Goal: Task Accomplishment & Management: Use online tool/utility

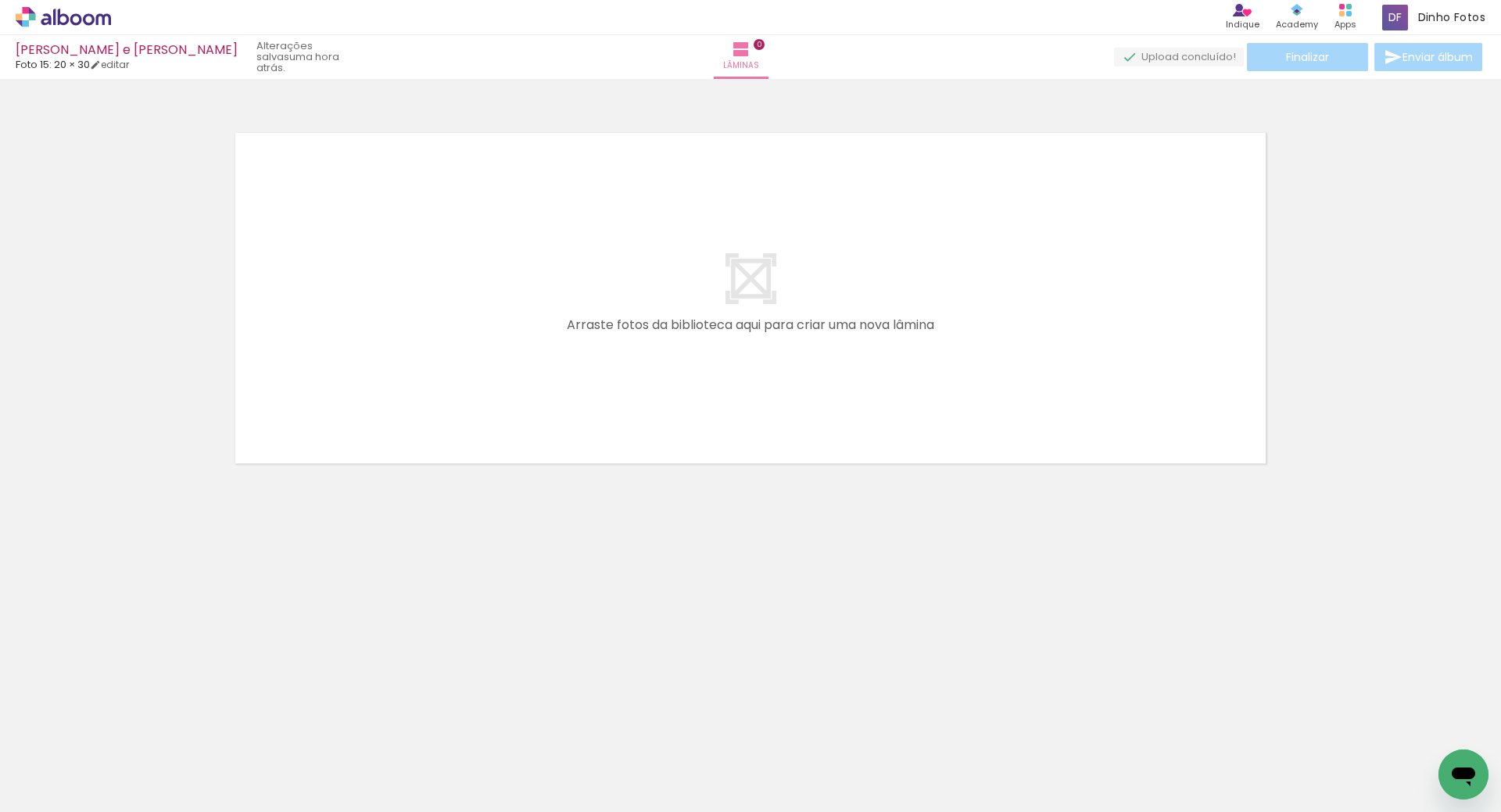
scroll to position [0, 6843]
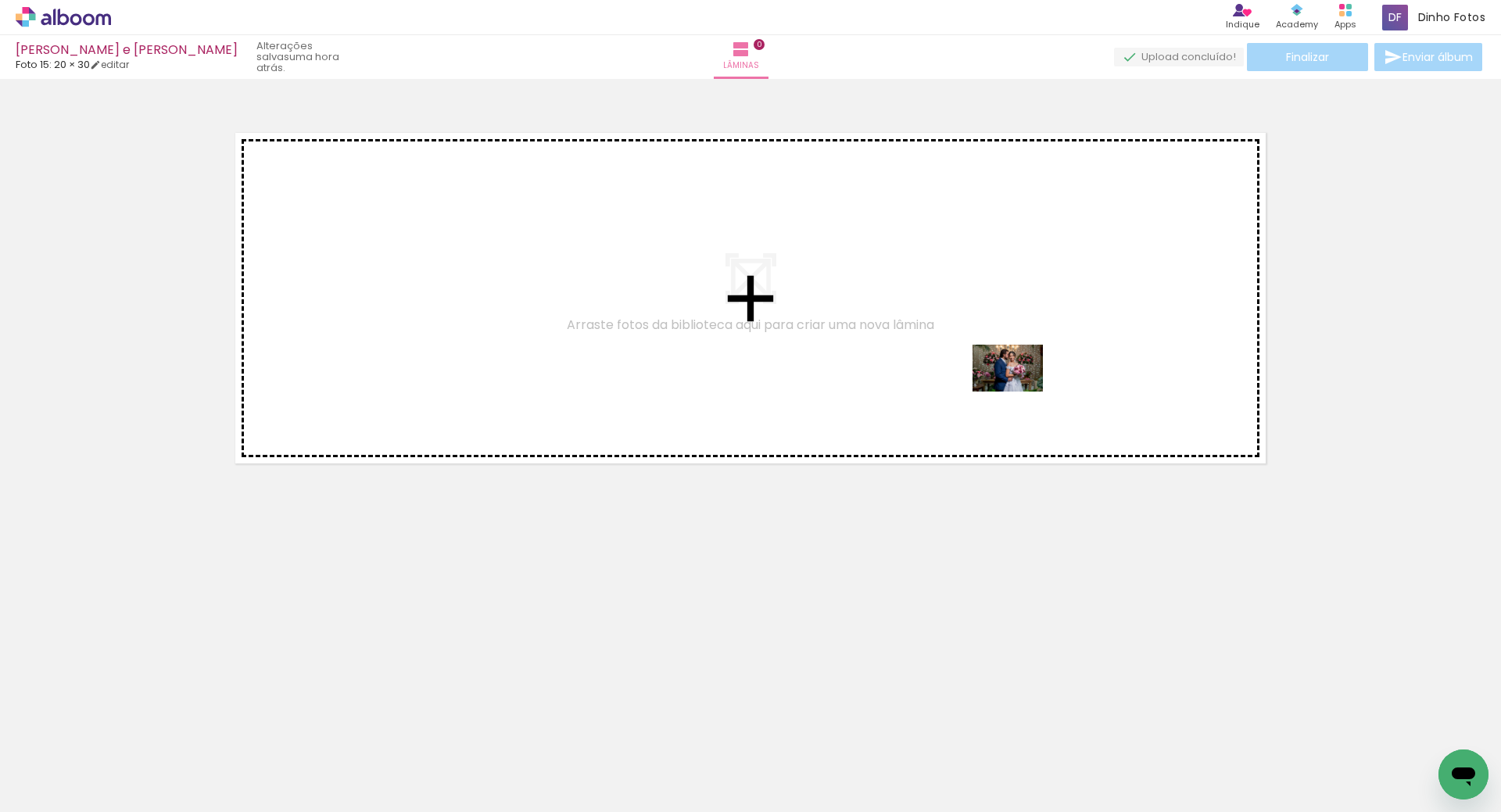
drag, startPoint x: 938, startPoint y: 769, endPoint x: 1023, endPoint y: 373, distance: 405.0
click at [1023, 373] on quentale-workspace at bounding box center [750, 406] width 1501 height 812
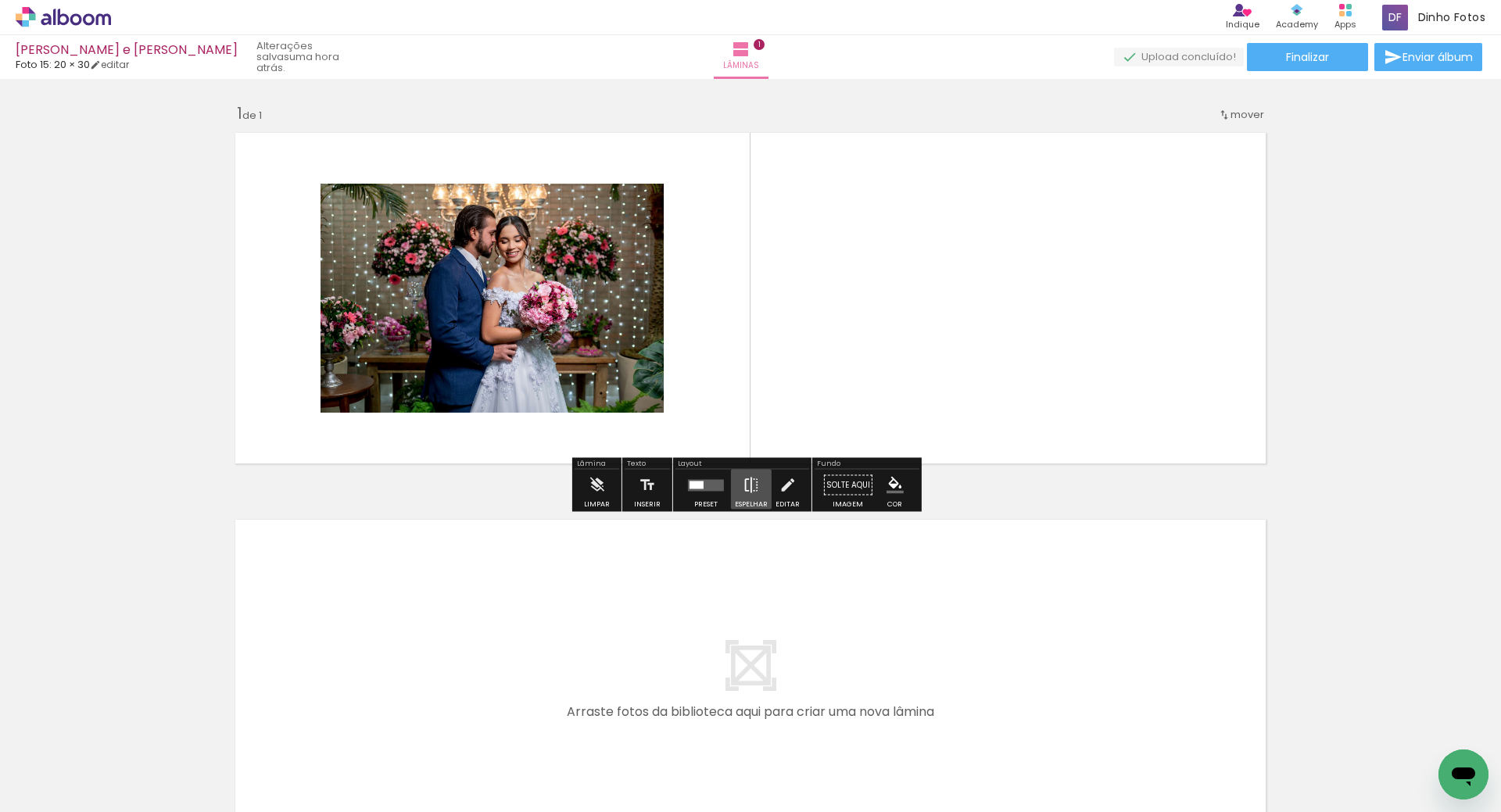
click at [751, 495] on iron-icon at bounding box center [750, 485] width 17 height 31
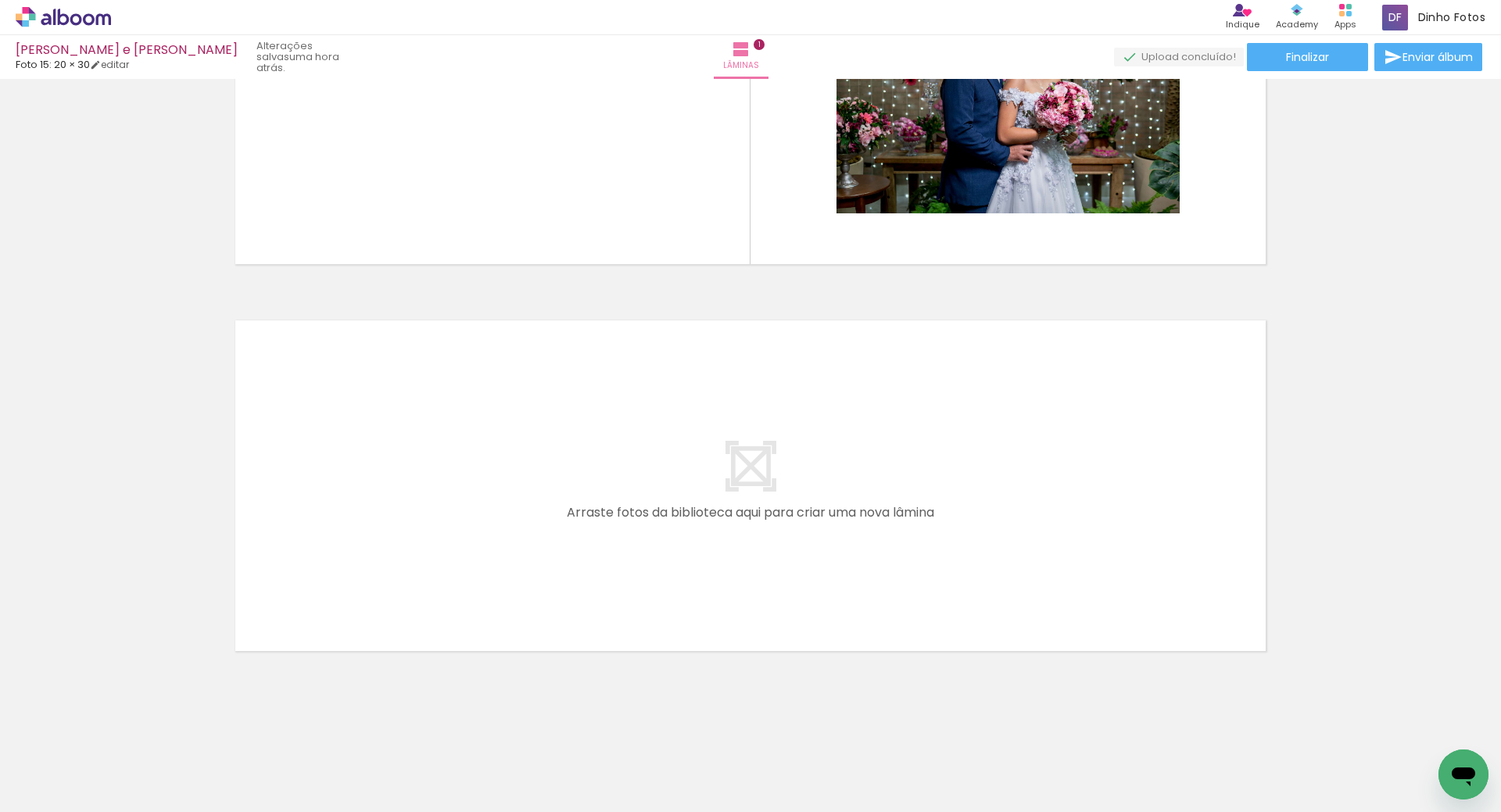
scroll to position [0, 9158]
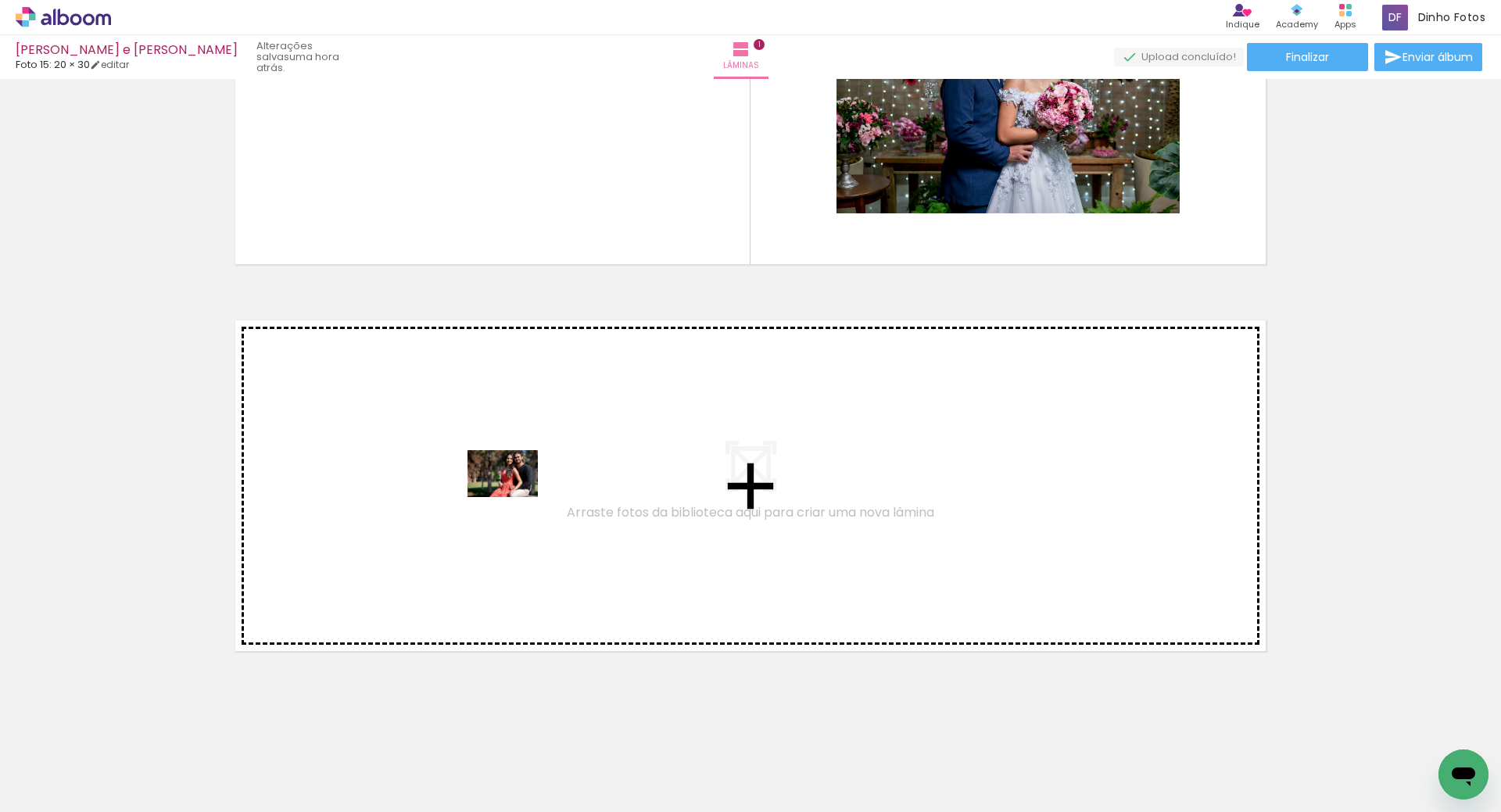
drag, startPoint x: 737, startPoint y: 749, endPoint x: 515, endPoint y: 497, distance: 335.8
click at [515, 497] on quentale-workspace at bounding box center [750, 406] width 1501 height 812
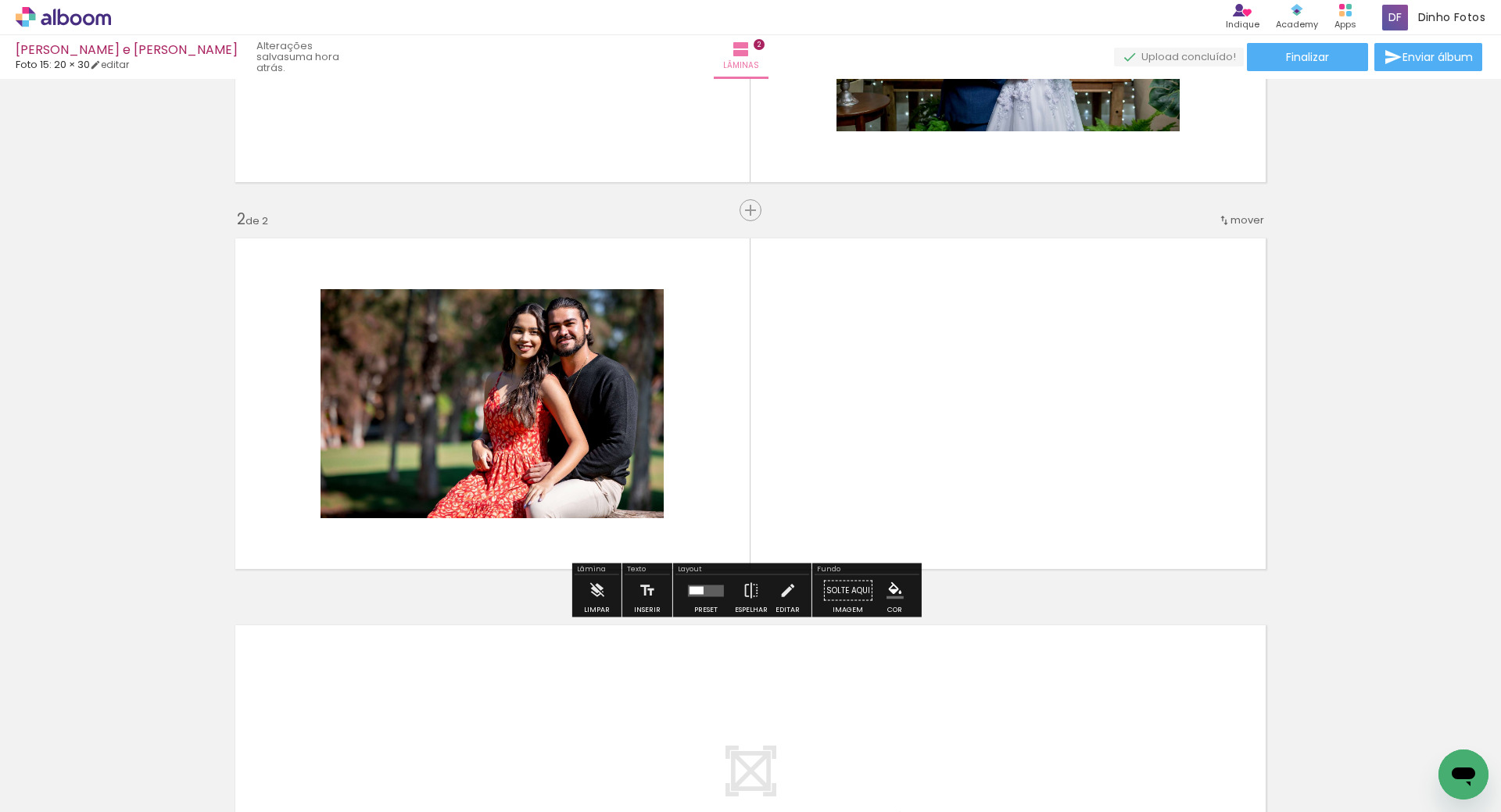
scroll to position [289, 0]
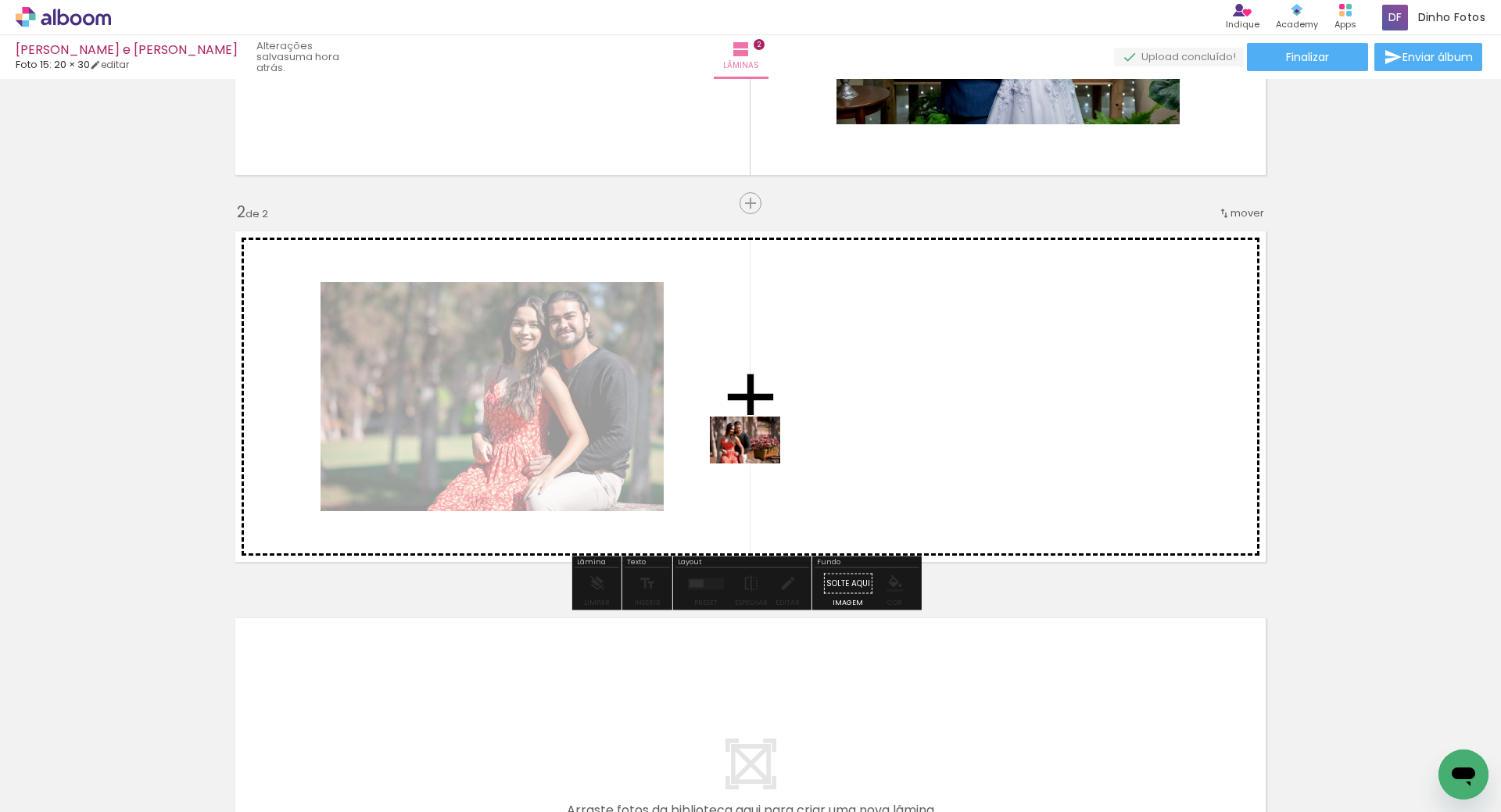
drag, startPoint x: 728, startPoint y: 749, endPoint x: 757, endPoint y: 466, distance: 284.5
click at [757, 466] on quentale-workspace at bounding box center [750, 406] width 1501 height 812
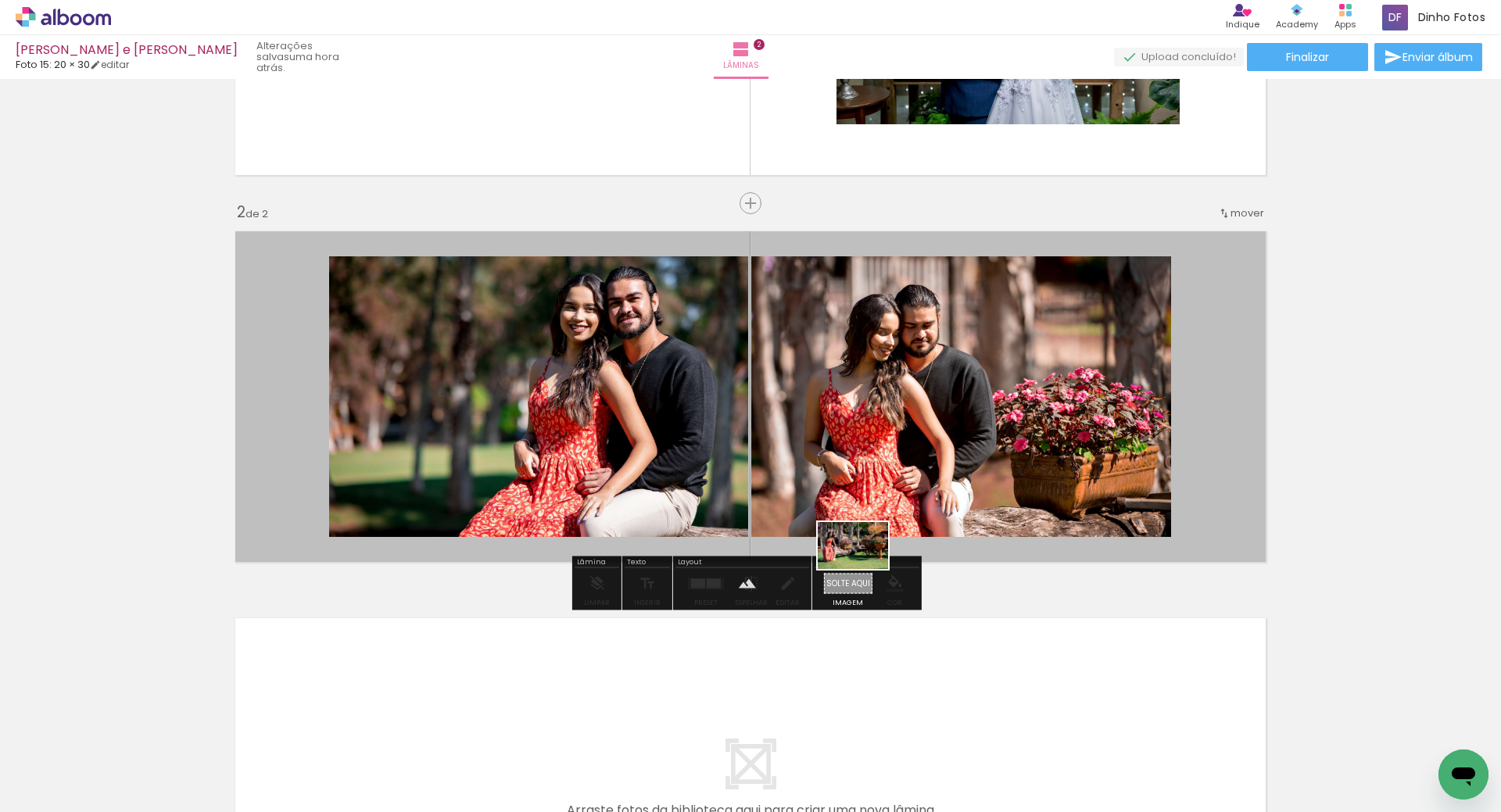
drag, startPoint x: 716, startPoint y: 771, endPoint x: 891, endPoint y: 509, distance: 315.1
click at [891, 509] on quentale-workspace at bounding box center [750, 406] width 1501 height 812
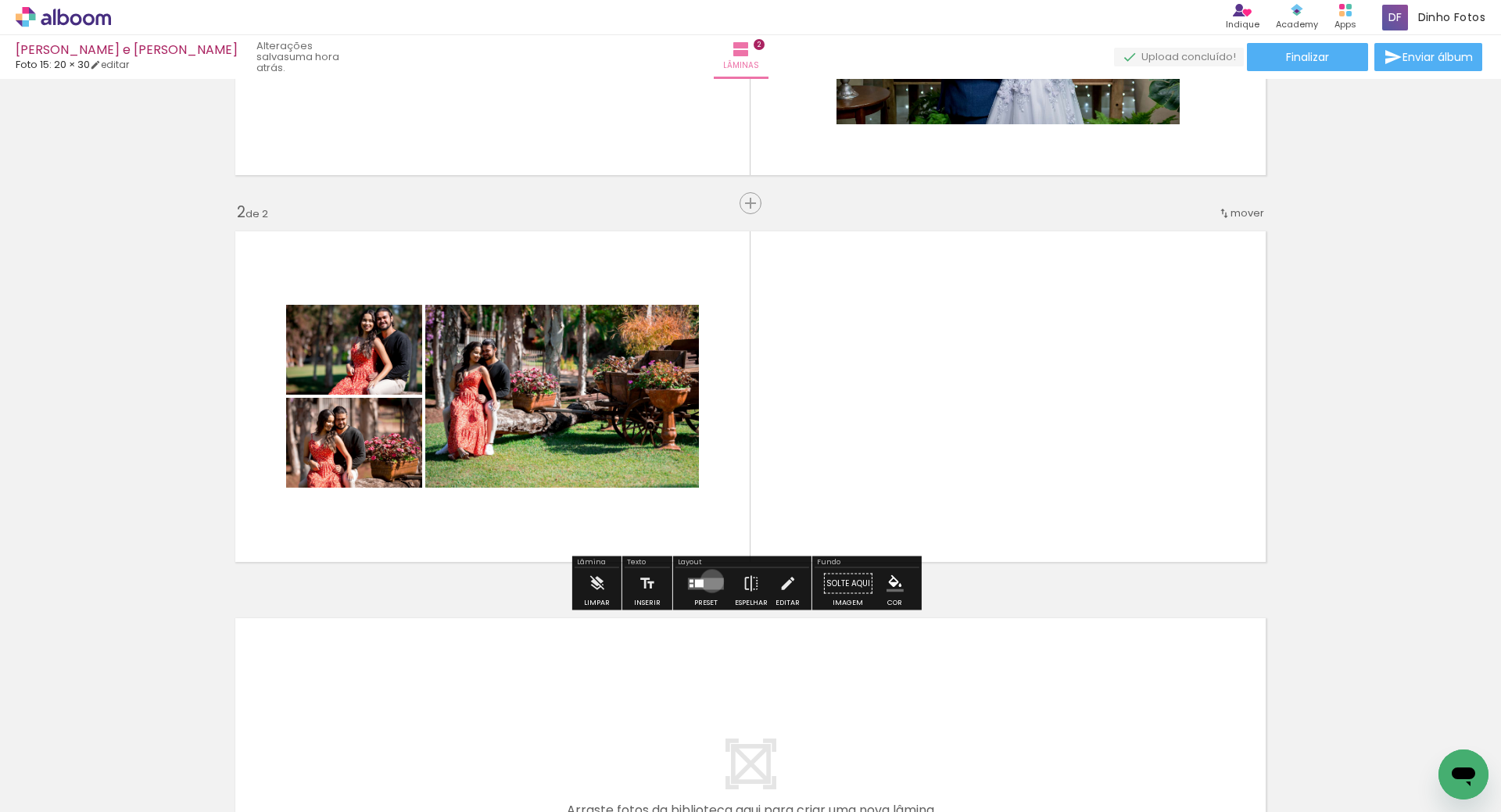
click at [708, 581] on quentale-layouter at bounding box center [706, 583] width 36 height 12
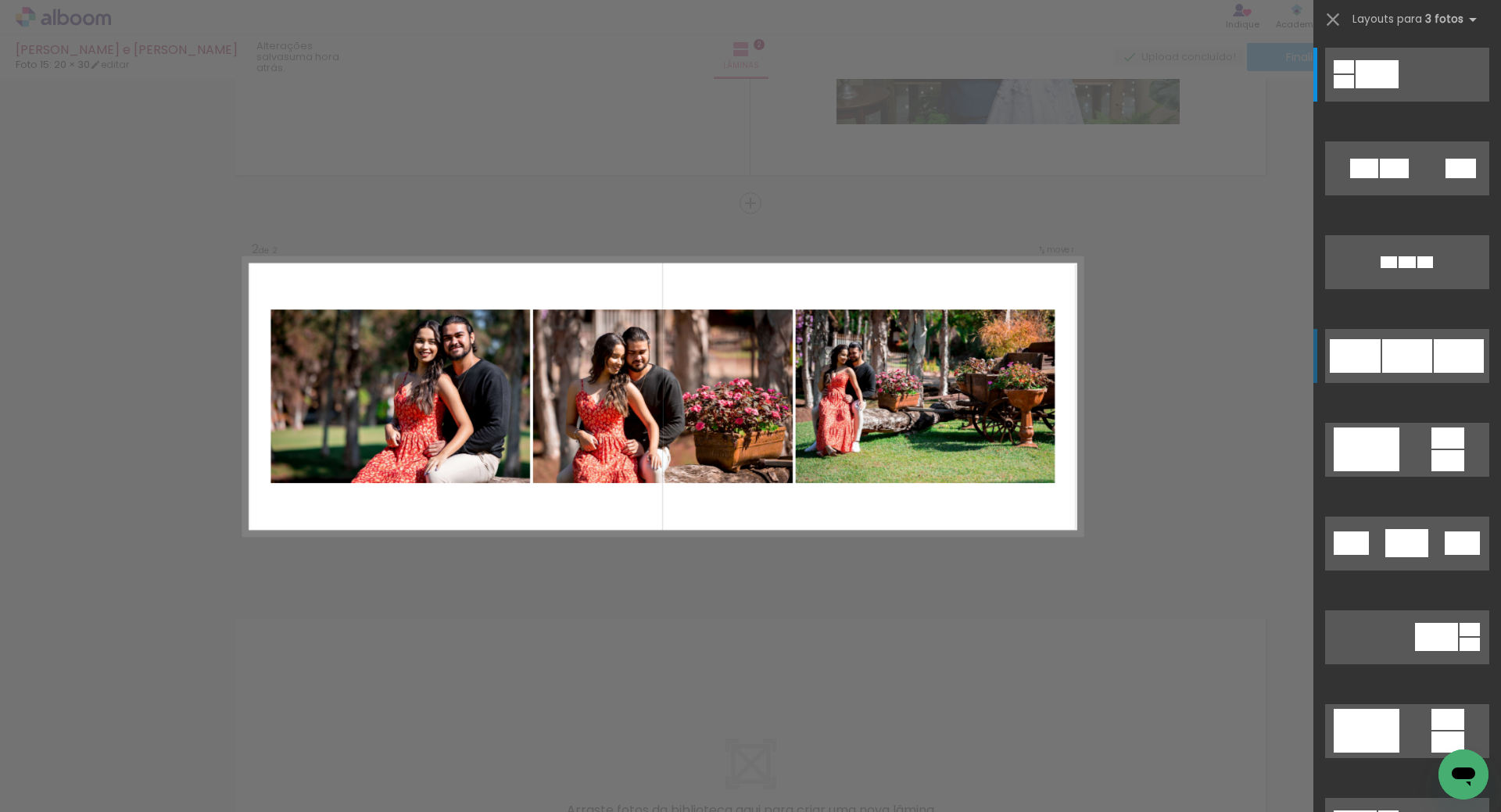
click at [1389, 101] on quentale-layouter at bounding box center [1407, 74] width 164 height 54
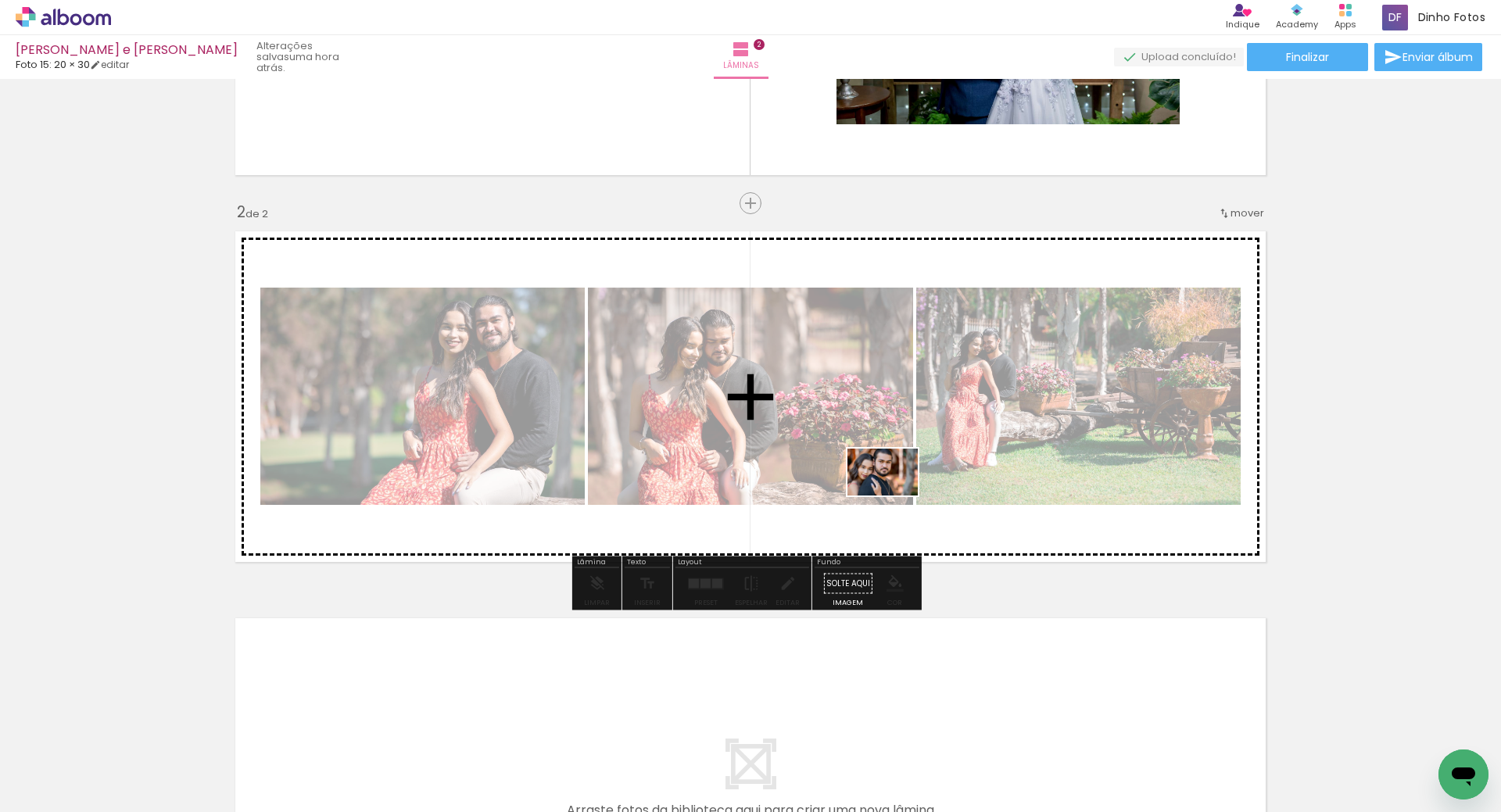
drag, startPoint x: 741, startPoint y: 764, endPoint x: 894, endPoint y: 496, distance: 308.6
click at [894, 496] on quentale-workspace at bounding box center [750, 406] width 1501 height 812
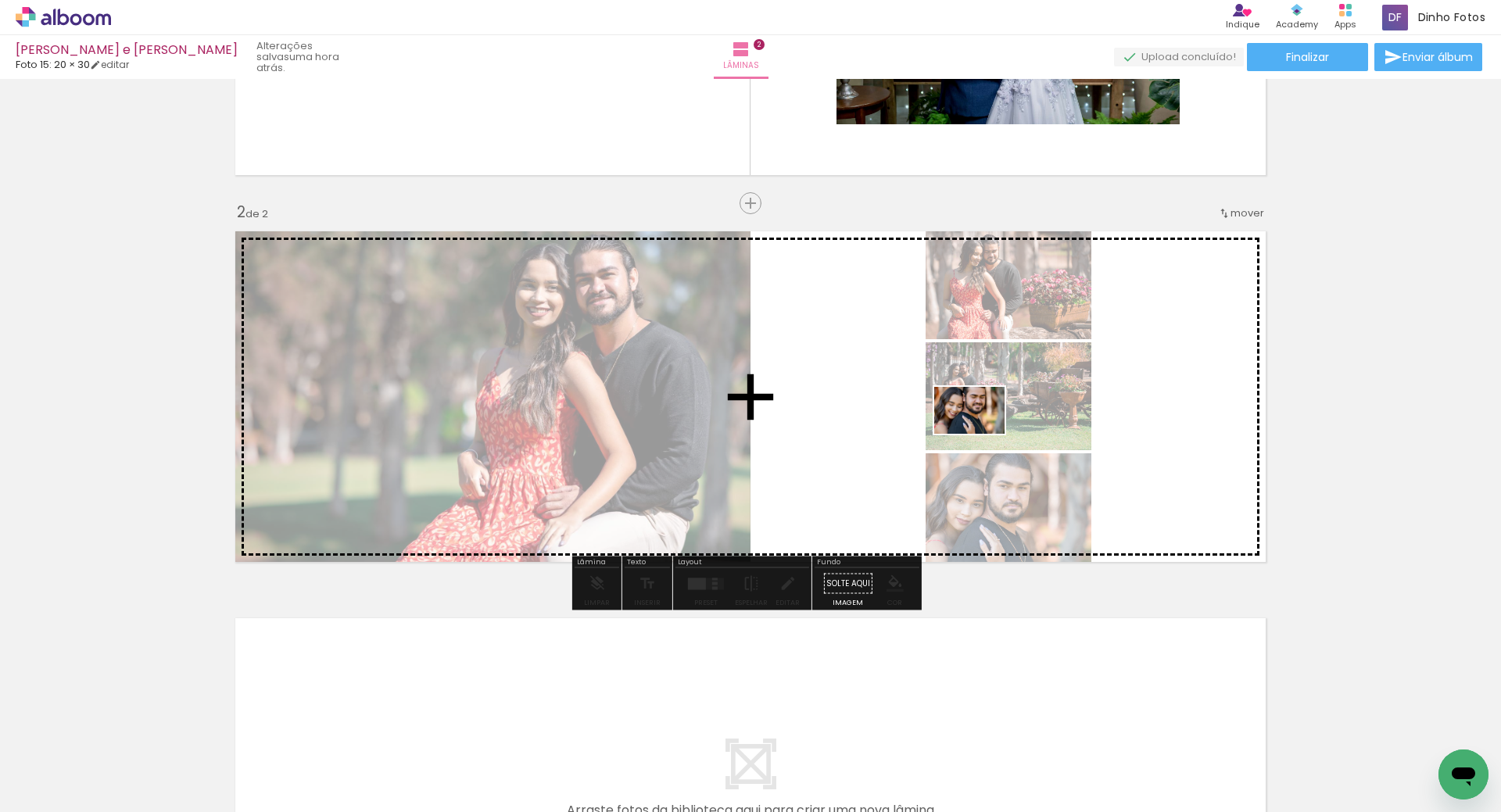
drag, startPoint x: 747, startPoint y: 756, endPoint x: 981, endPoint y: 431, distance: 400.5
click at [981, 431] on quentale-workspace at bounding box center [750, 406] width 1501 height 812
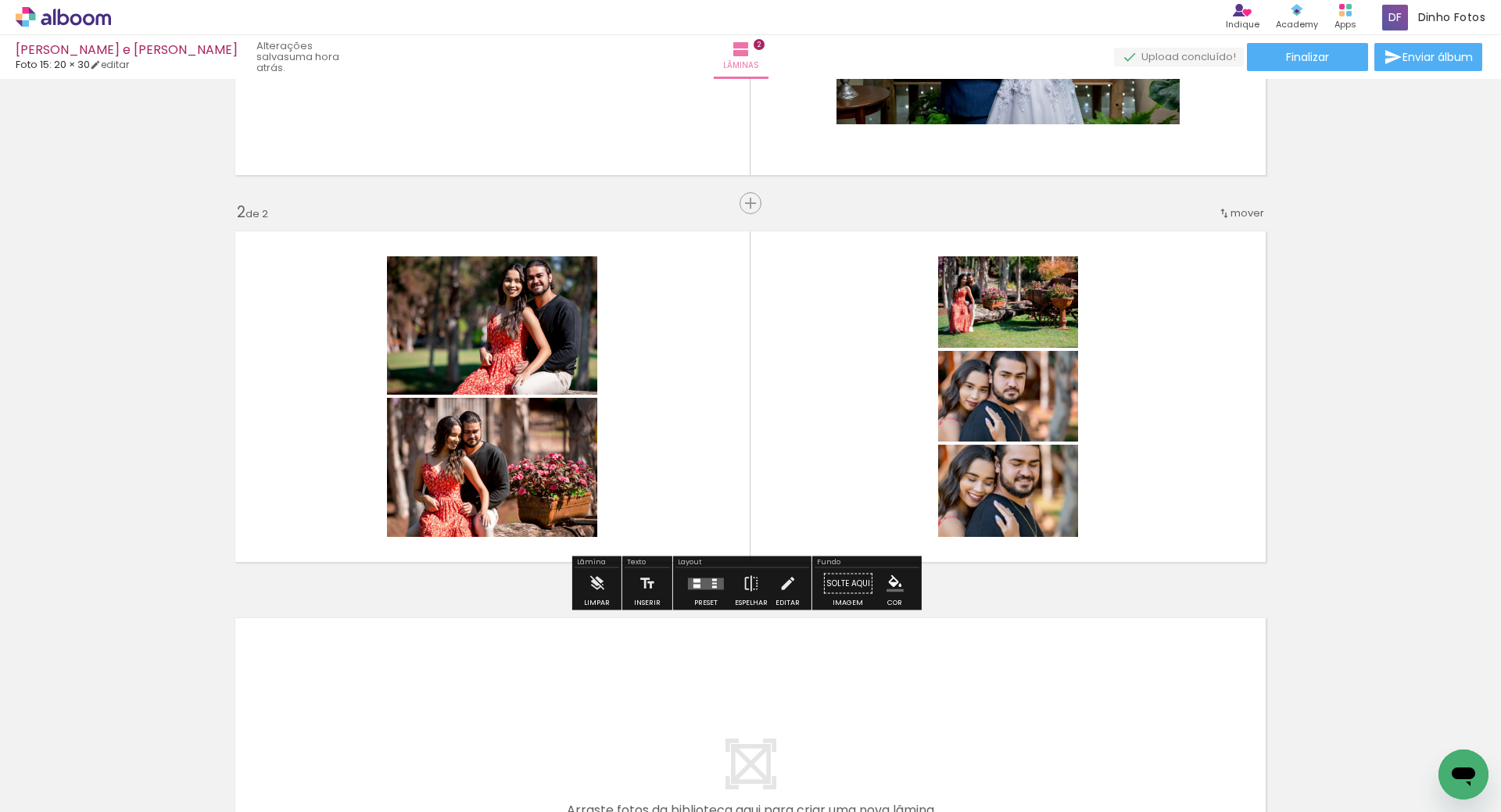
click at [707, 584] on quentale-layouter at bounding box center [706, 583] width 36 height 12
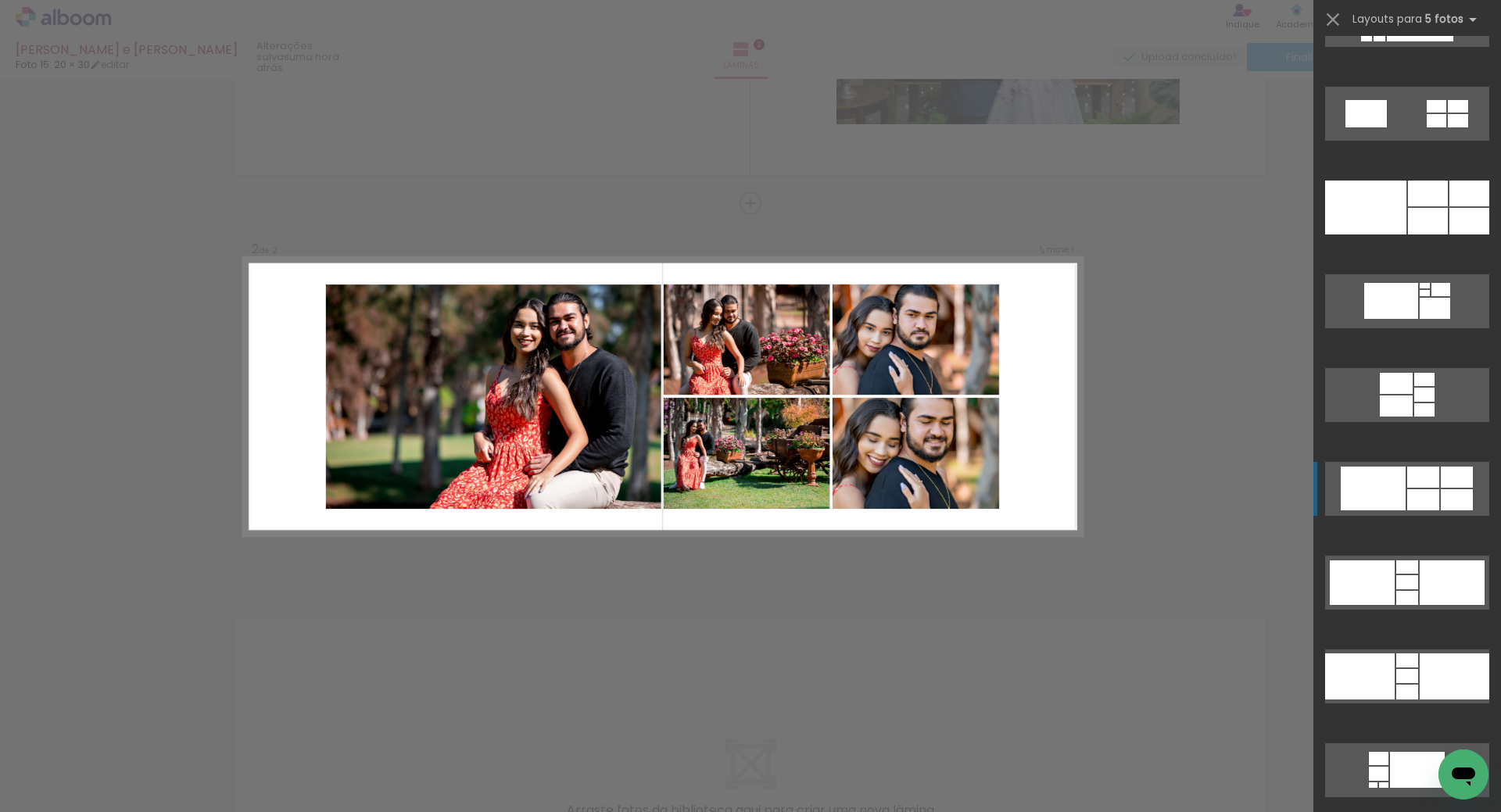
scroll to position [2960, 0]
click at [1365, 561] on div at bounding box center [1362, 583] width 65 height 45
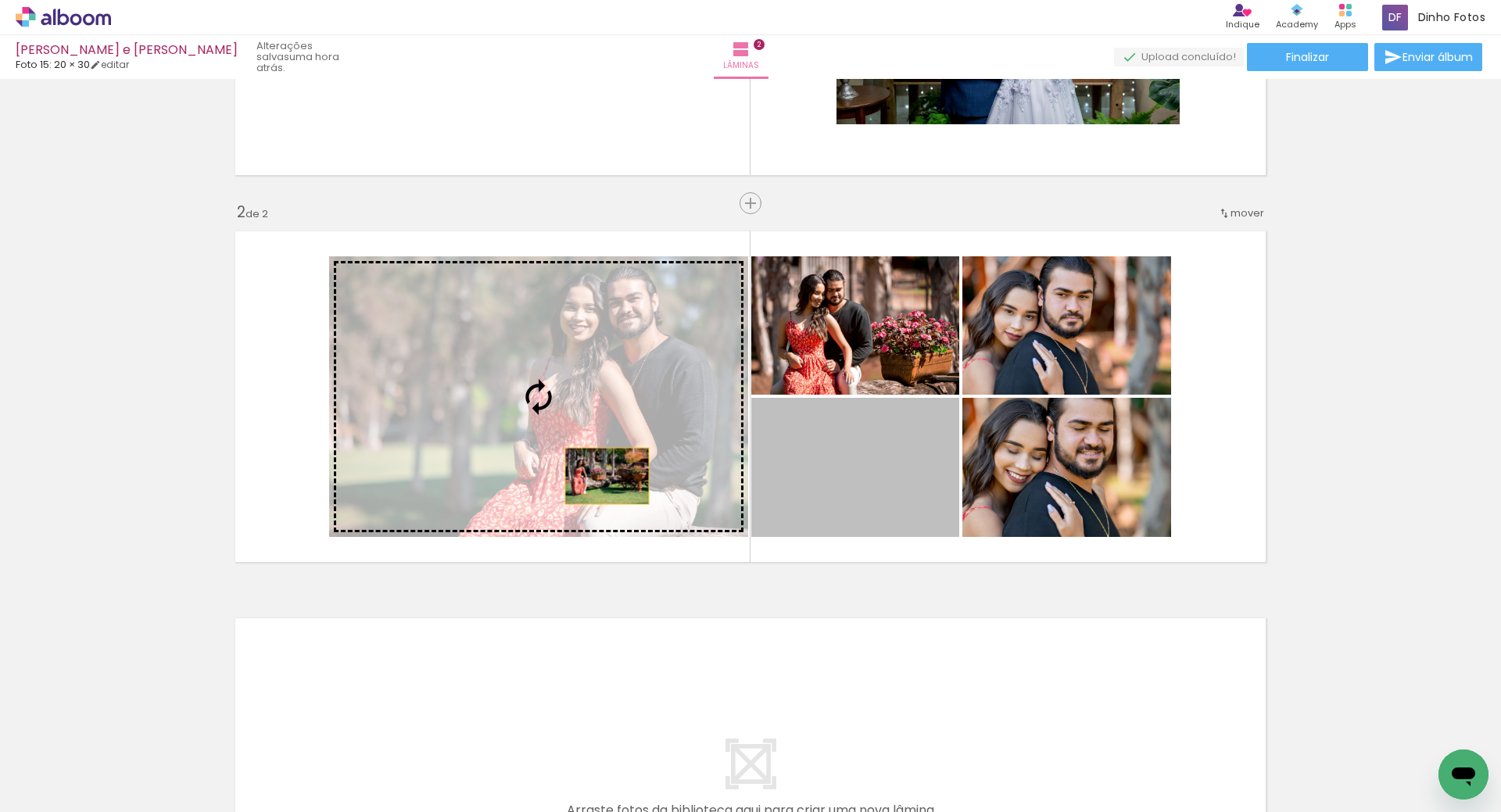
drag, startPoint x: 813, startPoint y: 473, endPoint x: 586, endPoint y: 475, distance: 227.0
click at [0, 0] on slot at bounding box center [0, 0] width 0 height 0
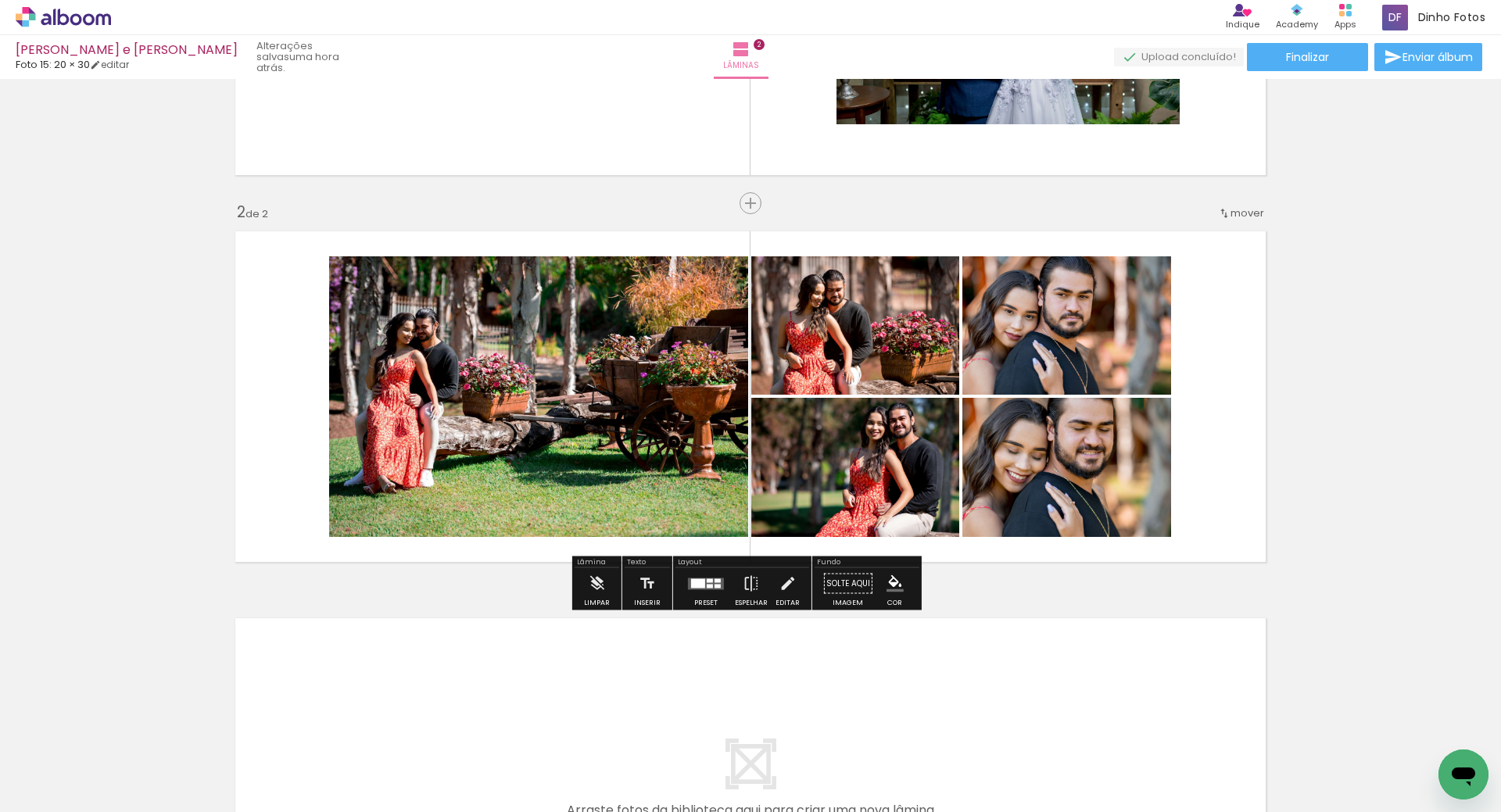
scroll to position [586, 0]
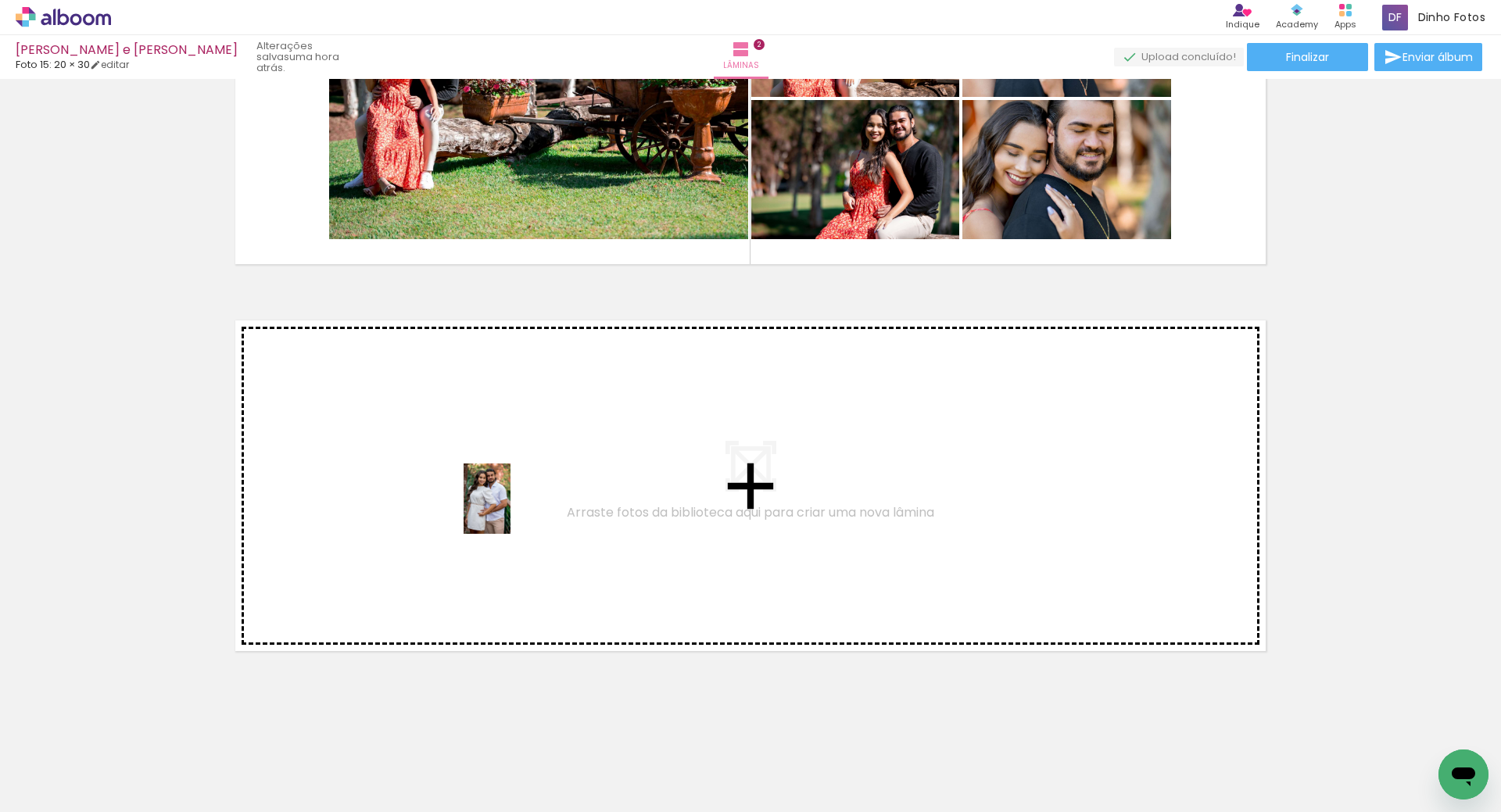
drag, startPoint x: 715, startPoint y: 767, endPoint x: 507, endPoint y: 511, distance: 329.8
click at [507, 511] on quentale-workspace at bounding box center [750, 406] width 1501 height 812
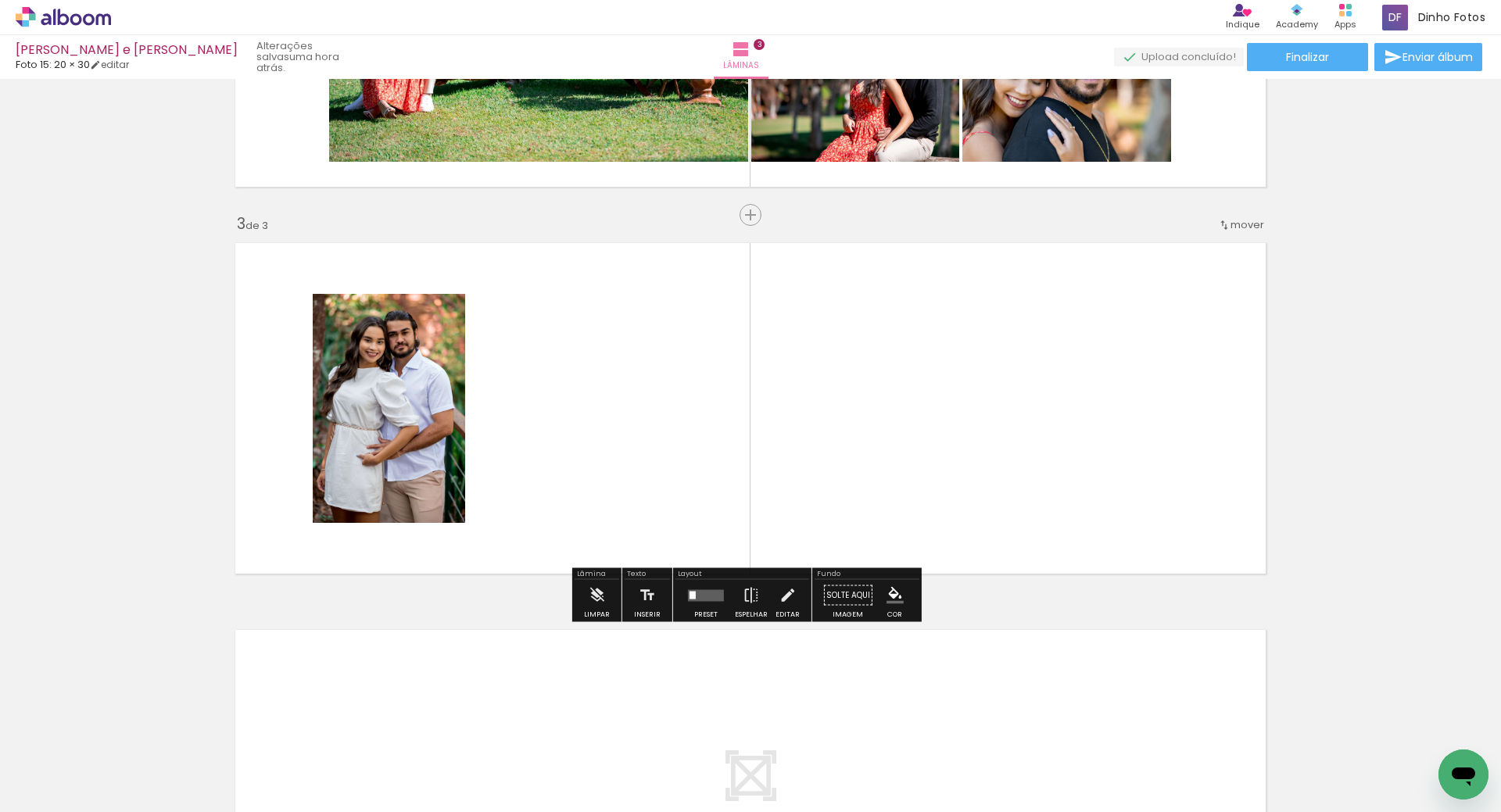
scroll to position [675, 0]
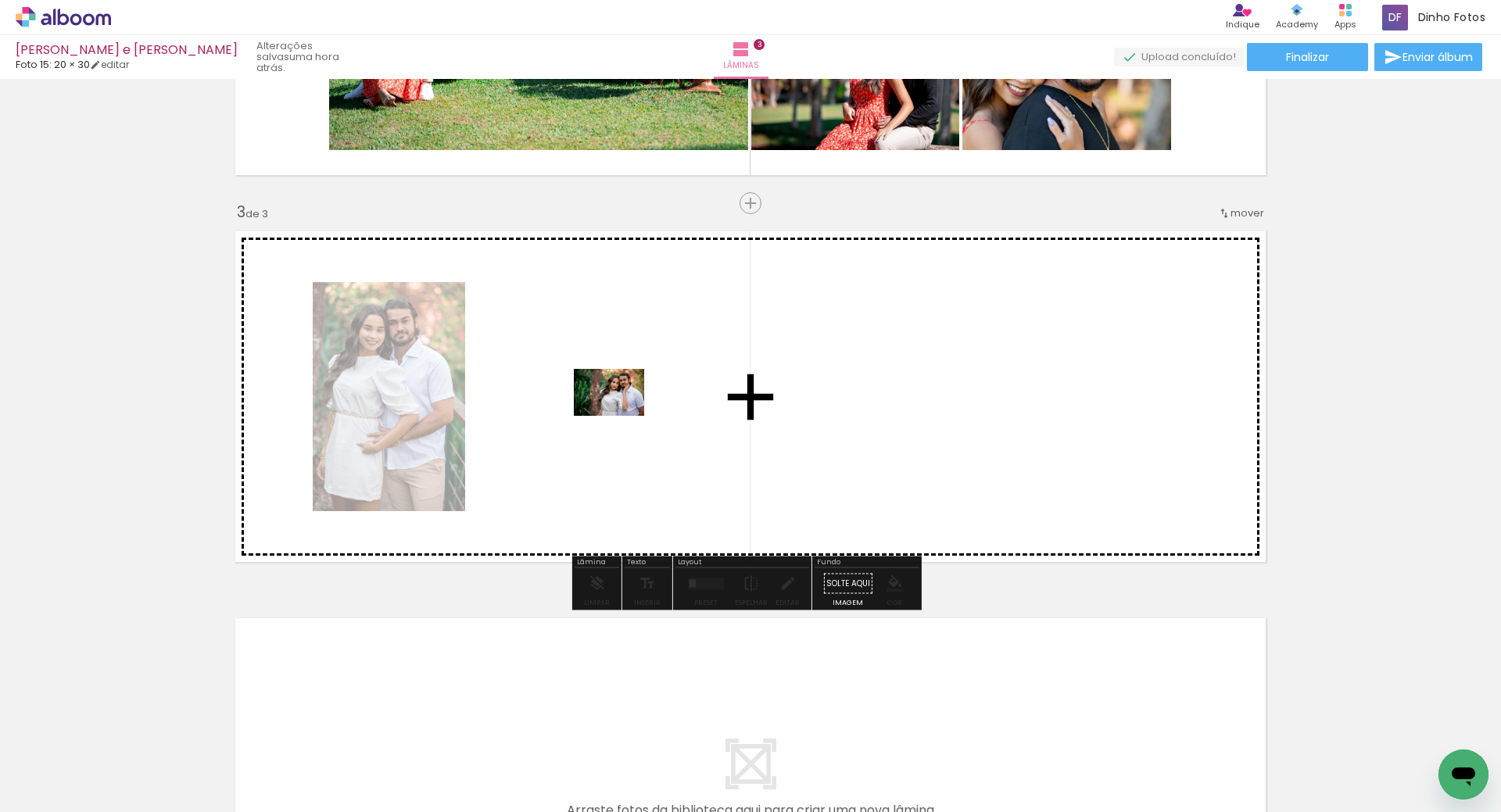
drag, startPoint x: 706, startPoint y: 747, endPoint x: 620, endPoint y: 416, distance: 342.0
click at [620, 416] on quentale-workspace at bounding box center [750, 406] width 1501 height 812
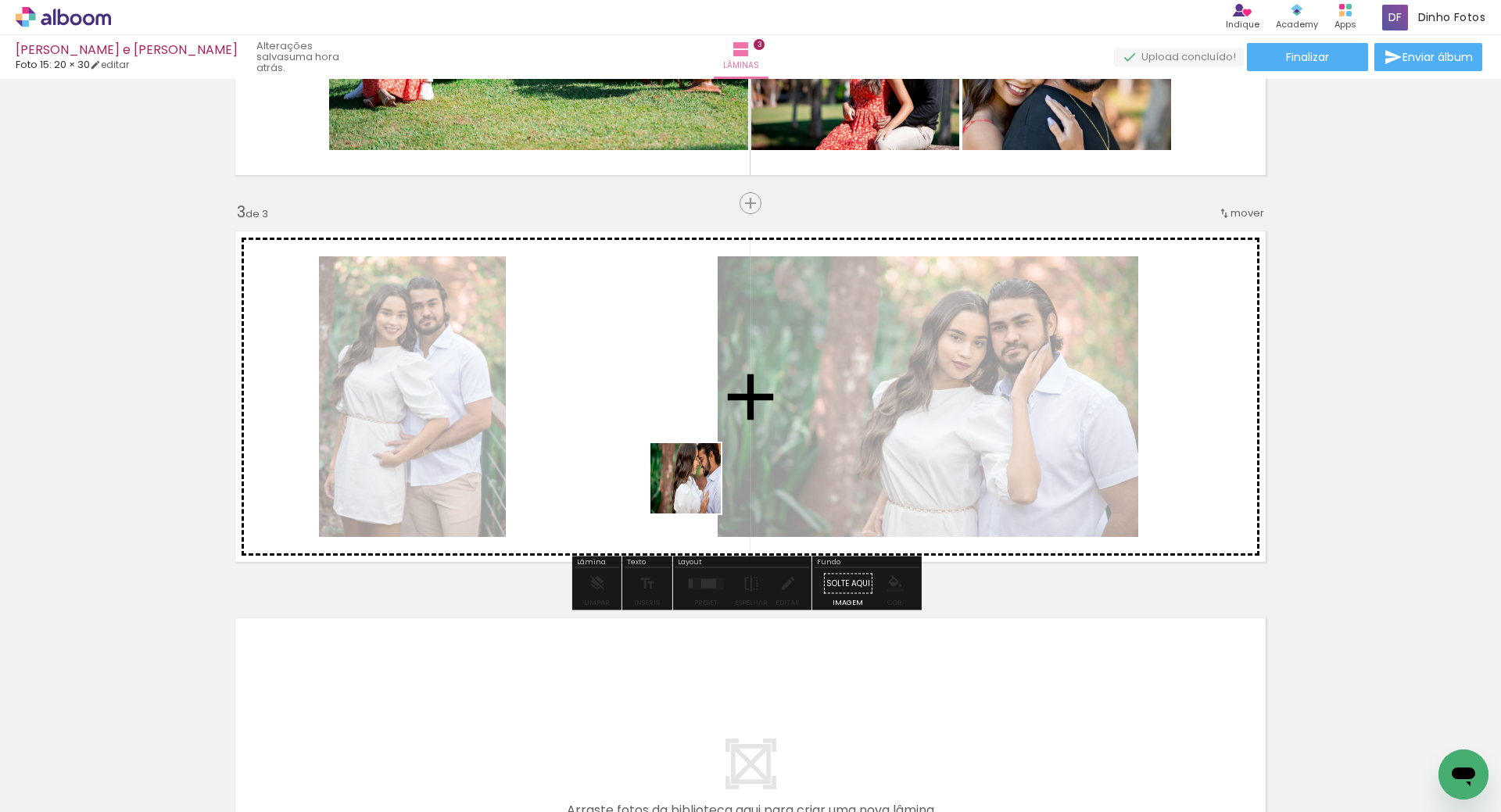
drag, startPoint x: 725, startPoint y: 750, endPoint x: 691, endPoint y: 410, distance: 341.7
click at [691, 410] on quentale-workspace at bounding box center [750, 406] width 1501 height 812
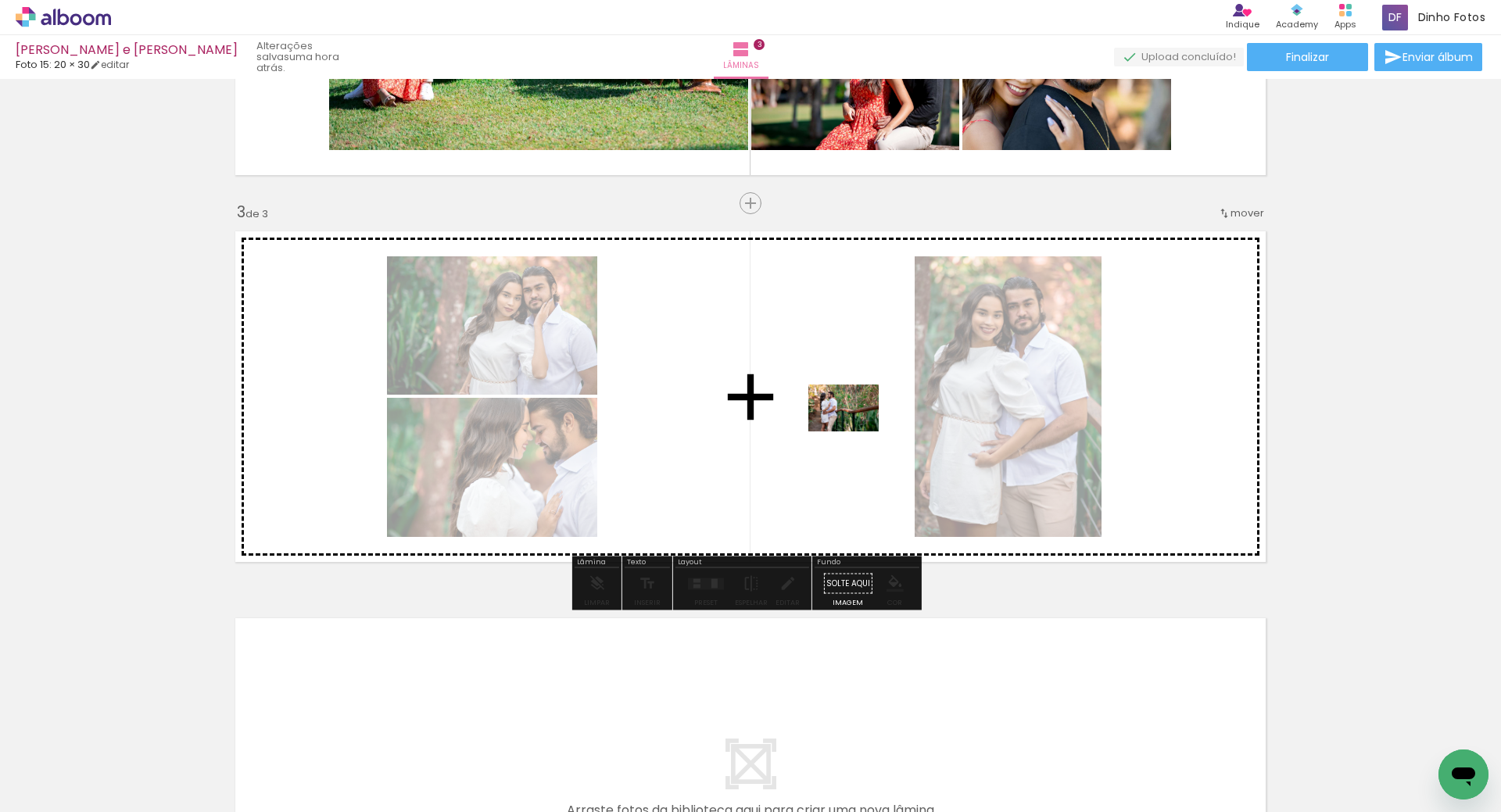
drag, startPoint x: 711, startPoint y: 783, endPoint x: 856, endPoint y: 430, distance: 381.6
click at [856, 430] on quentale-workspace at bounding box center [750, 406] width 1501 height 812
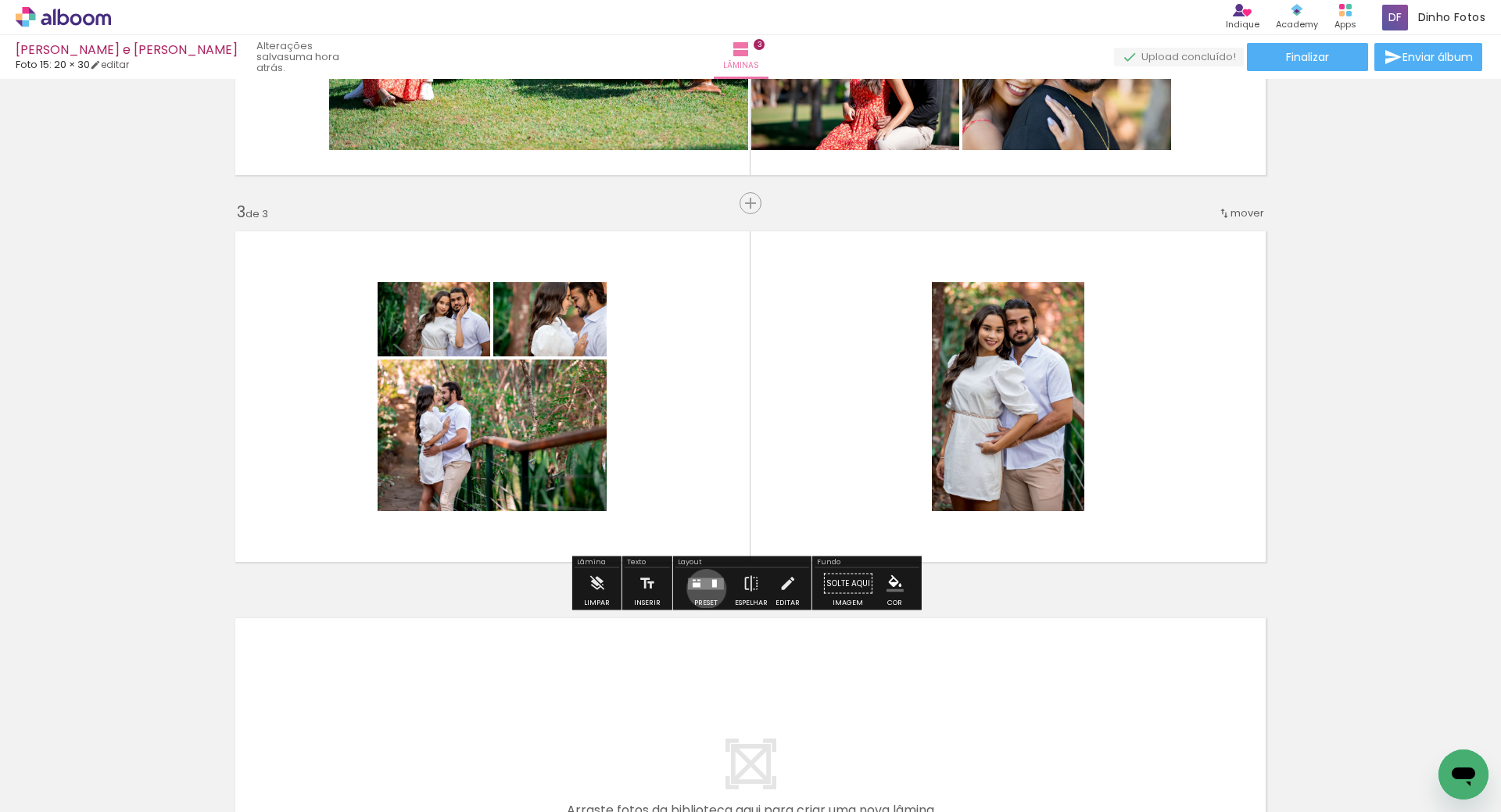
click at [703, 588] on quentale-layouter at bounding box center [706, 583] width 36 height 12
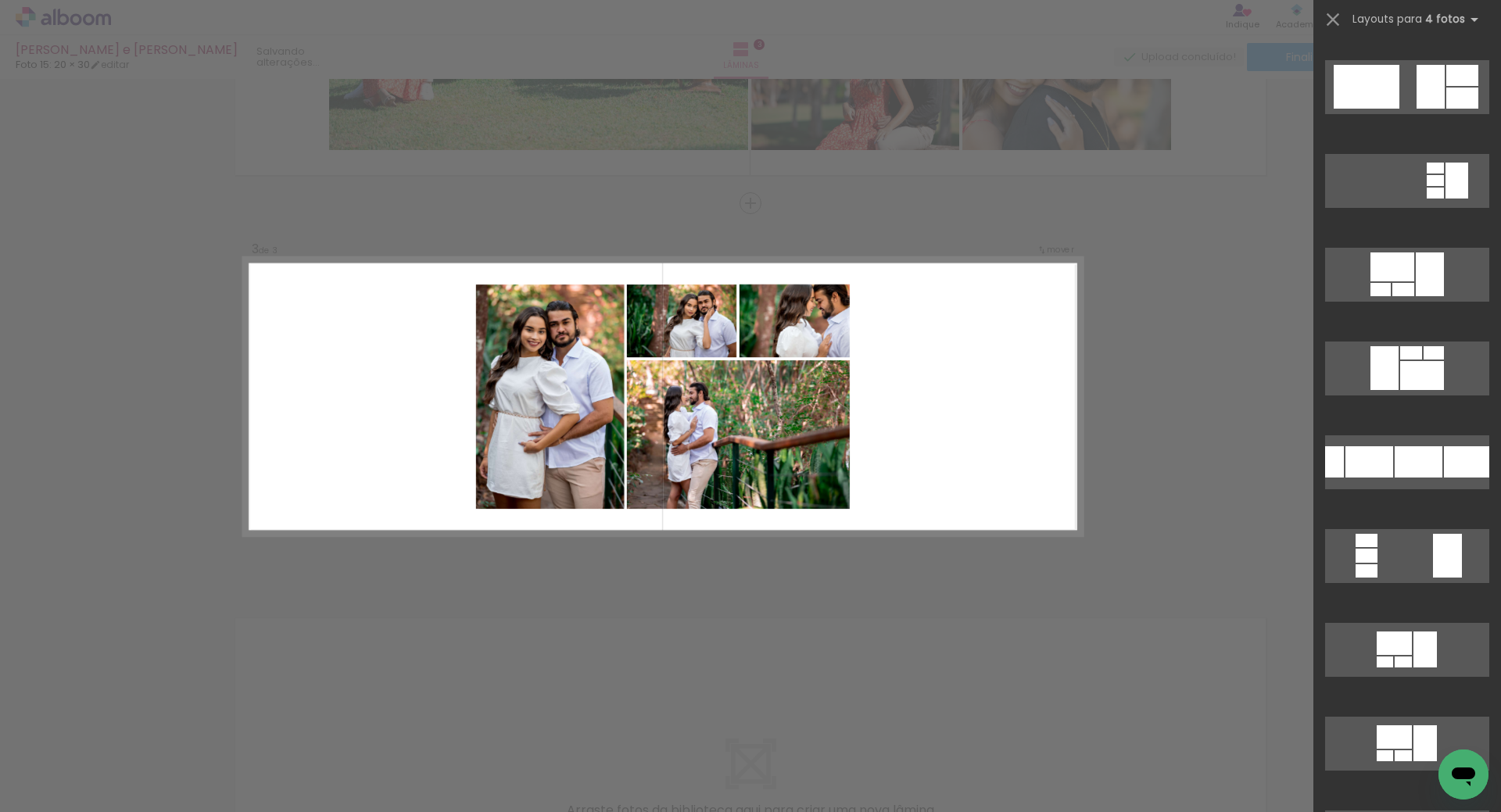
scroll to position [0, 0]
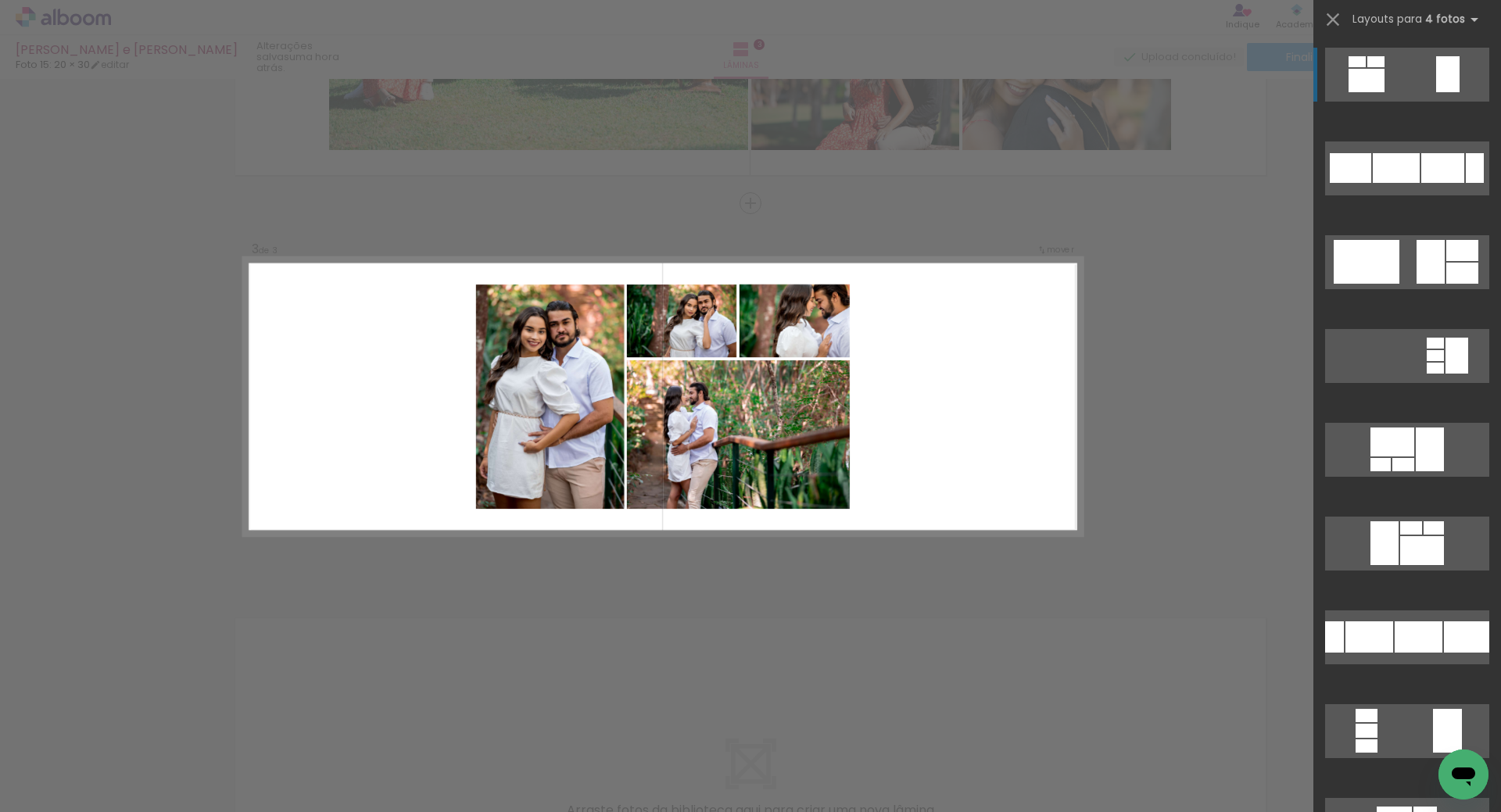
click at [1413, 471] on div at bounding box center [1403, 464] width 22 height 13
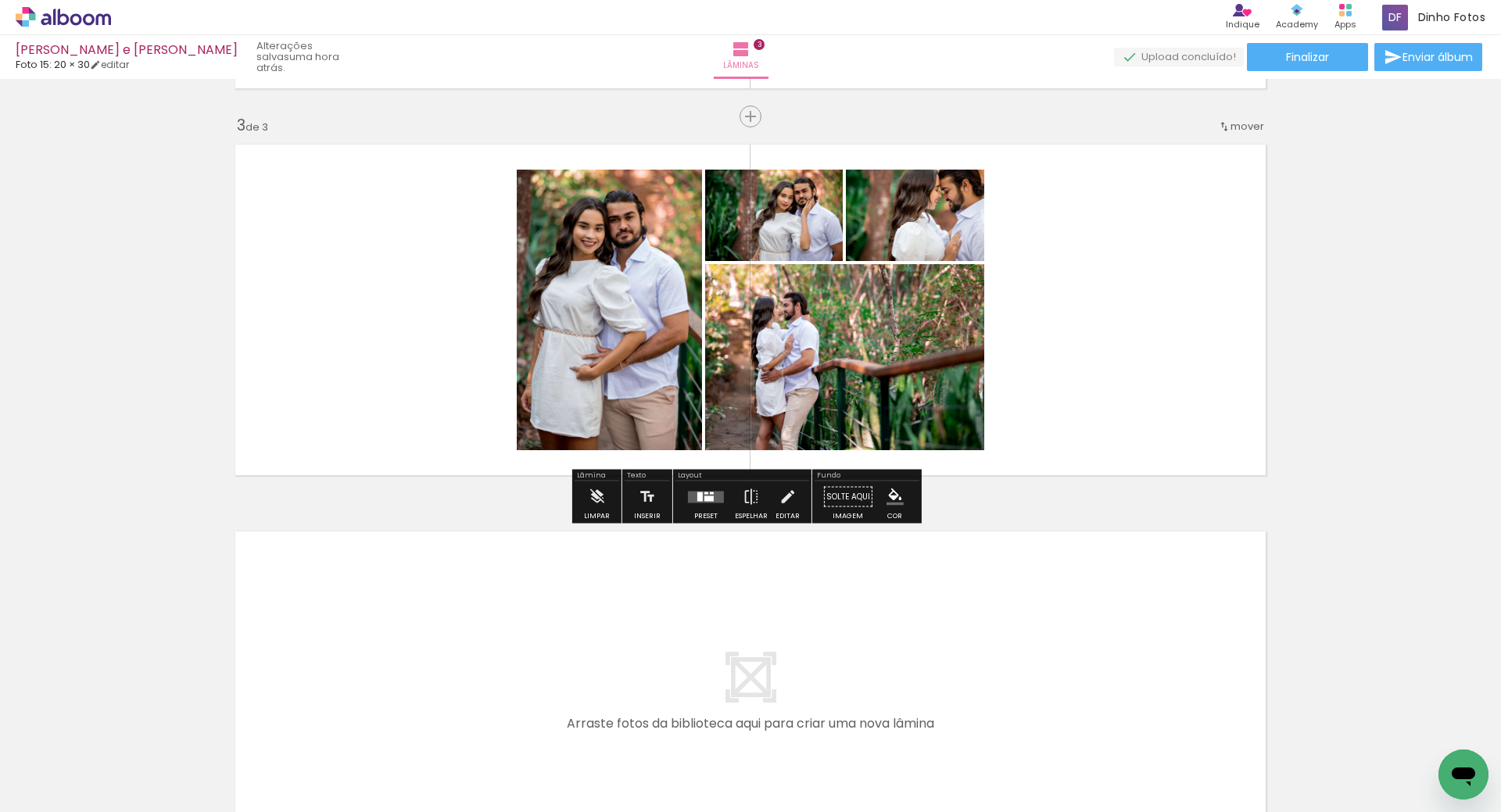
scroll to position [761, 0]
click at [706, 504] on div at bounding box center [706, 497] width 42 height 31
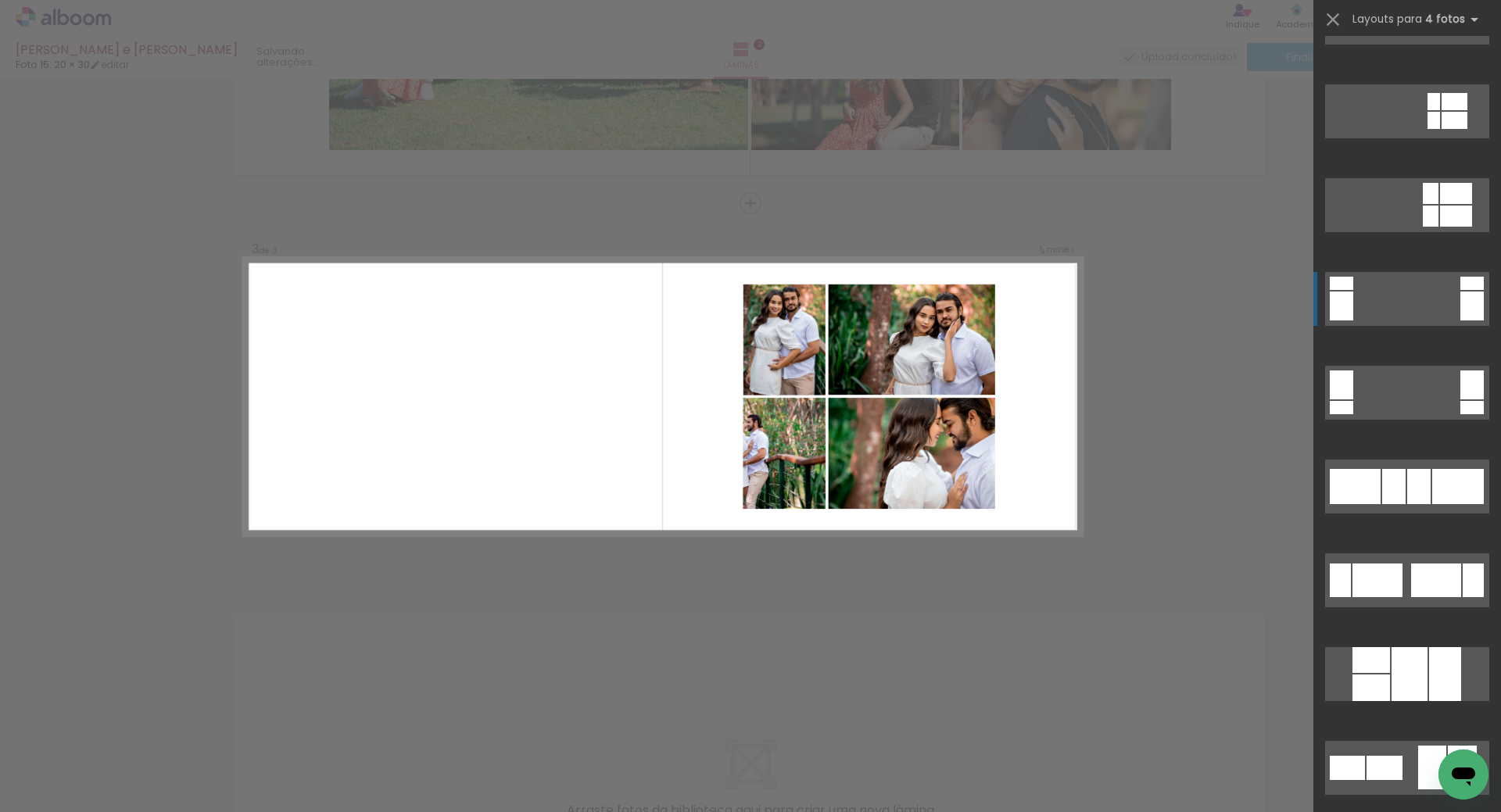
scroll to position [5555, 0]
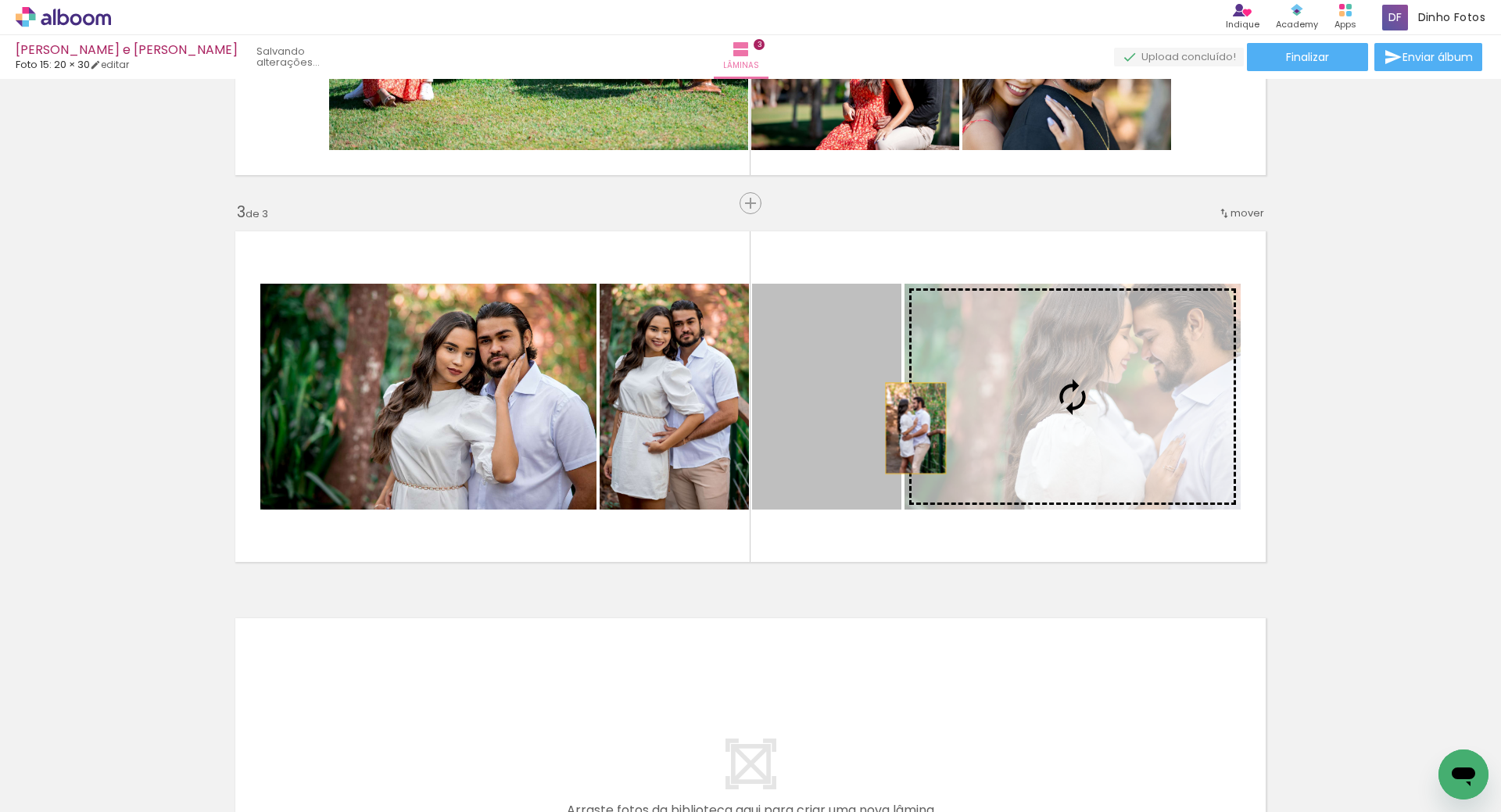
drag, startPoint x: 835, startPoint y: 436, endPoint x: 910, endPoint y: 428, distance: 75.4
click at [0, 0] on slot at bounding box center [0, 0] width 0 height 0
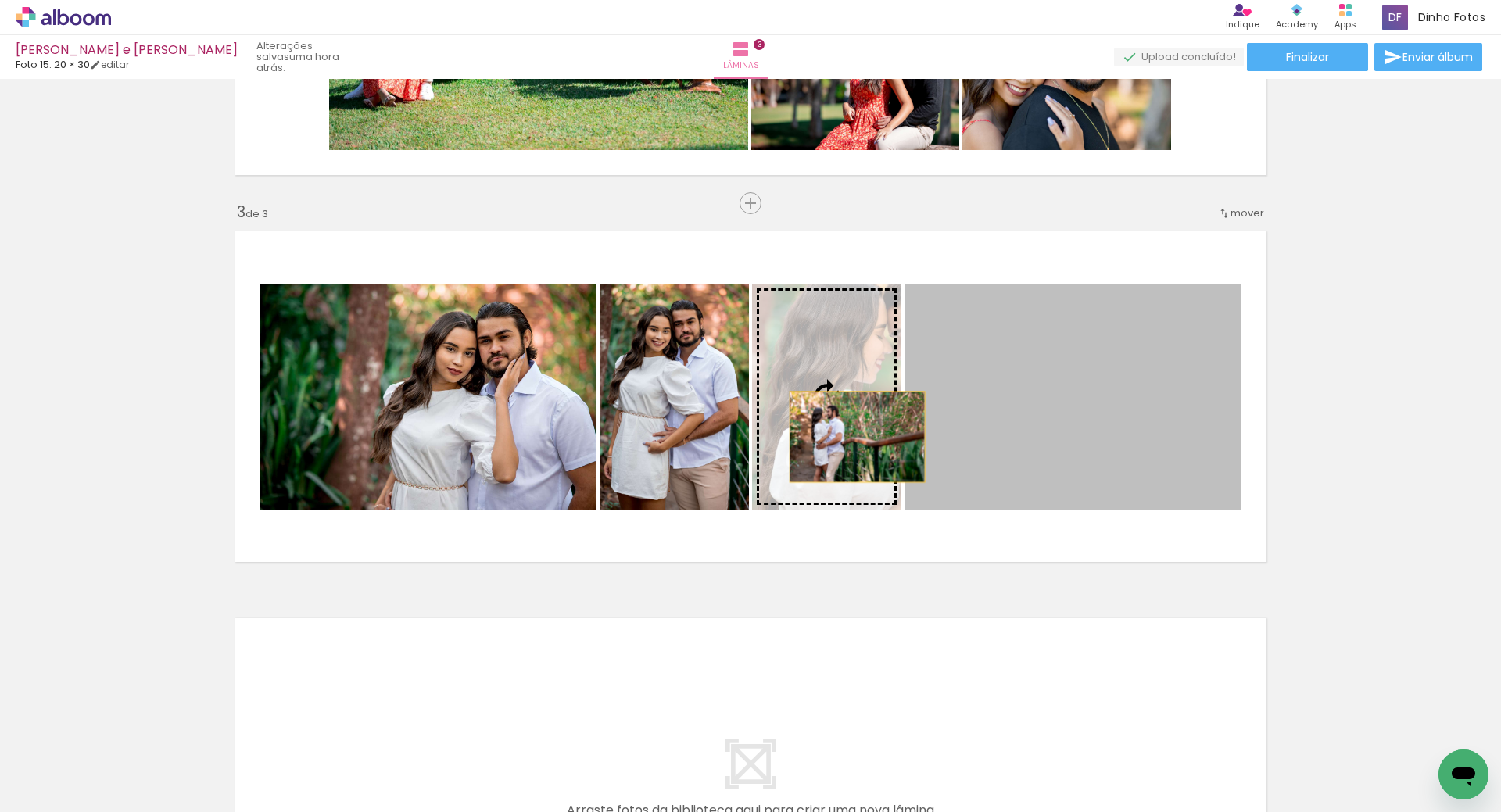
drag, startPoint x: 948, startPoint y: 429, endPoint x: 850, endPoint y: 436, distance: 98.2
click at [0, 0] on slot at bounding box center [0, 0] width 0 height 0
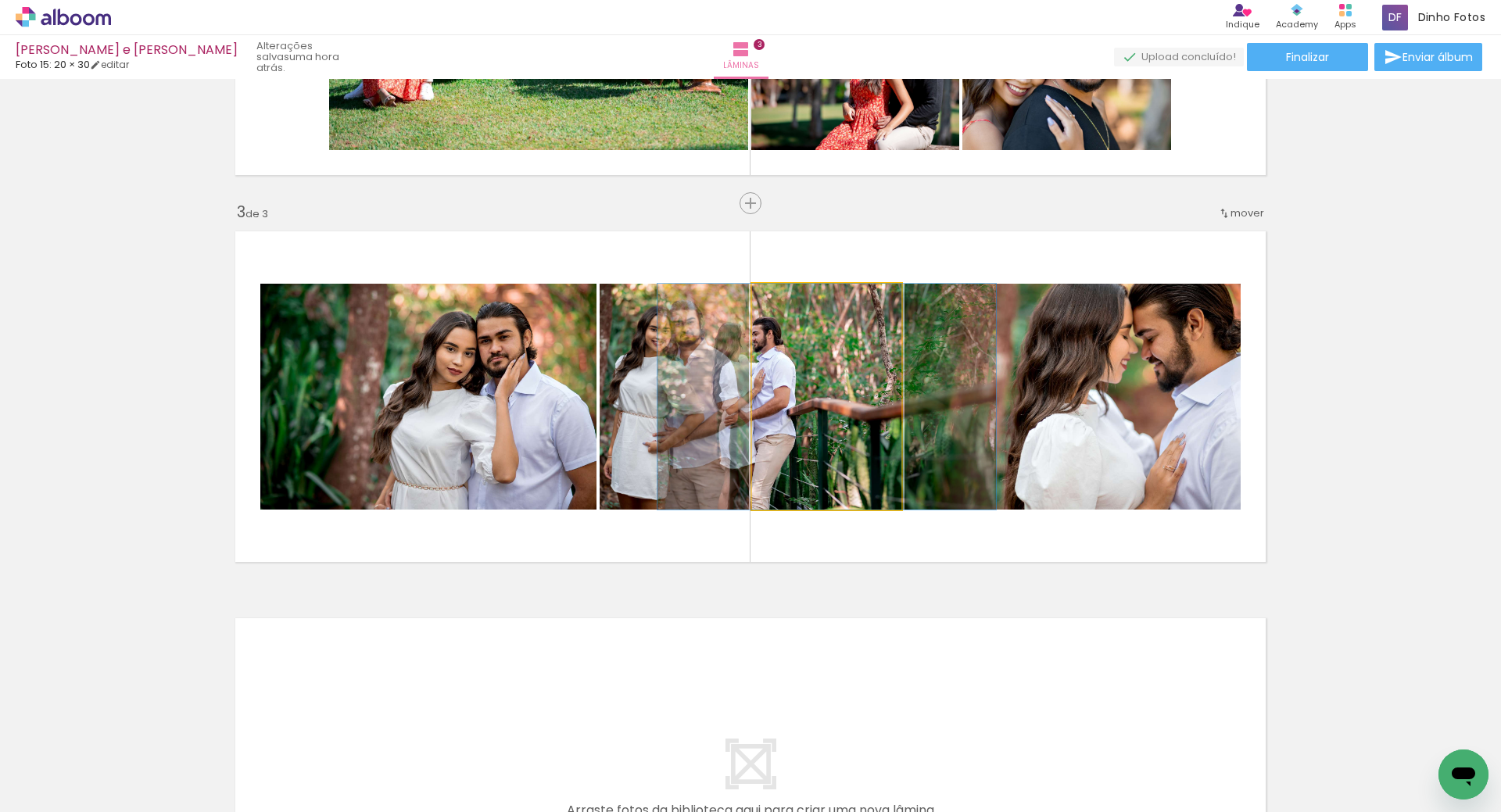
click at [828, 423] on quentale-photo at bounding box center [827, 396] width 150 height 226
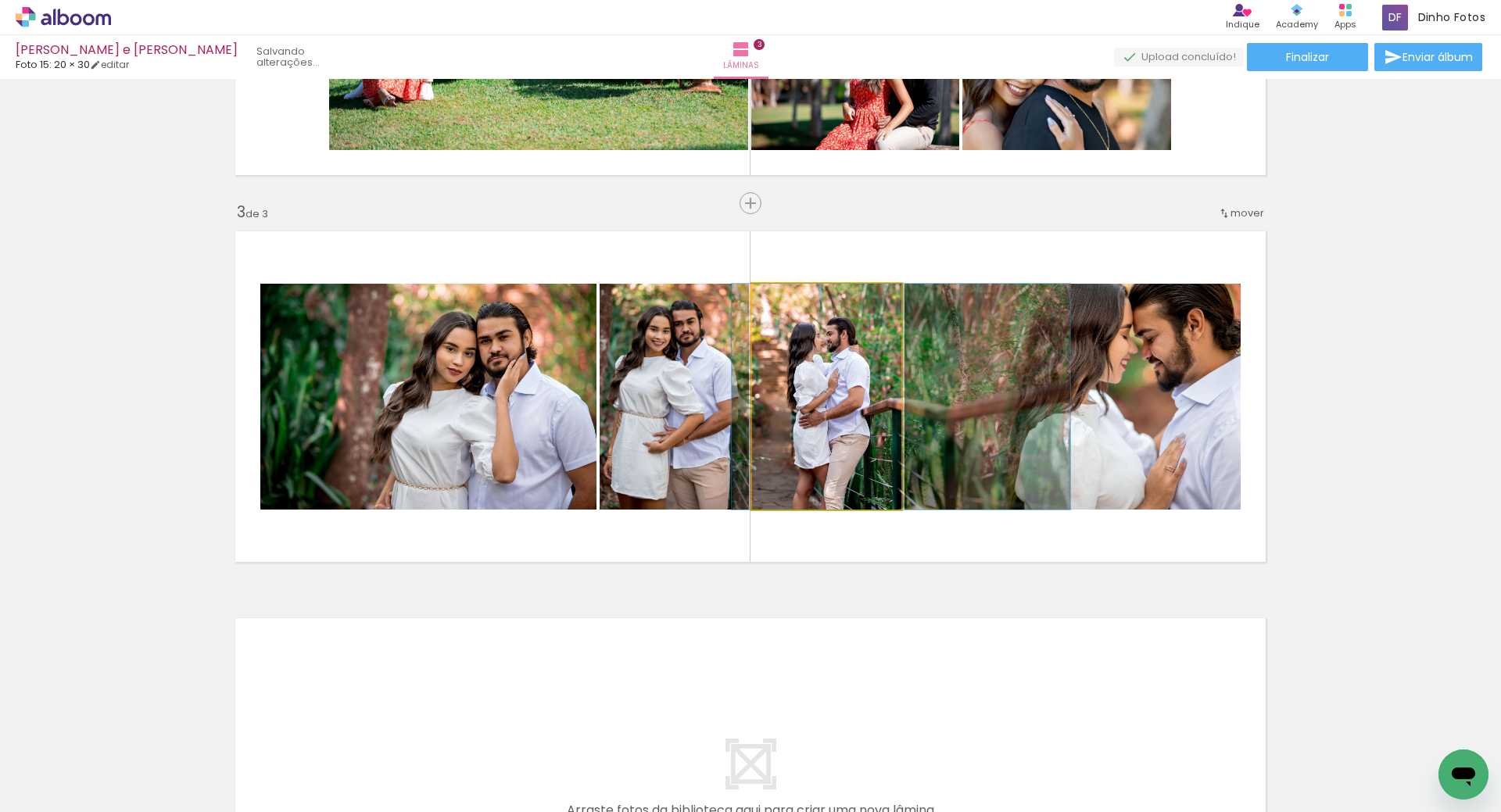
drag, startPoint x: 809, startPoint y: 423, endPoint x: 883, endPoint y: 421, distance: 74.0
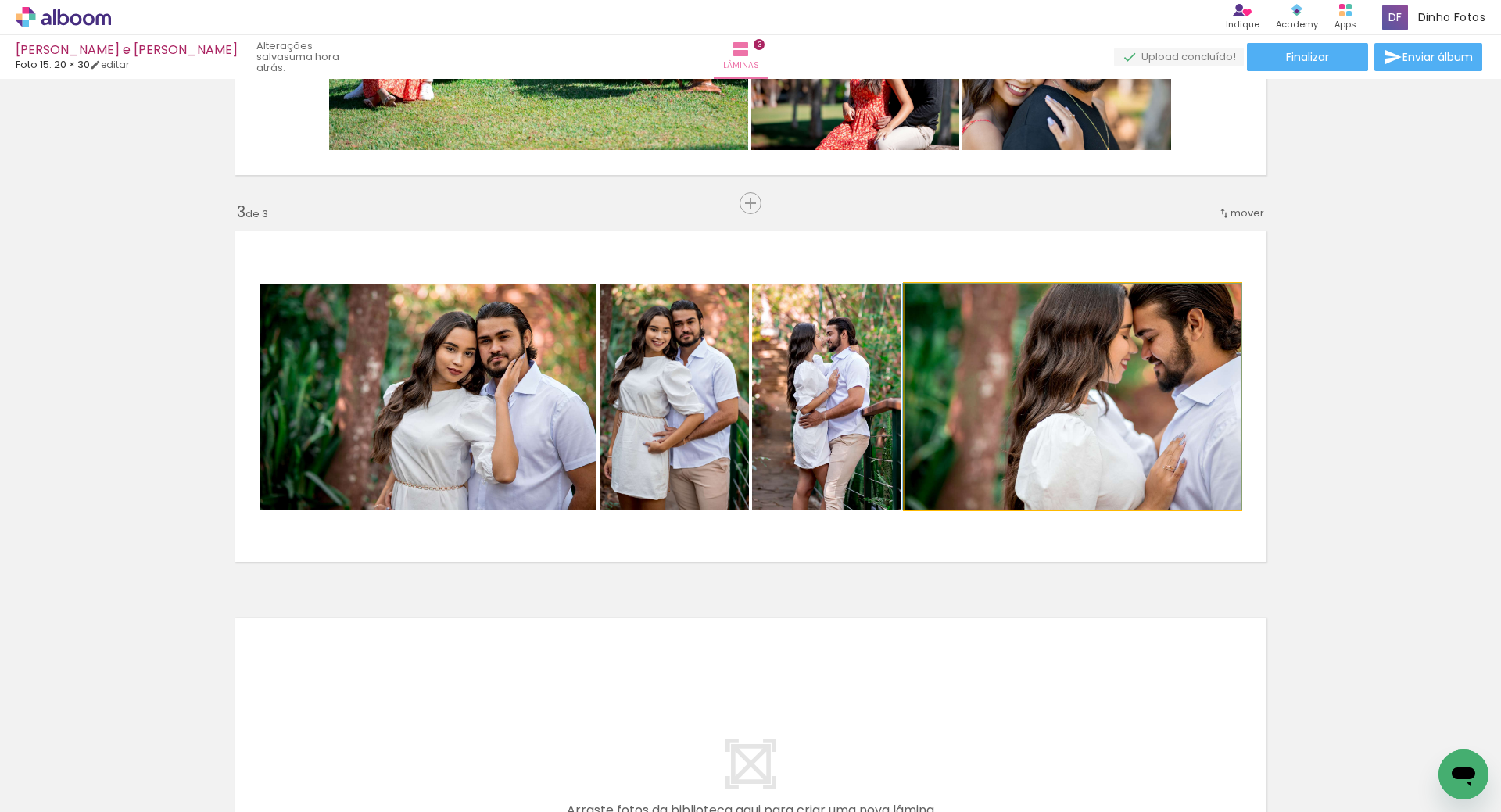
click at [1075, 417] on quentale-photo at bounding box center [1072, 396] width 336 height 226
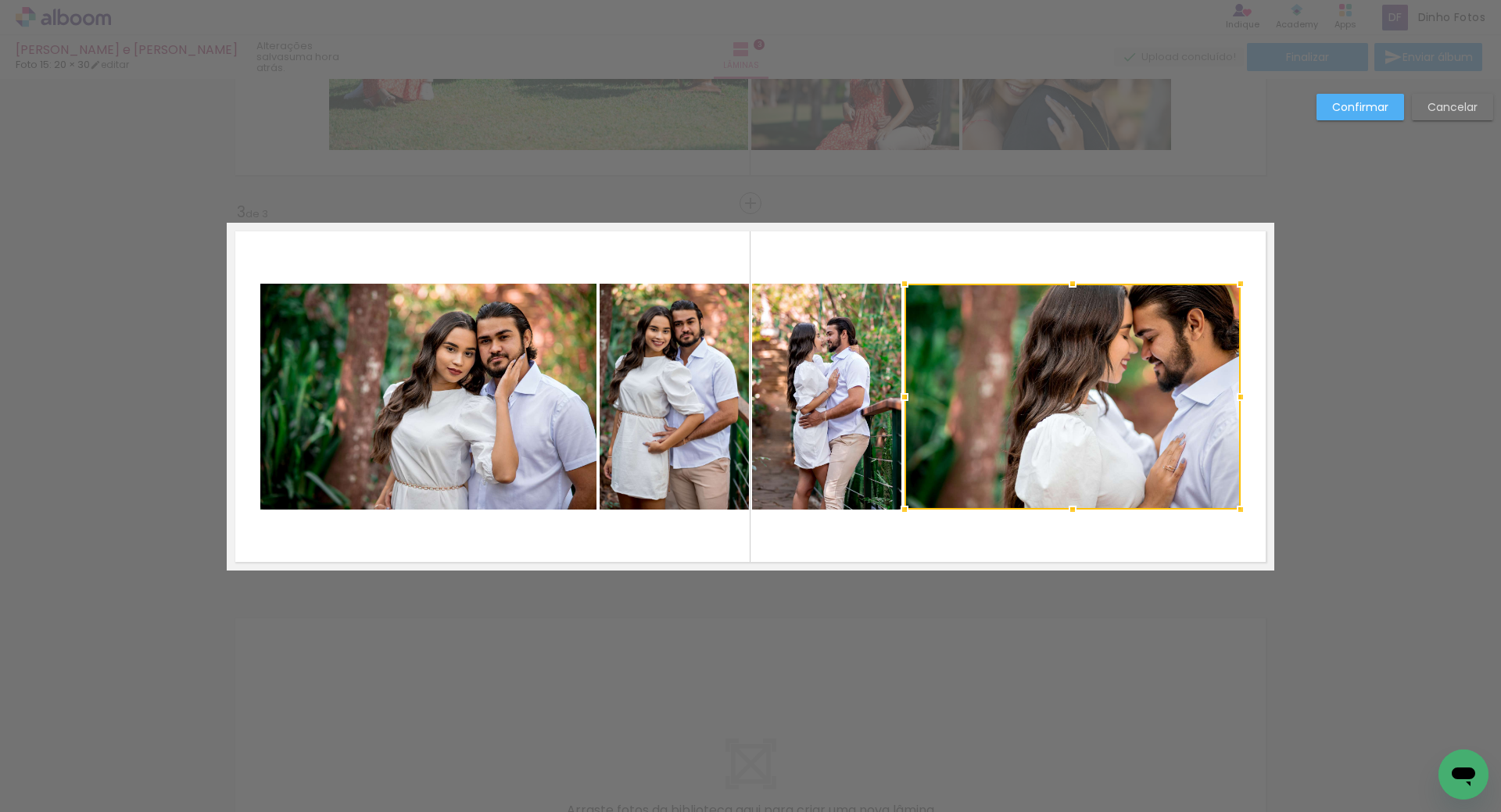
click at [1075, 417] on div at bounding box center [1072, 396] width 336 height 226
click at [1311, 113] on div "Confirmar Cancelar" at bounding box center [1401, 113] width 185 height 39
click at [0, 0] on slot "Confirmar" at bounding box center [0, 0] width 0 height 0
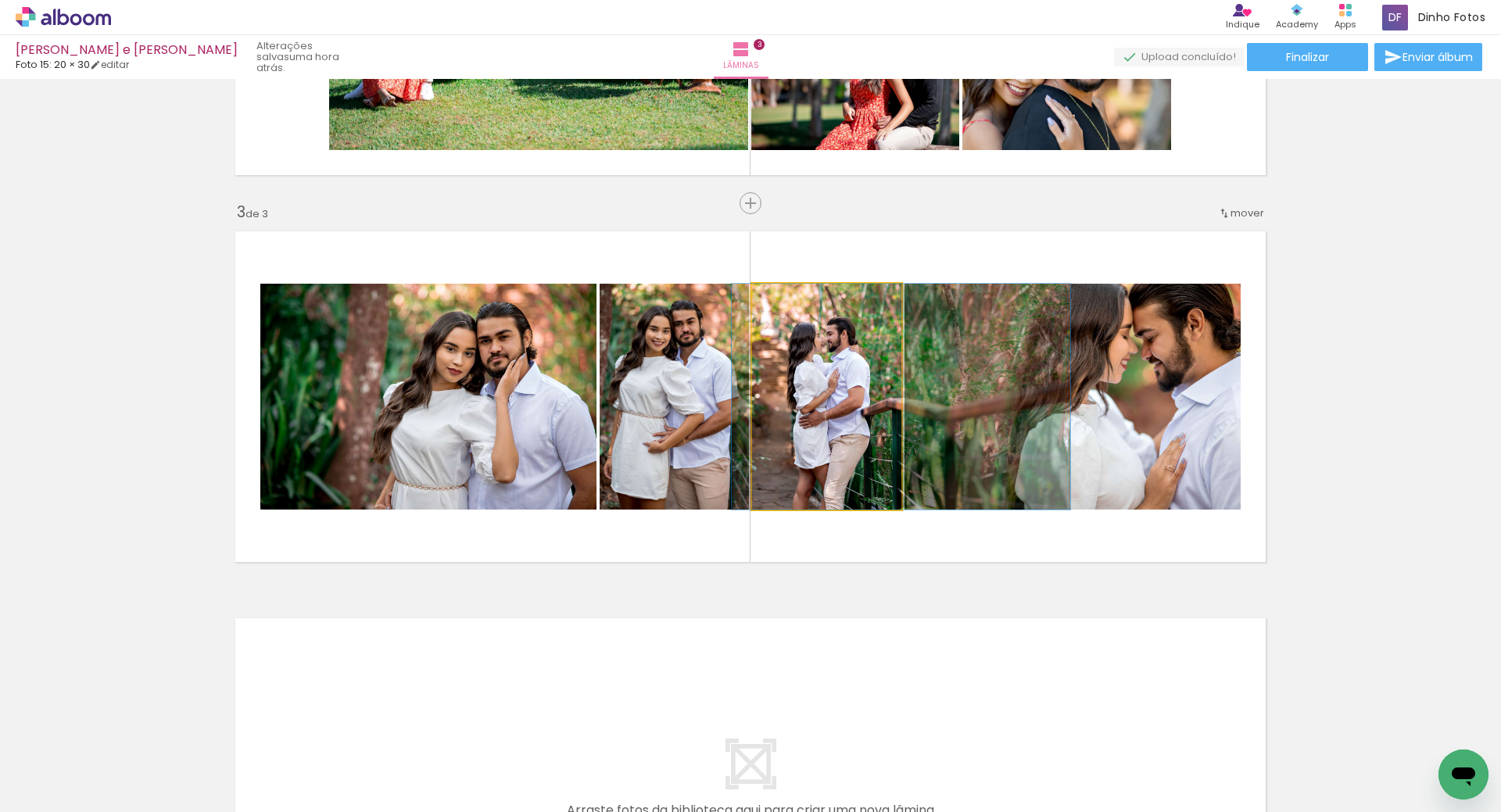
click at [854, 361] on quentale-photo at bounding box center [827, 396] width 150 height 226
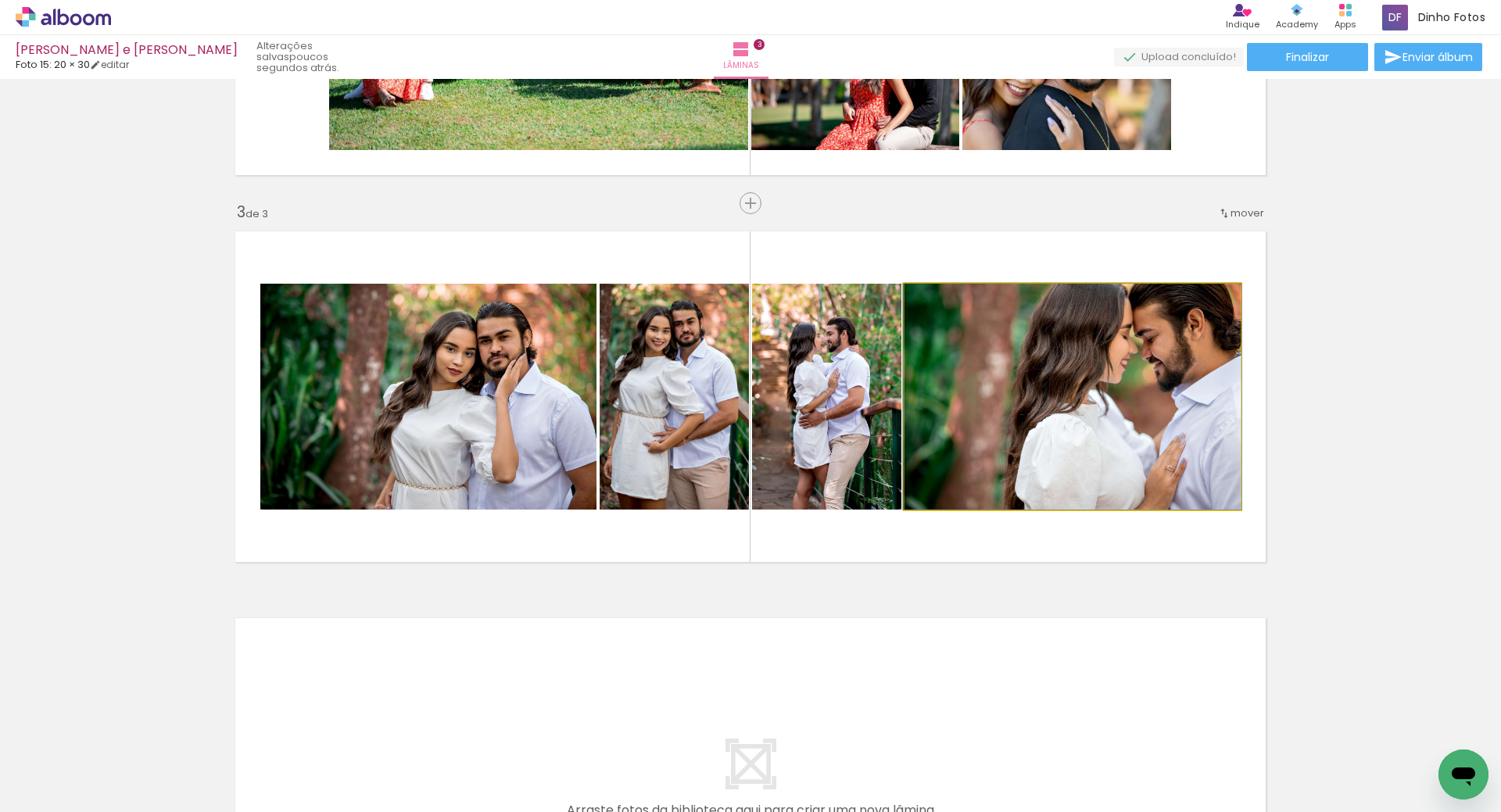
click at [996, 360] on quentale-photo at bounding box center [1072, 396] width 336 height 226
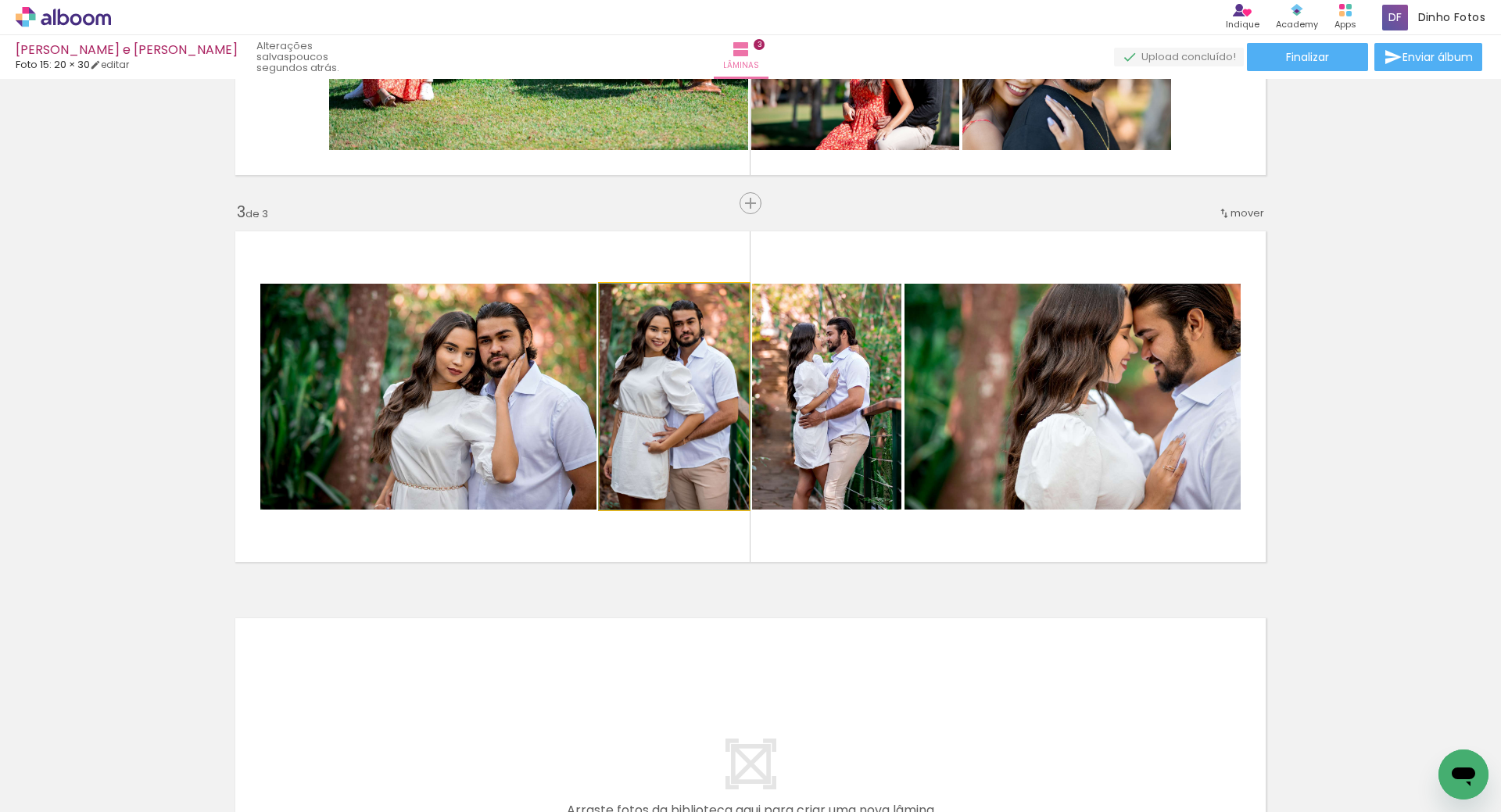
click at [691, 375] on quentale-photo at bounding box center [674, 396] width 150 height 226
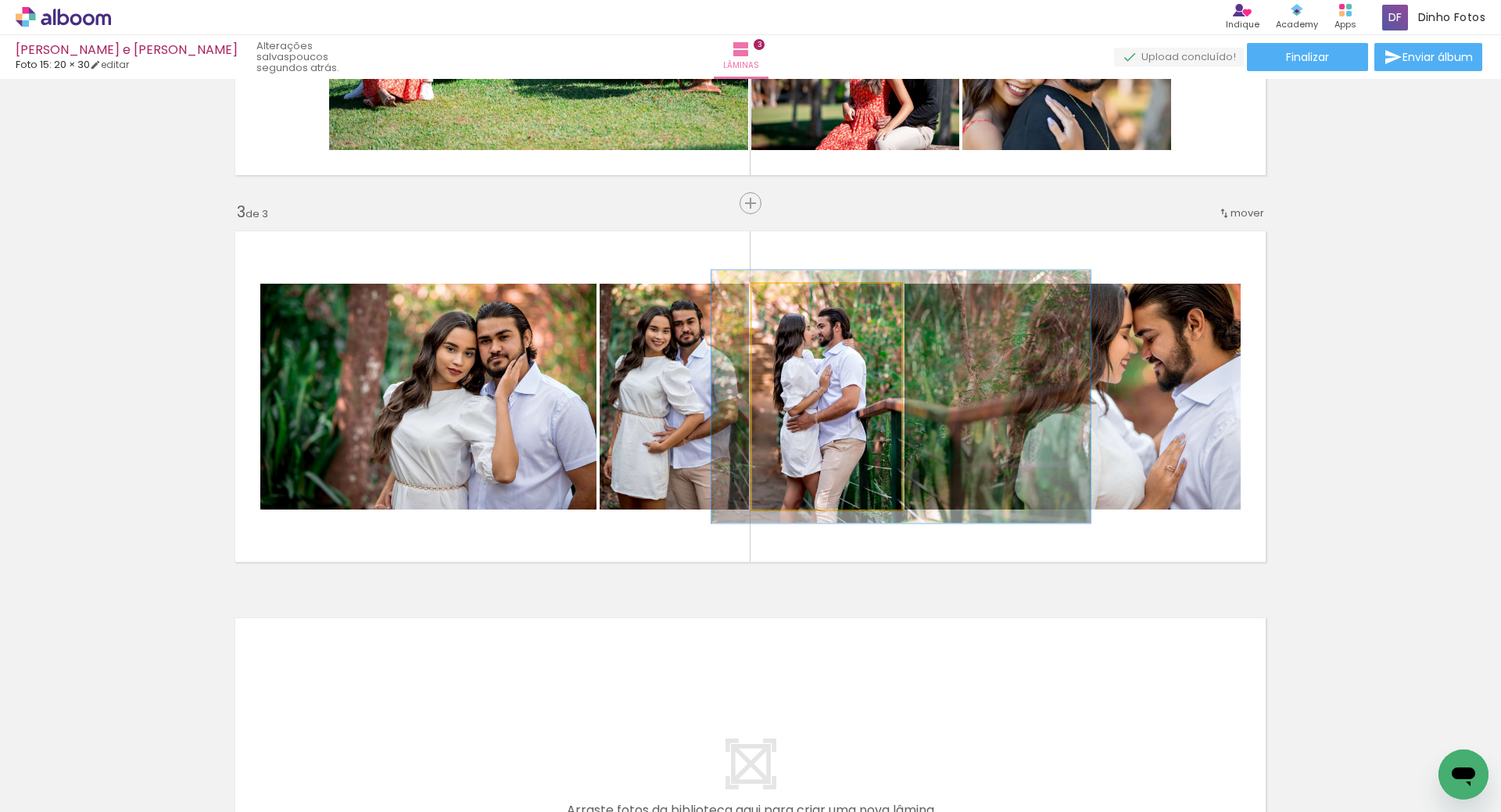
type paper-slider "112"
click at [793, 297] on div at bounding box center [795, 300] width 14 height 14
click at [818, 358] on quentale-photo at bounding box center [827, 396] width 150 height 226
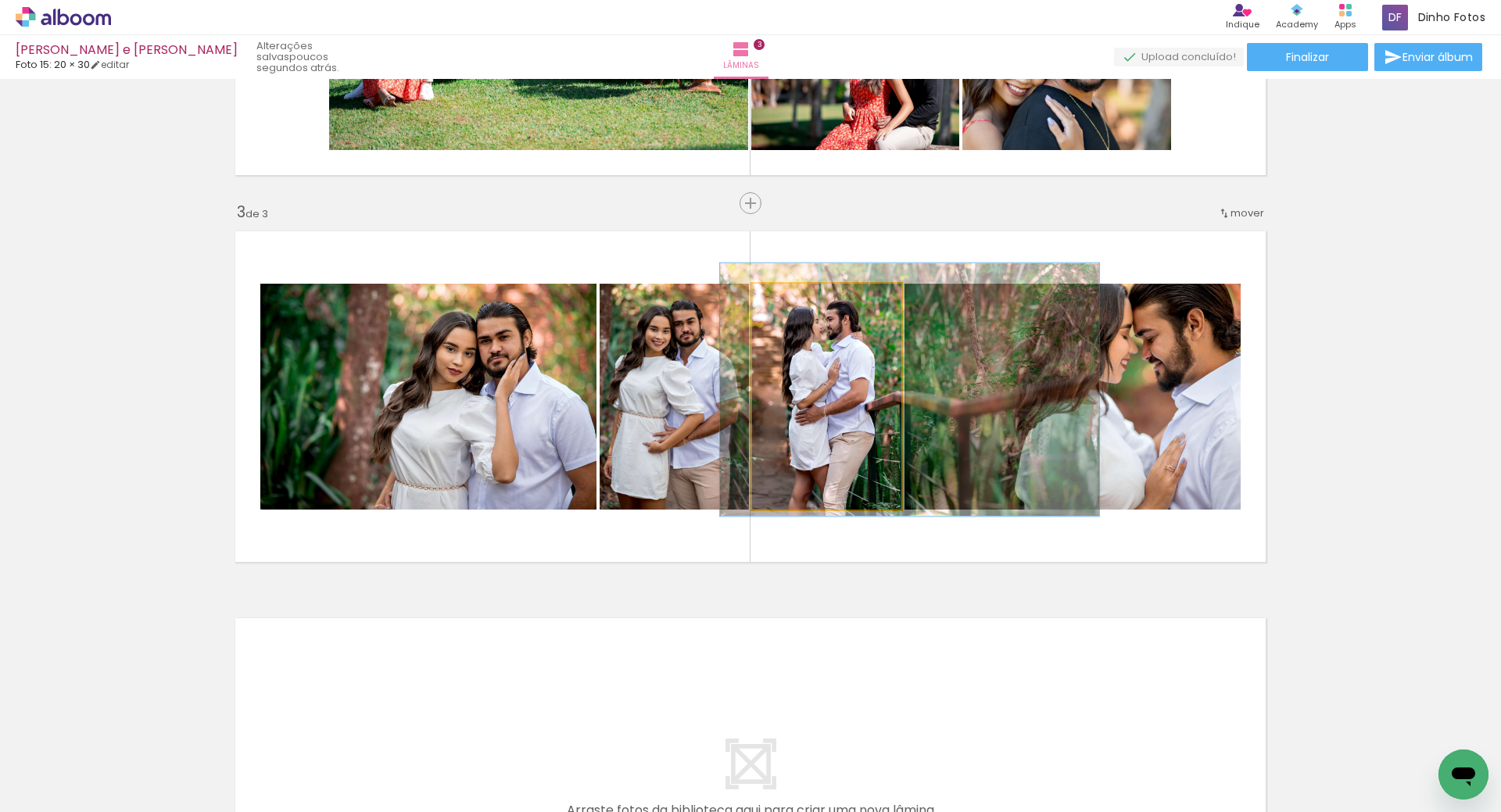
drag, startPoint x: 820, startPoint y: 358, endPoint x: 829, endPoint y: 350, distance: 12.0
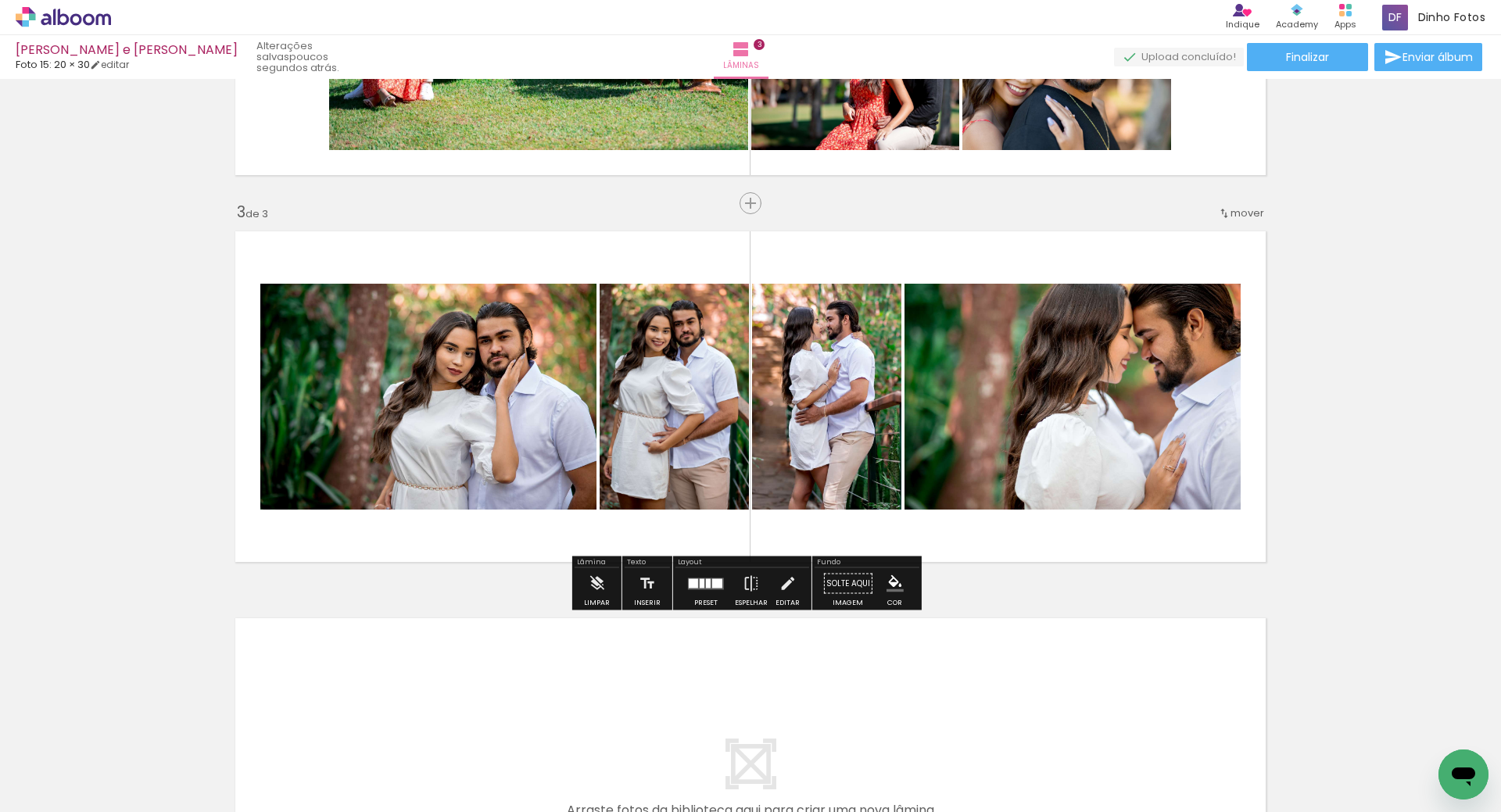
click at [1393, 487] on div "Inserir lâmina 1 de 3 Inserir lâmina 2 de 3 Inserir lâmina 3 de 3" at bounding box center [750, 183] width 1501 height 1548
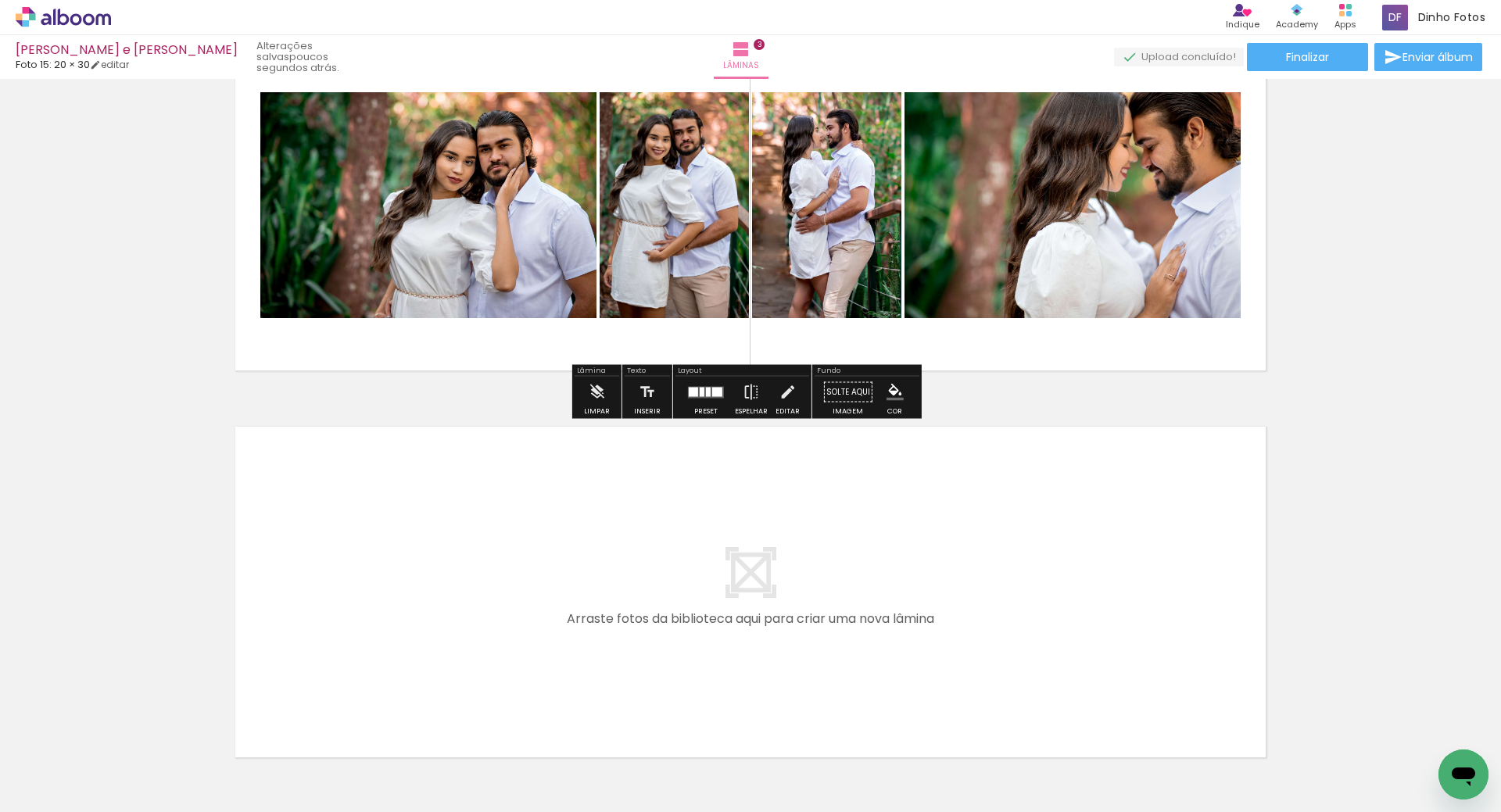
scroll to position [972, 0]
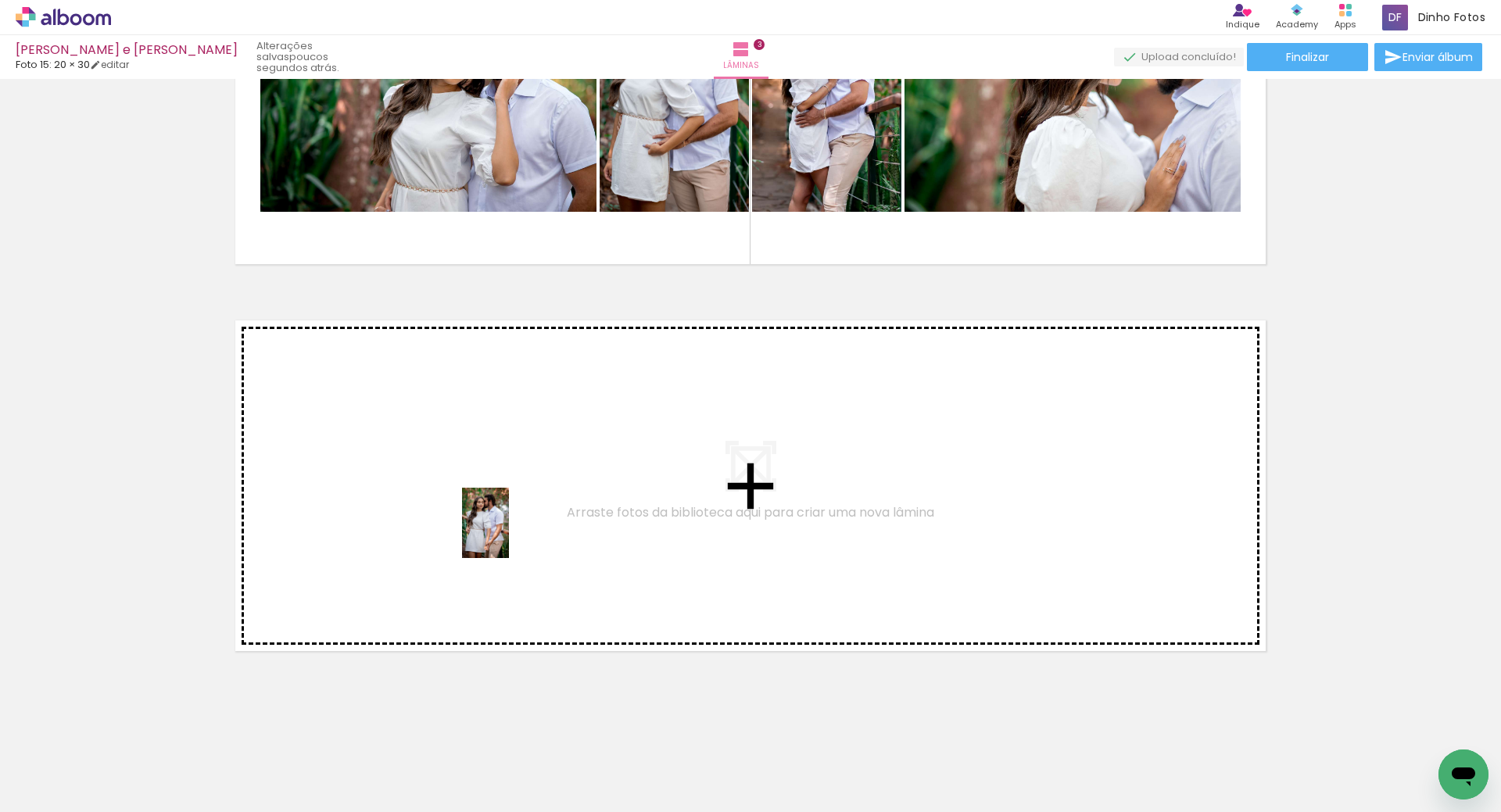
drag, startPoint x: 712, startPoint y: 758, endPoint x: 508, endPoint y: 534, distance: 303.0
click at [508, 534] on quentale-workspace at bounding box center [750, 406] width 1501 height 812
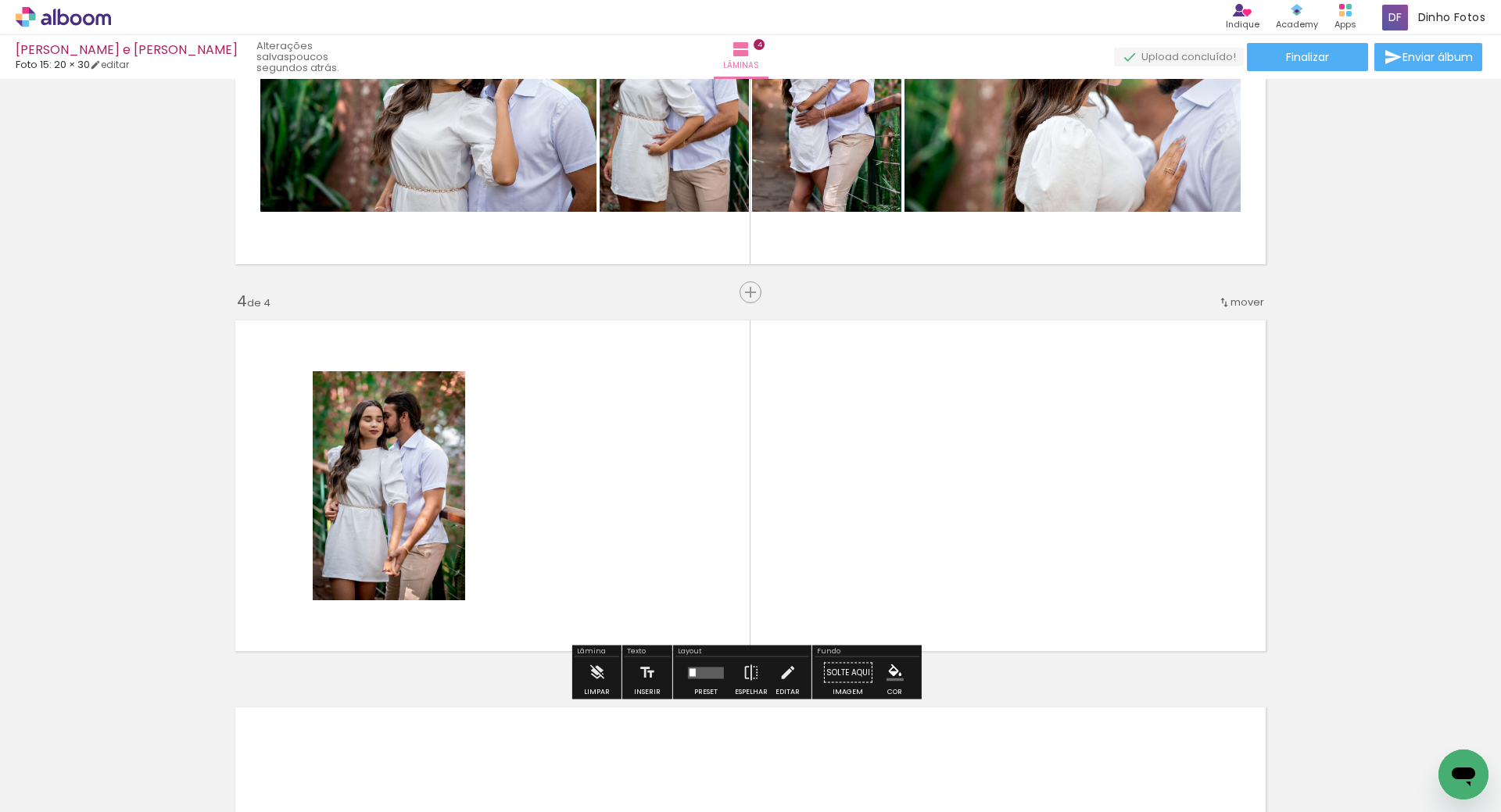
scroll to position [1062, 0]
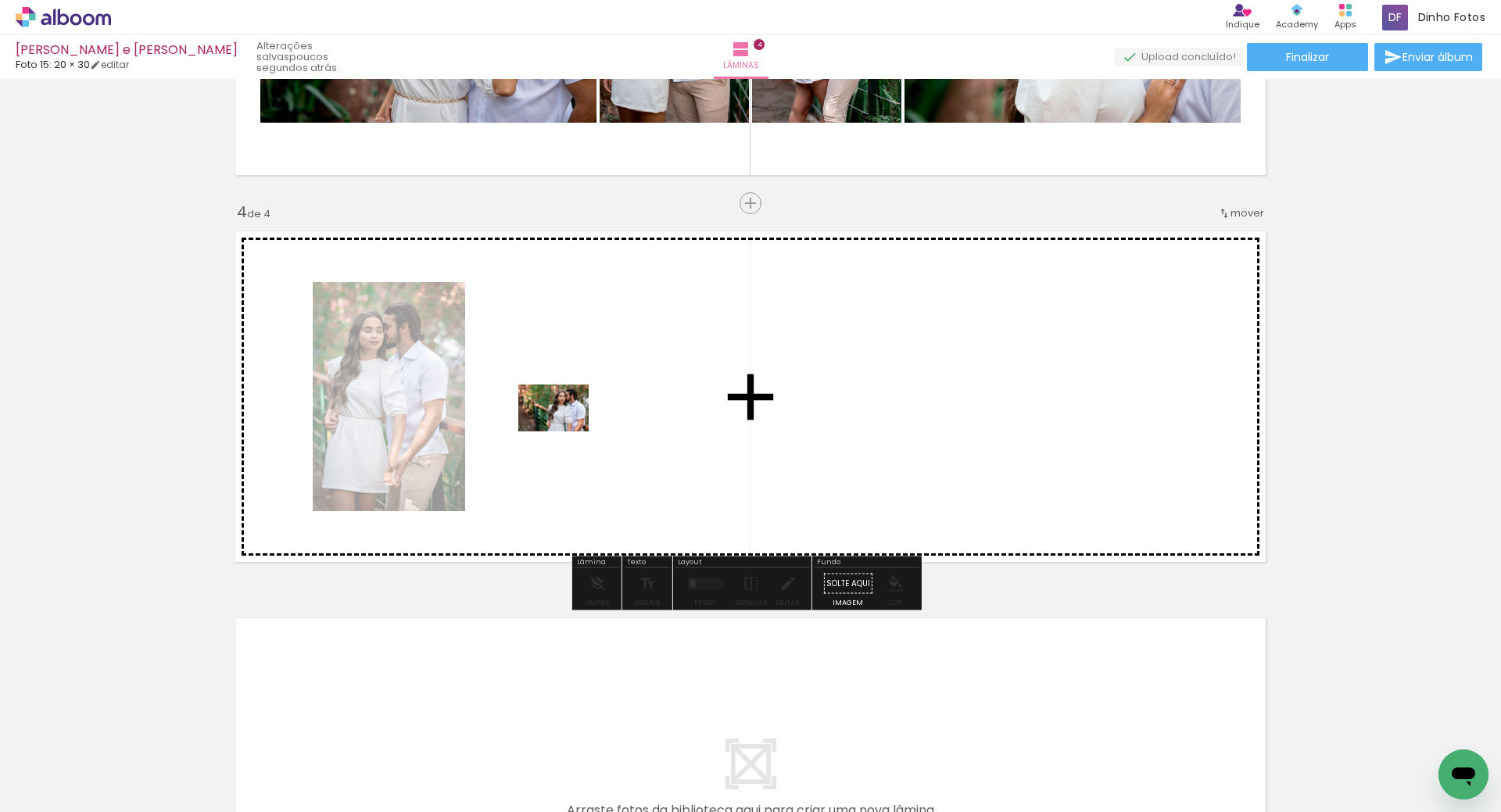
drag, startPoint x: 722, startPoint y: 773, endPoint x: 558, endPoint y: 427, distance: 382.9
click at [558, 427] on quentale-workspace at bounding box center [750, 406] width 1501 height 812
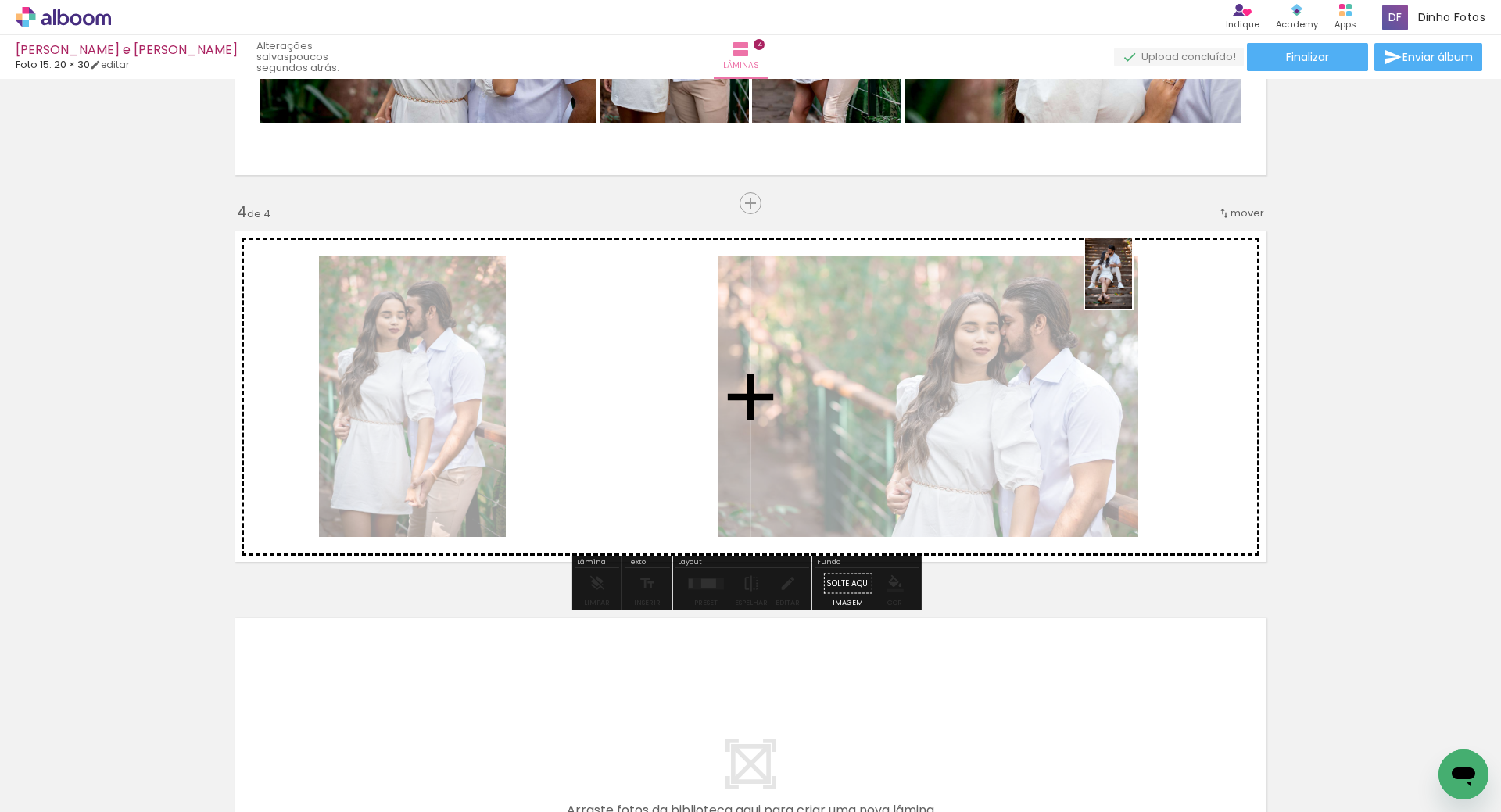
drag, startPoint x: 734, startPoint y: 755, endPoint x: 1132, endPoint y: 285, distance: 615.9
click at [1132, 285] on quentale-workspace at bounding box center [750, 406] width 1501 height 812
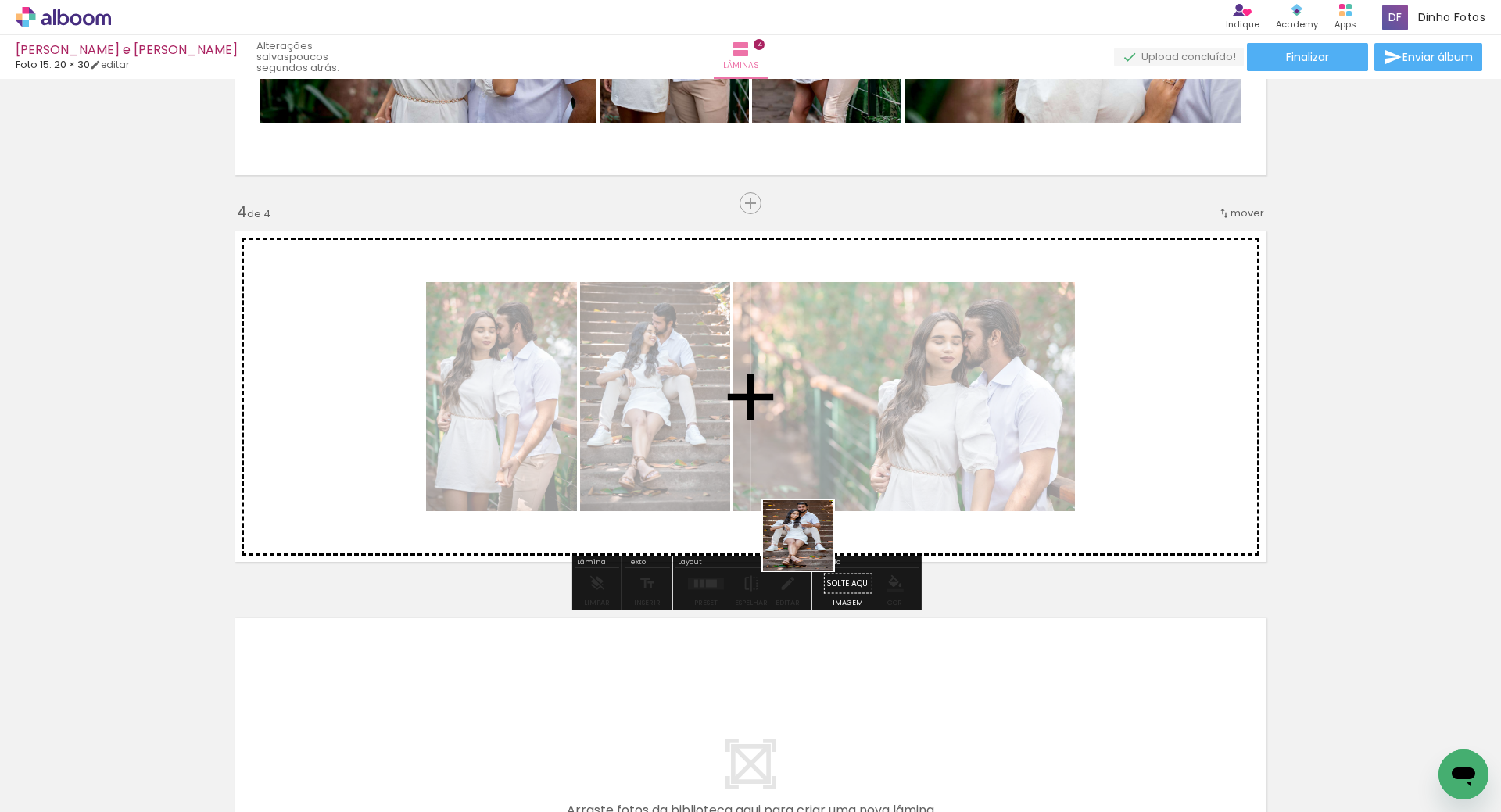
drag, startPoint x: 715, startPoint y: 745, endPoint x: 881, endPoint y: 404, distance: 379.3
click at [881, 404] on quentale-workspace at bounding box center [750, 406] width 1501 height 812
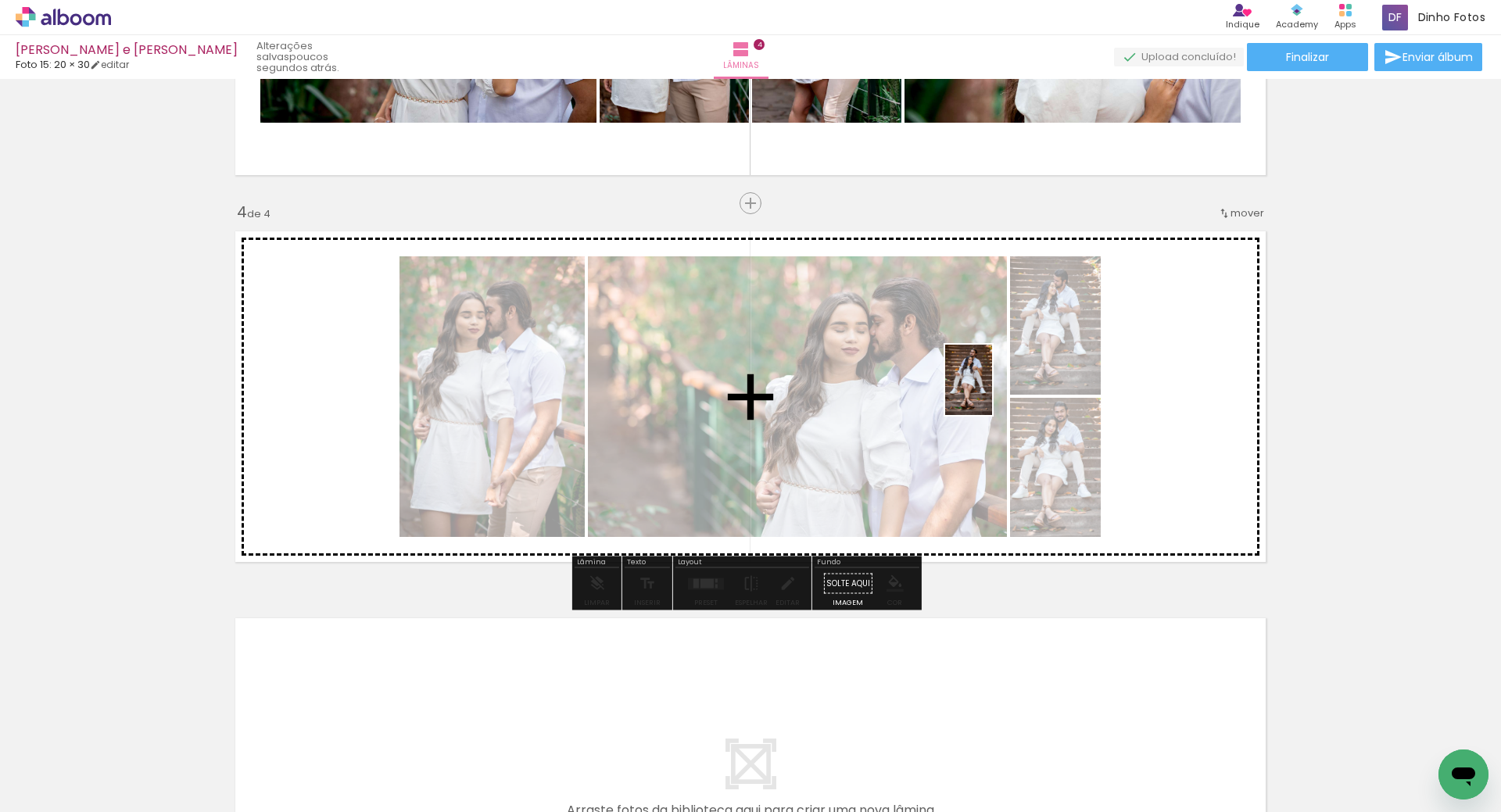
drag, startPoint x: 707, startPoint y: 791, endPoint x: 992, endPoint y: 392, distance: 490.3
click at [992, 392] on quentale-workspace at bounding box center [750, 406] width 1501 height 812
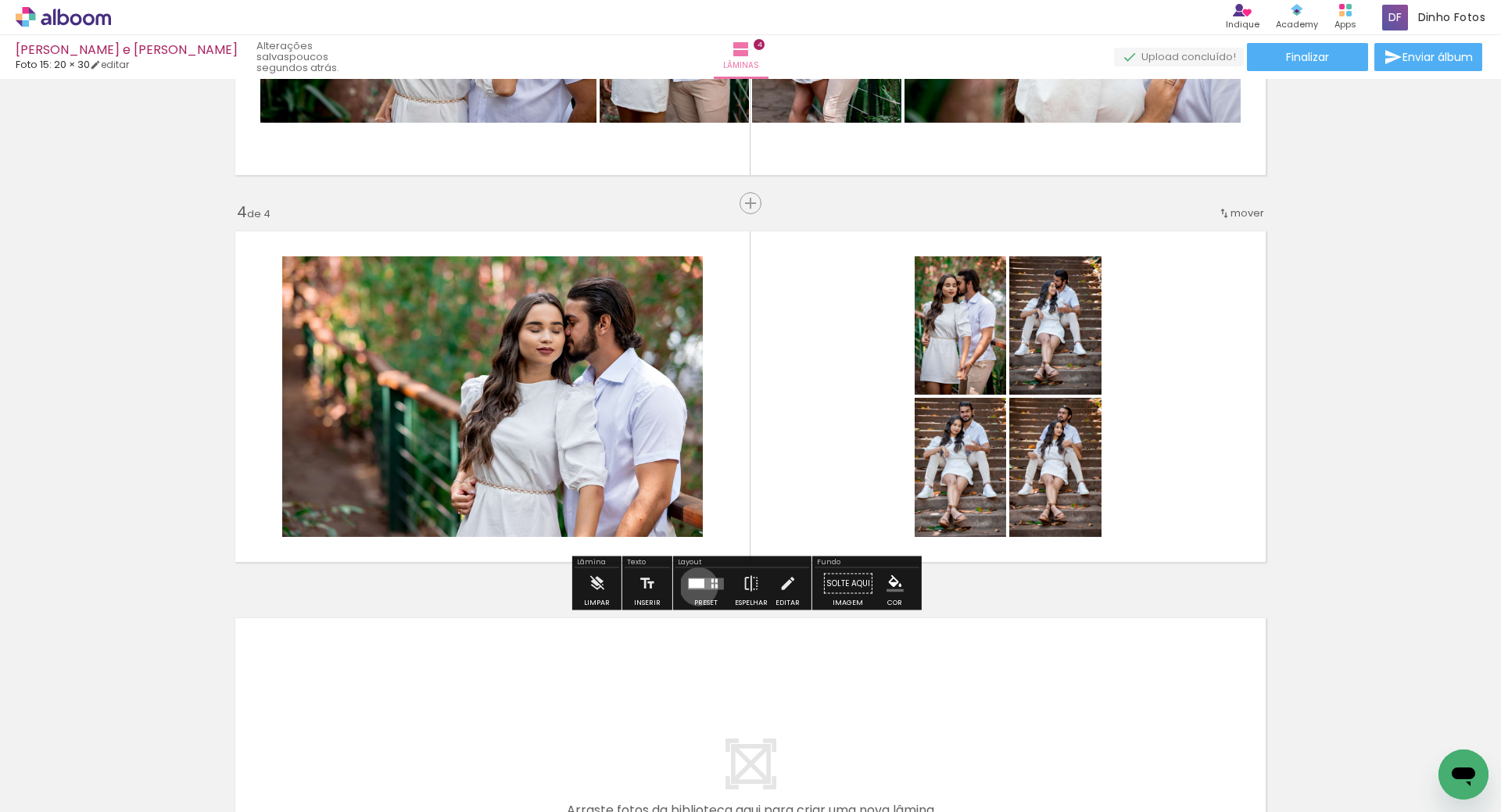
click at [695, 586] on div at bounding box center [696, 583] width 15 height 9
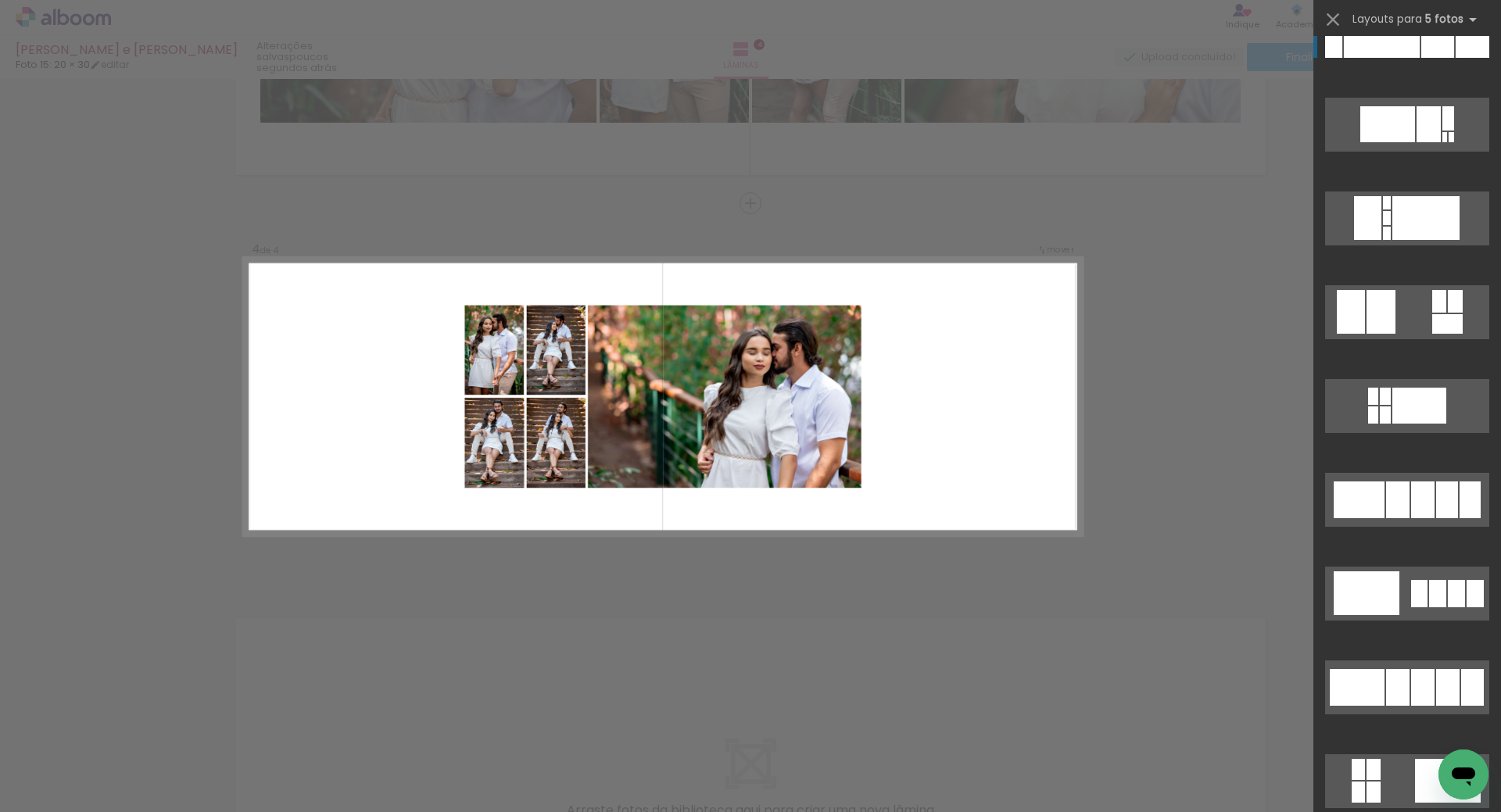
scroll to position [514, 0]
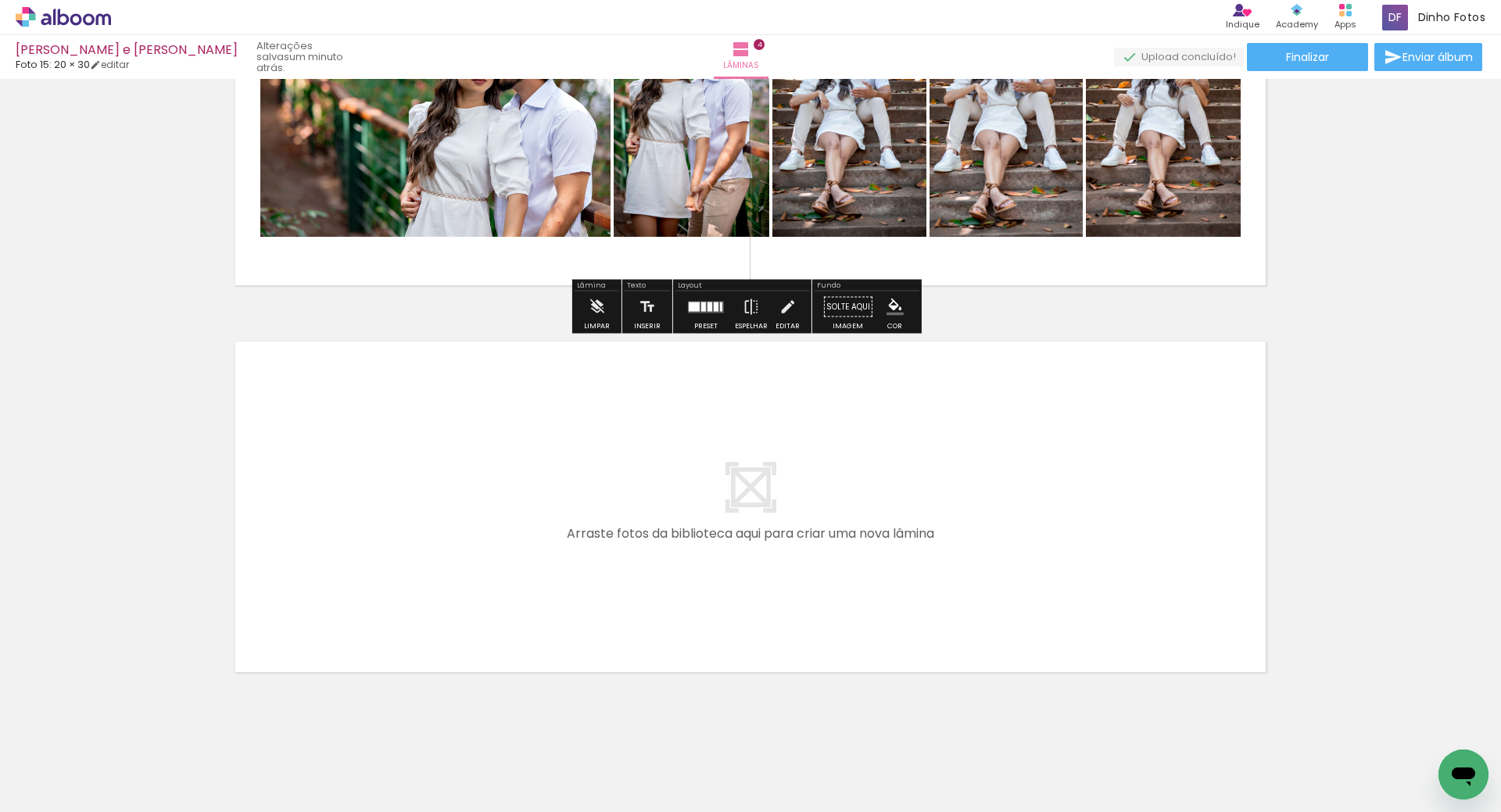
scroll to position [1360, 0]
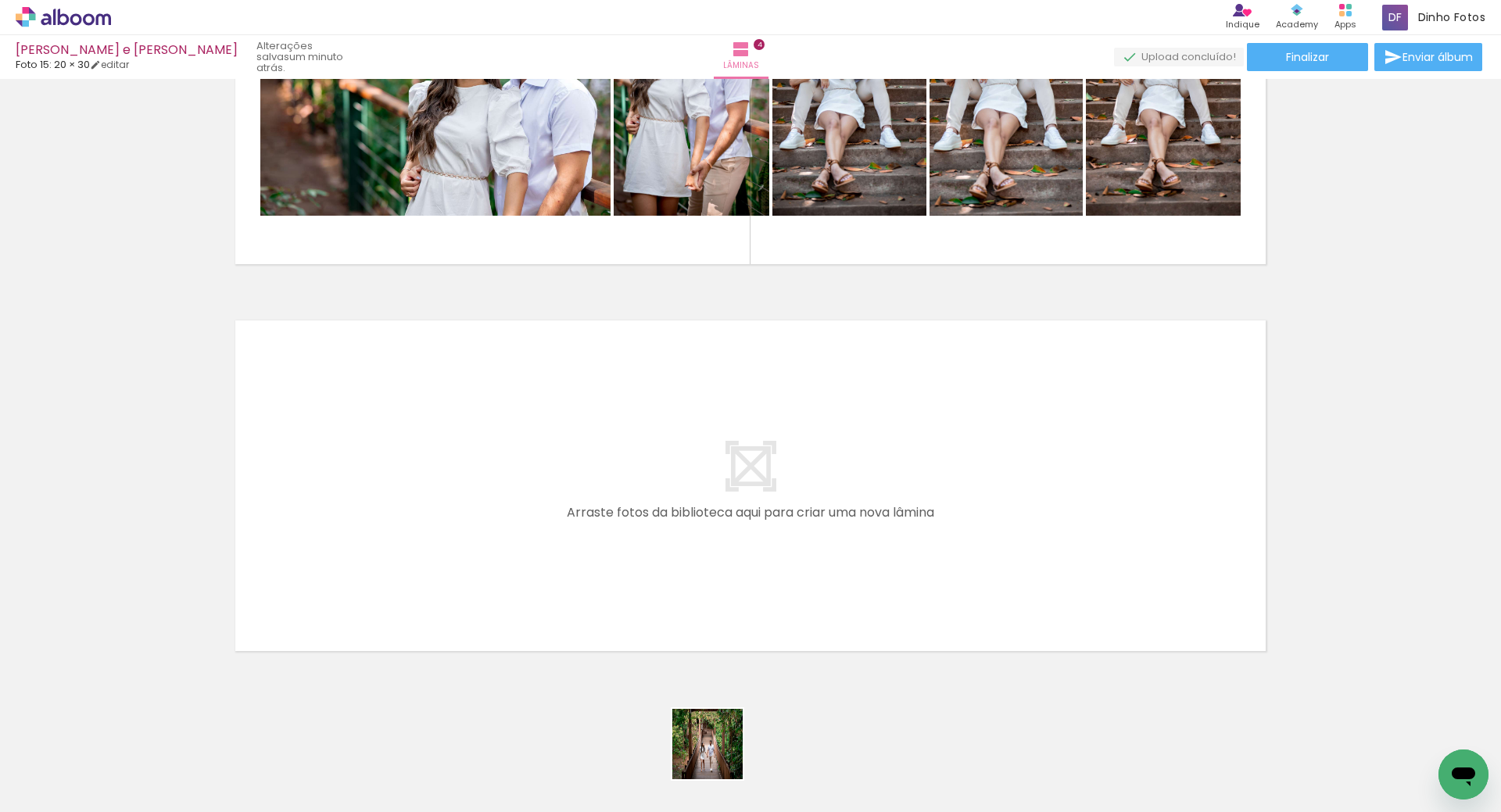
drag, startPoint x: 719, startPoint y: 773, endPoint x: 702, endPoint y: 677, distance: 97.5
click at [702, 677] on quentale-workspace at bounding box center [750, 406] width 1501 height 812
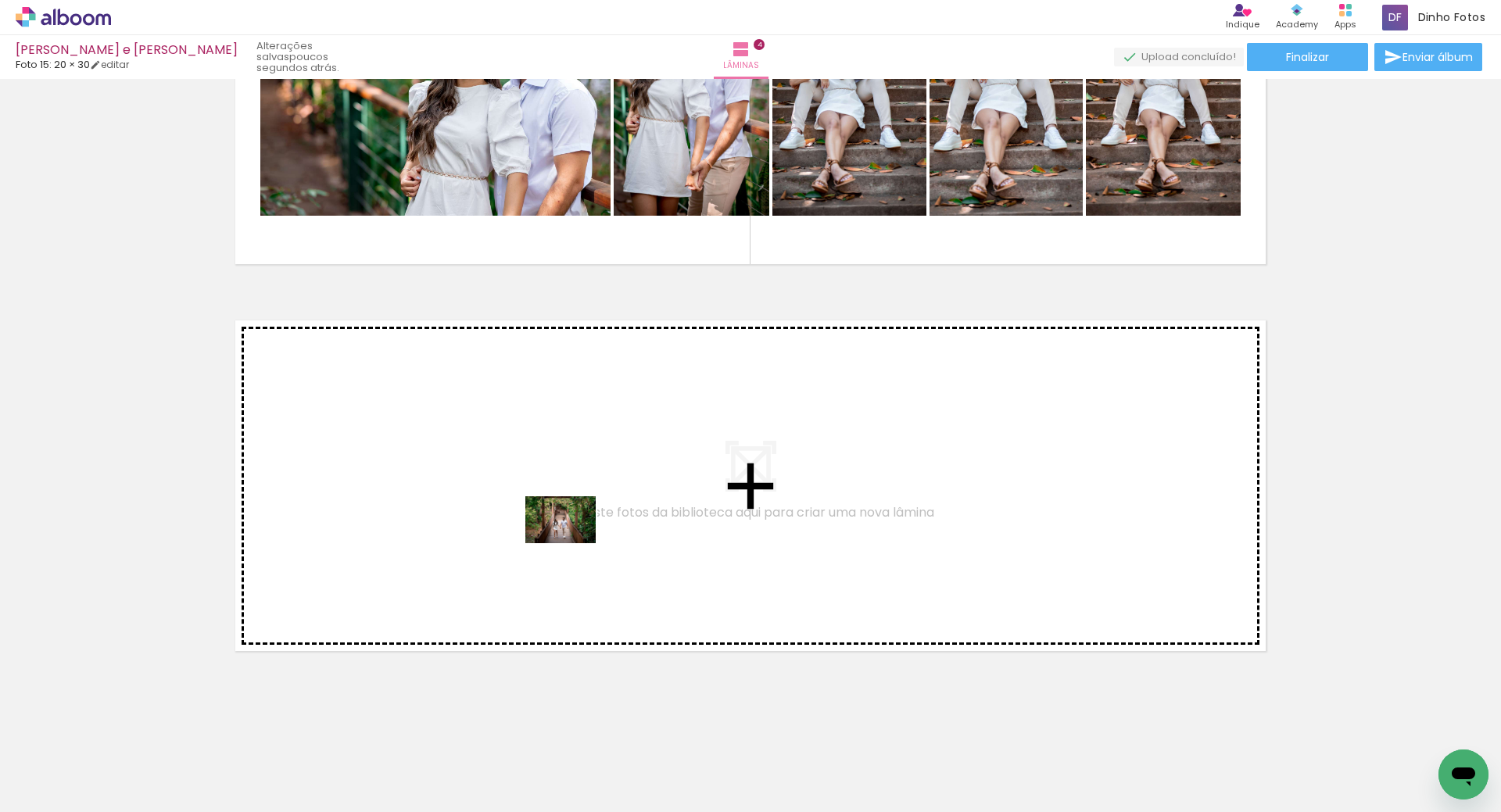
drag, startPoint x: 717, startPoint y: 777, endPoint x: 567, endPoint y: 540, distance: 280.5
click at [567, 540] on quentale-workspace at bounding box center [750, 406] width 1501 height 812
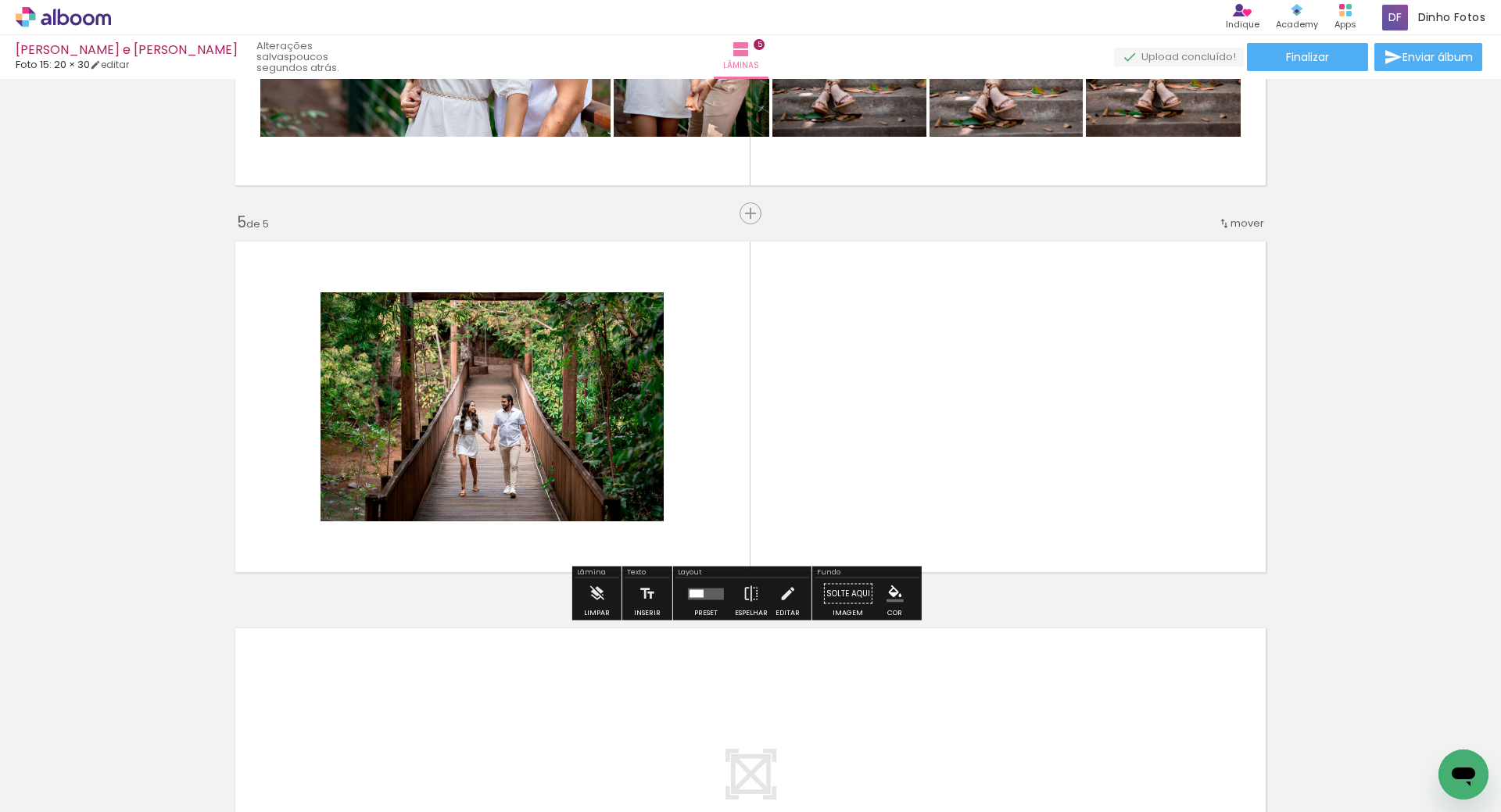
scroll to position [1448, 0]
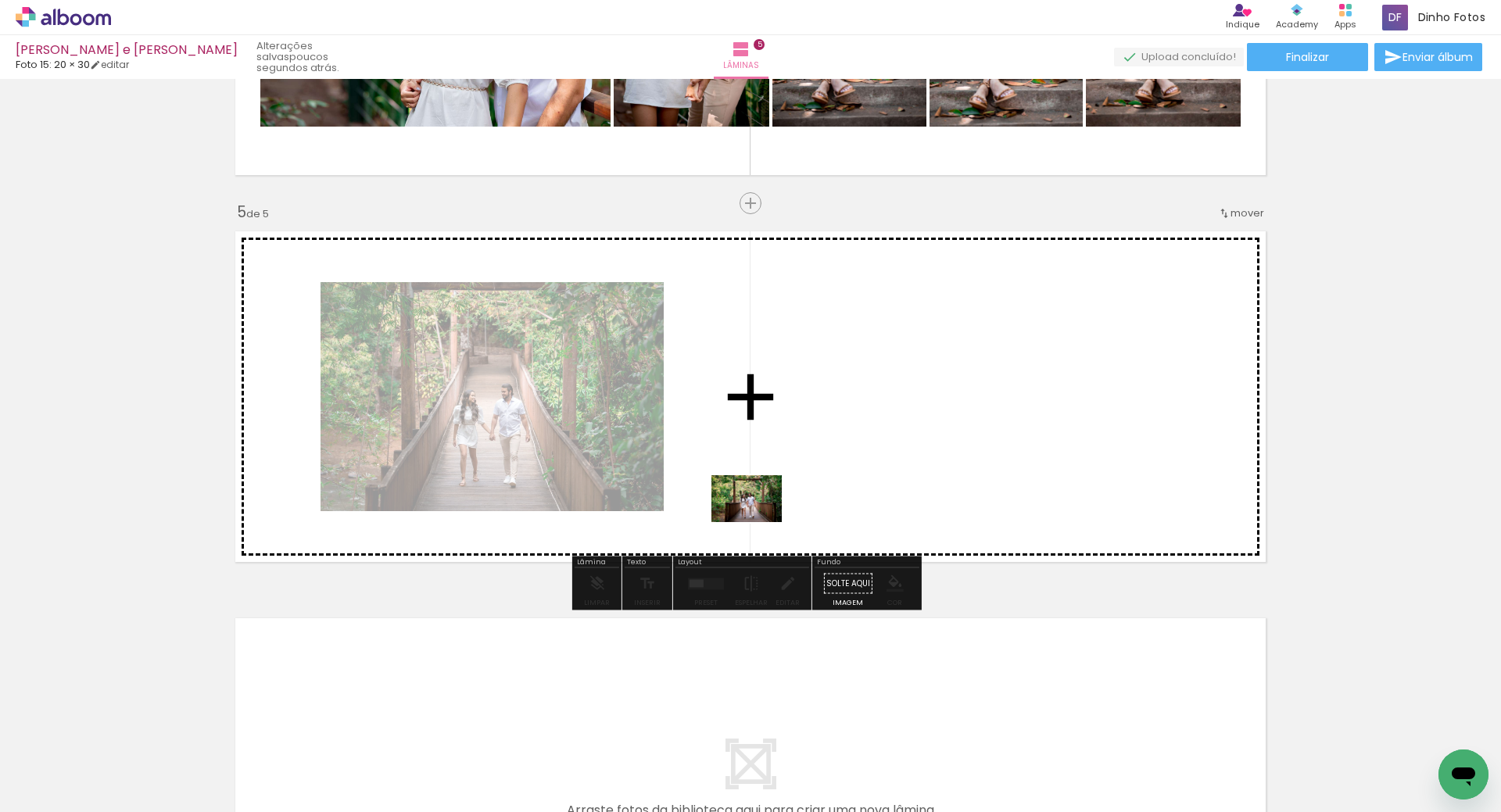
drag, startPoint x: 726, startPoint y: 759, endPoint x: 741, endPoint y: 479, distance: 280.4
click at [741, 479] on quentale-workspace at bounding box center [750, 406] width 1501 height 812
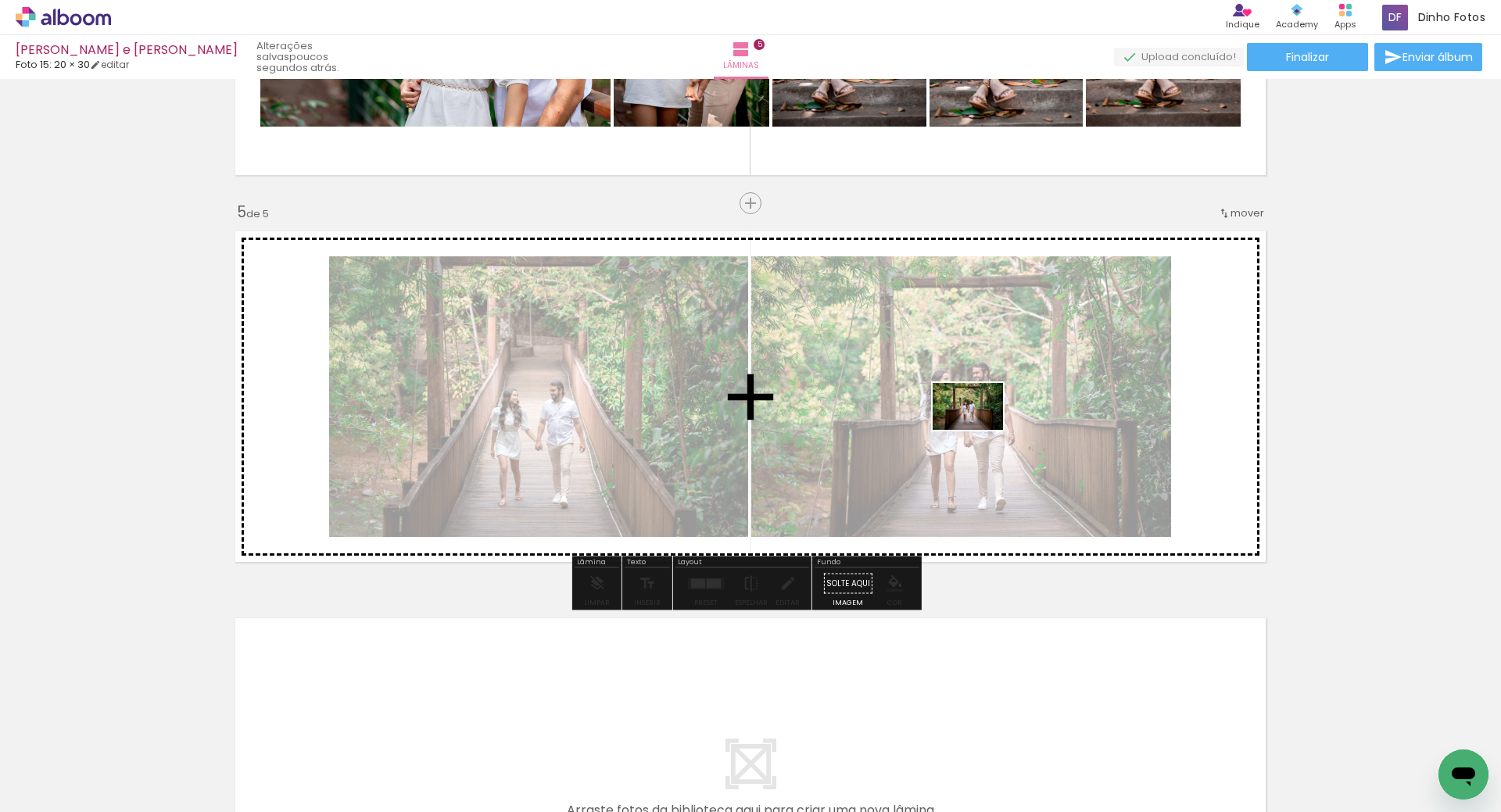
drag, startPoint x: 740, startPoint y: 763, endPoint x: 979, endPoint y: 429, distance: 410.7
click at [979, 429] on quentale-workspace at bounding box center [750, 406] width 1501 height 812
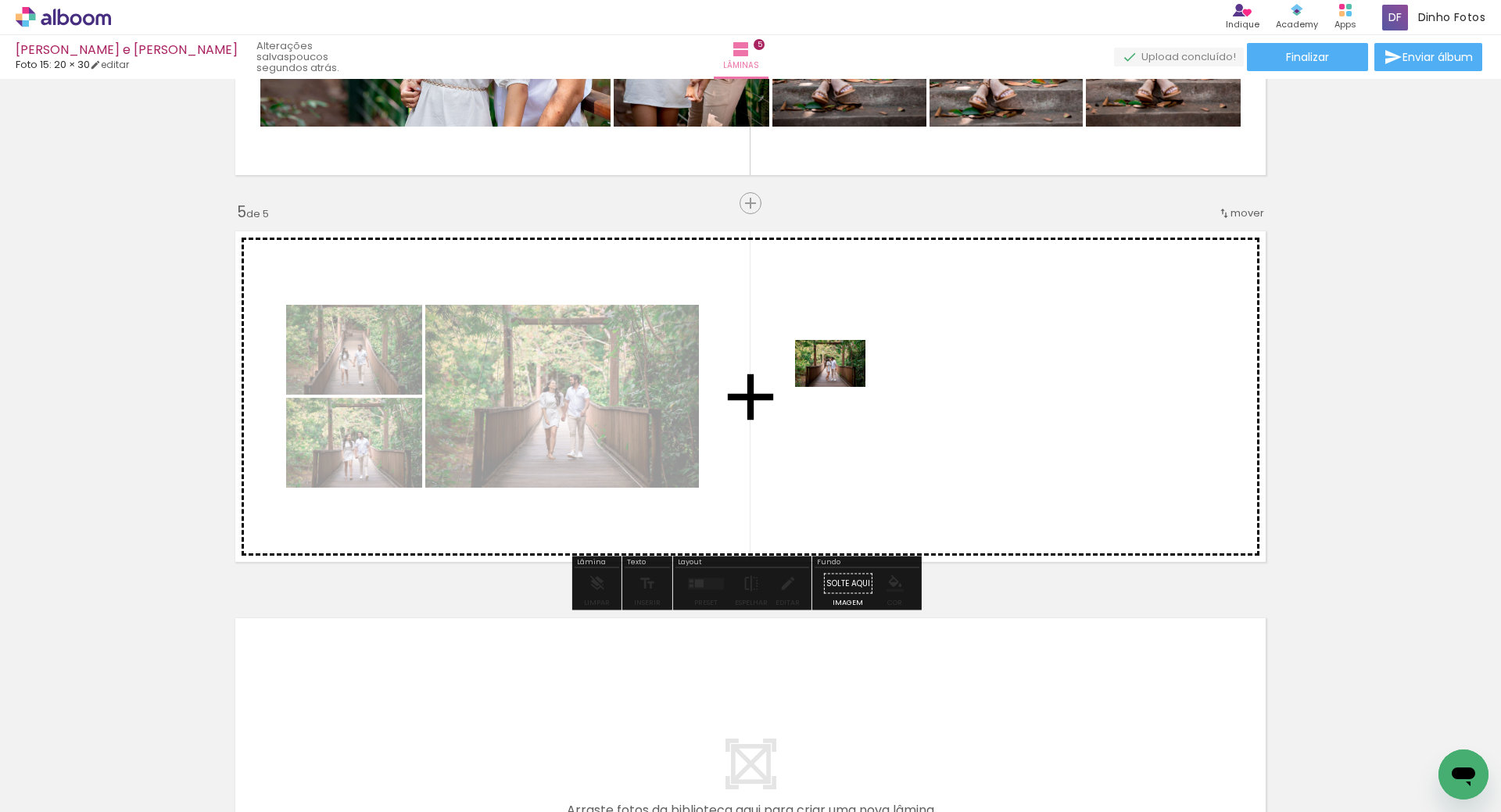
drag, startPoint x: 717, startPoint y: 773, endPoint x: 842, endPoint y: 387, distance: 405.7
click at [842, 387] on quentale-workspace at bounding box center [750, 406] width 1501 height 812
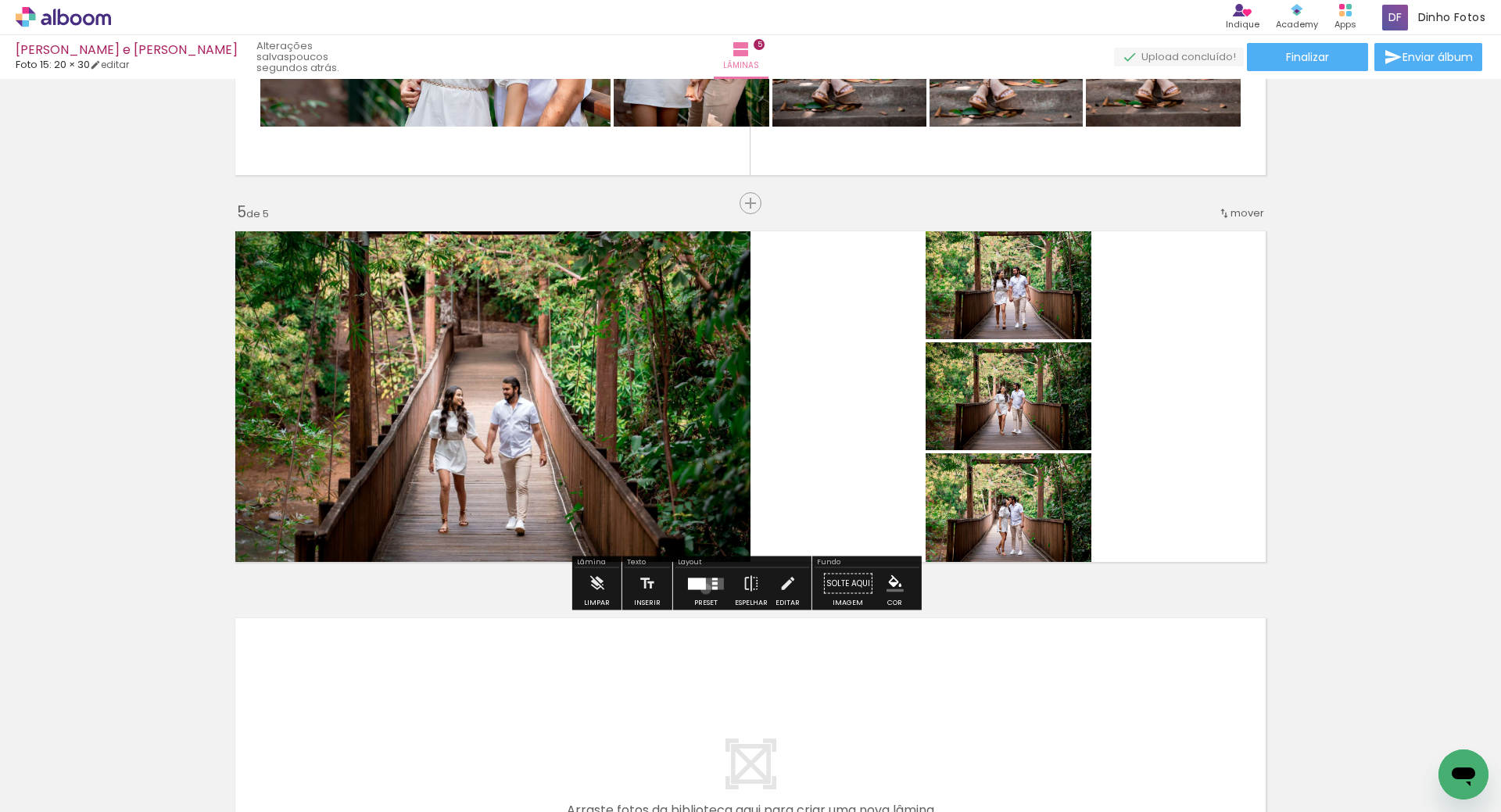
click at [702, 588] on div at bounding box center [697, 583] width 18 height 12
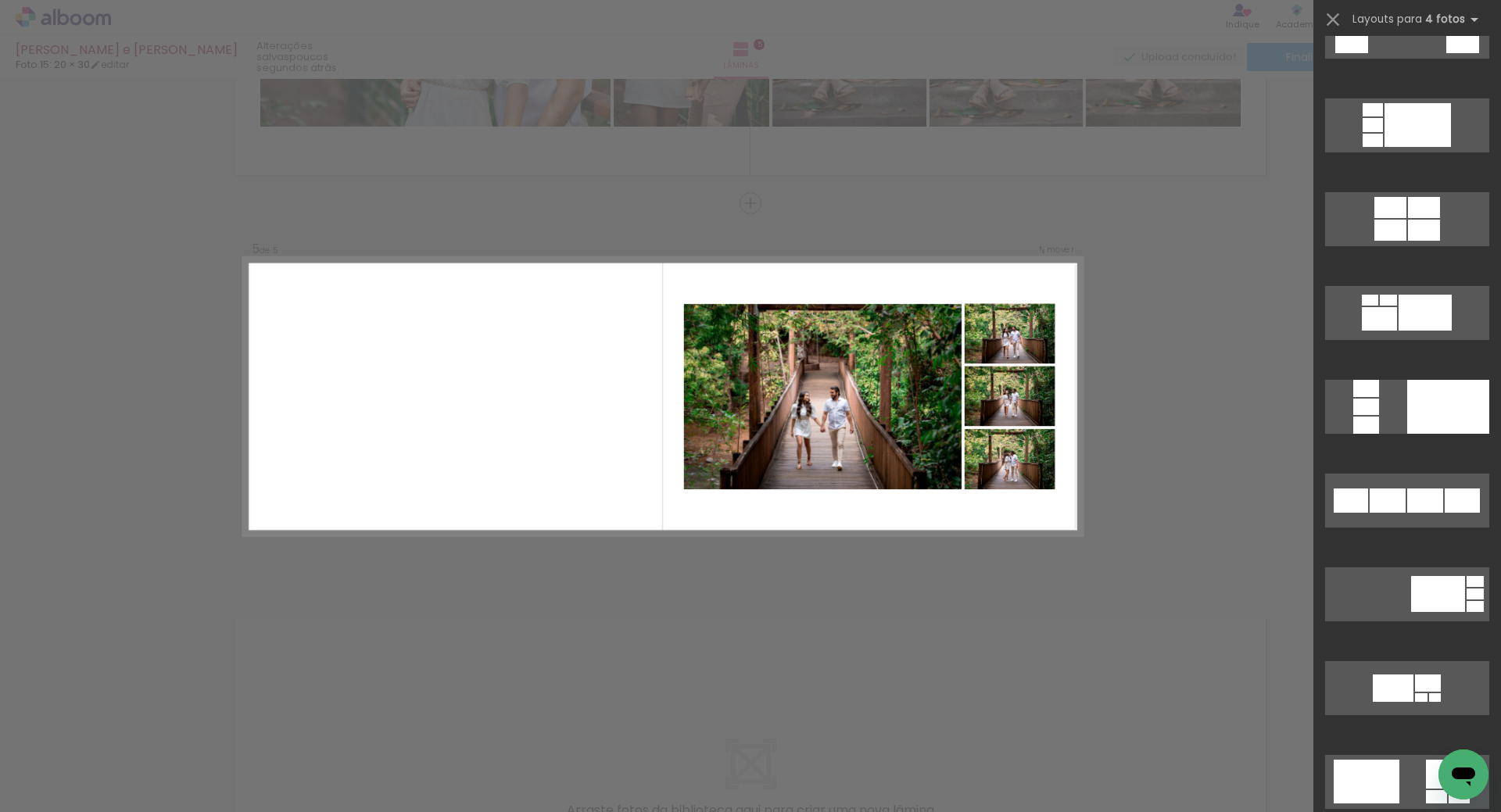
scroll to position [700, 0]
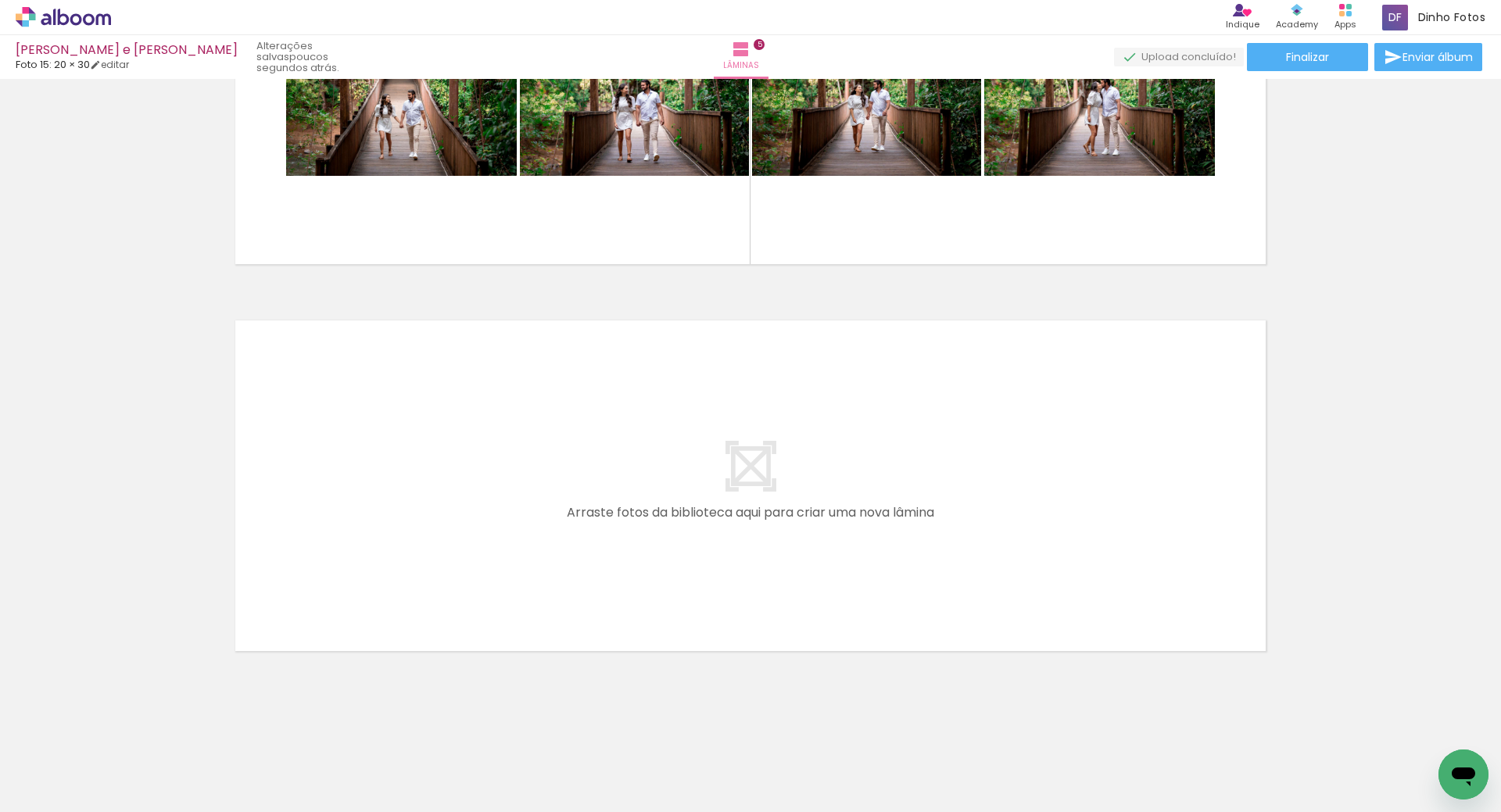
scroll to position [1745, 0]
drag, startPoint x: 742, startPoint y: 751, endPoint x: 544, endPoint y: 540, distance: 289.4
click at [544, 540] on quentale-workspace at bounding box center [750, 406] width 1501 height 812
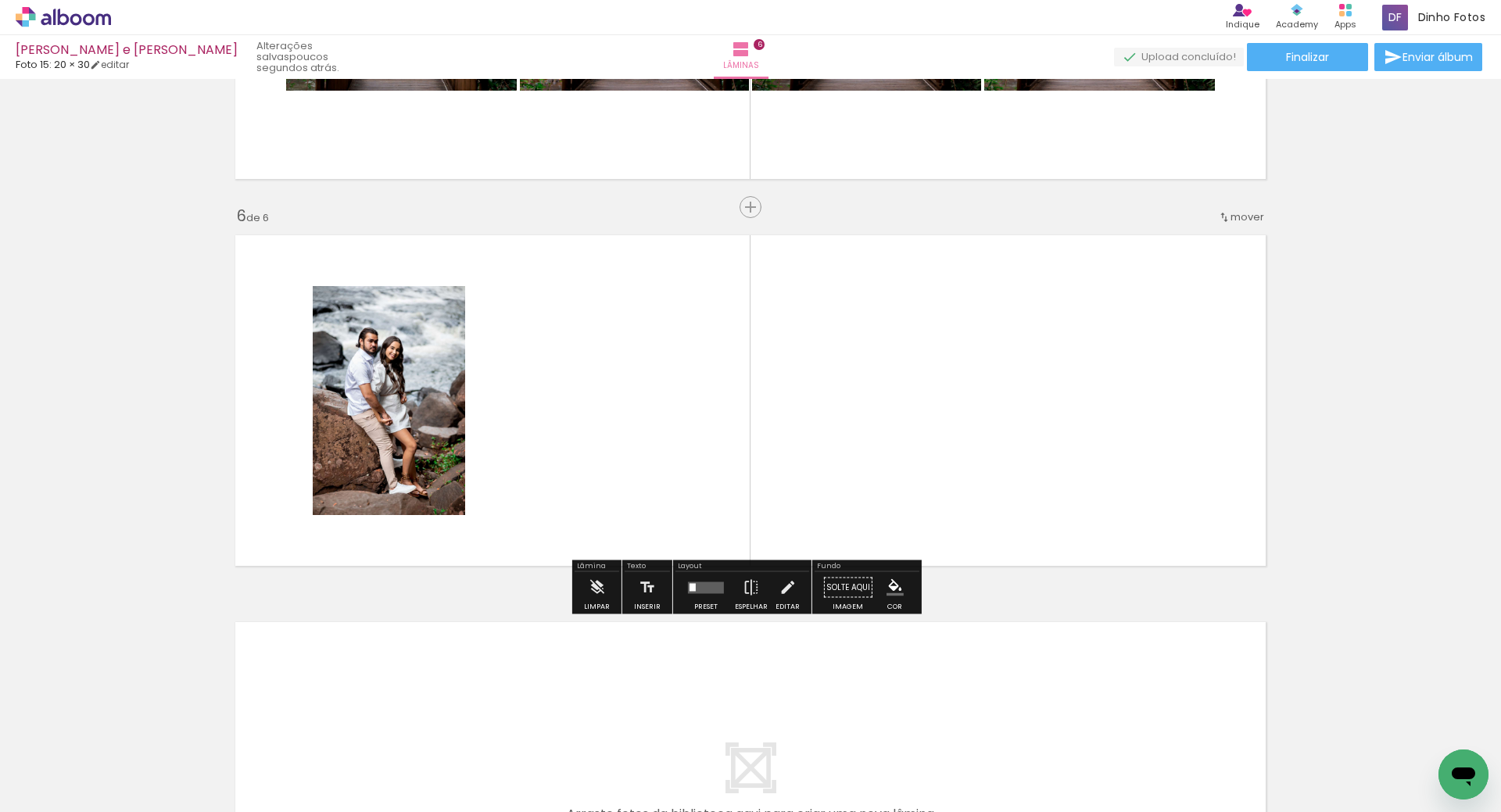
scroll to position [1836, 0]
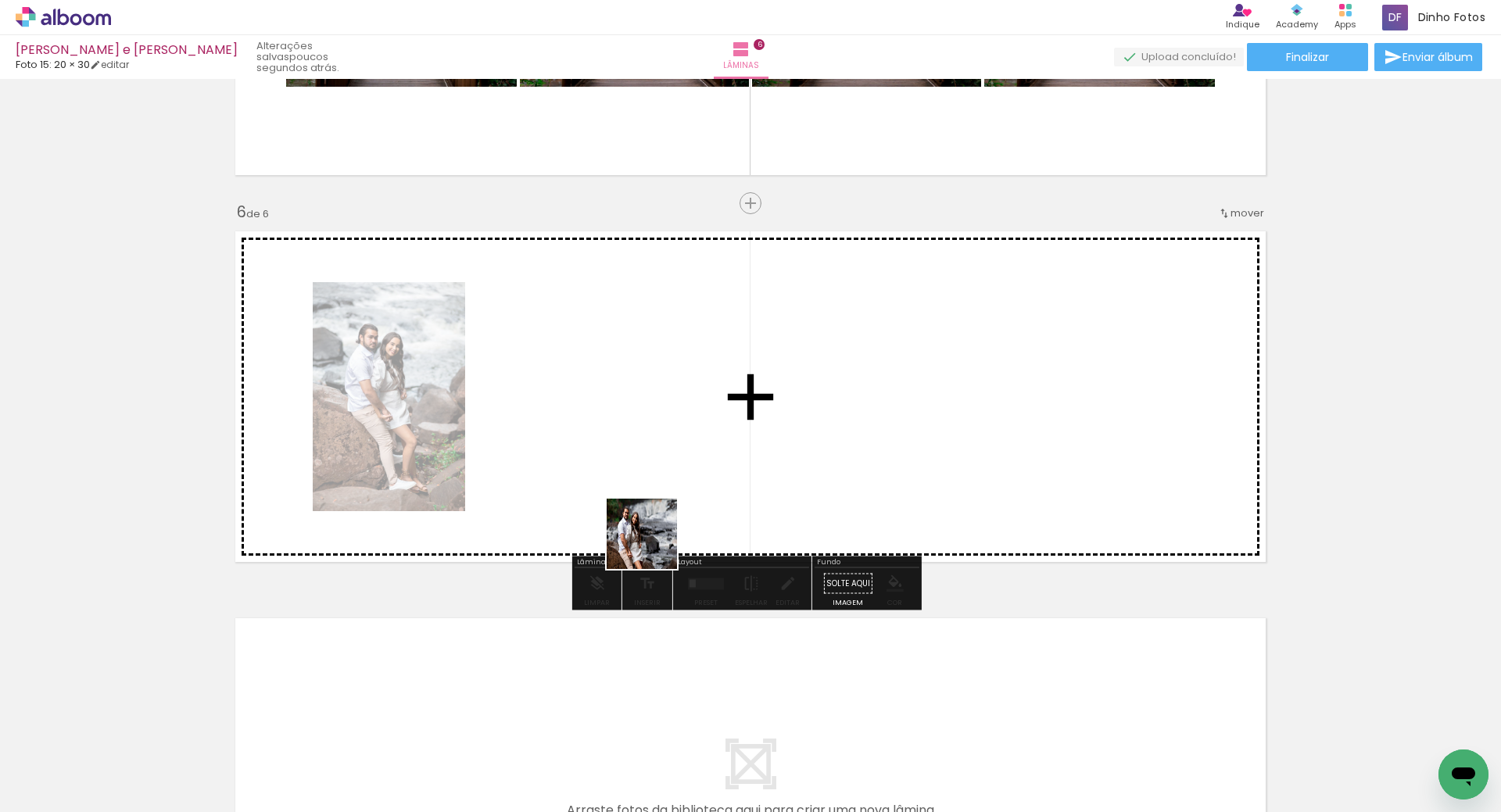
drag, startPoint x: 731, startPoint y: 758, endPoint x: 611, endPoint y: 426, distance: 353.0
click at [611, 426] on quentale-workspace at bounding box center [750, 406] width 1501 height 812
